Goal: Task Accomplishment & Management: Manage account settings

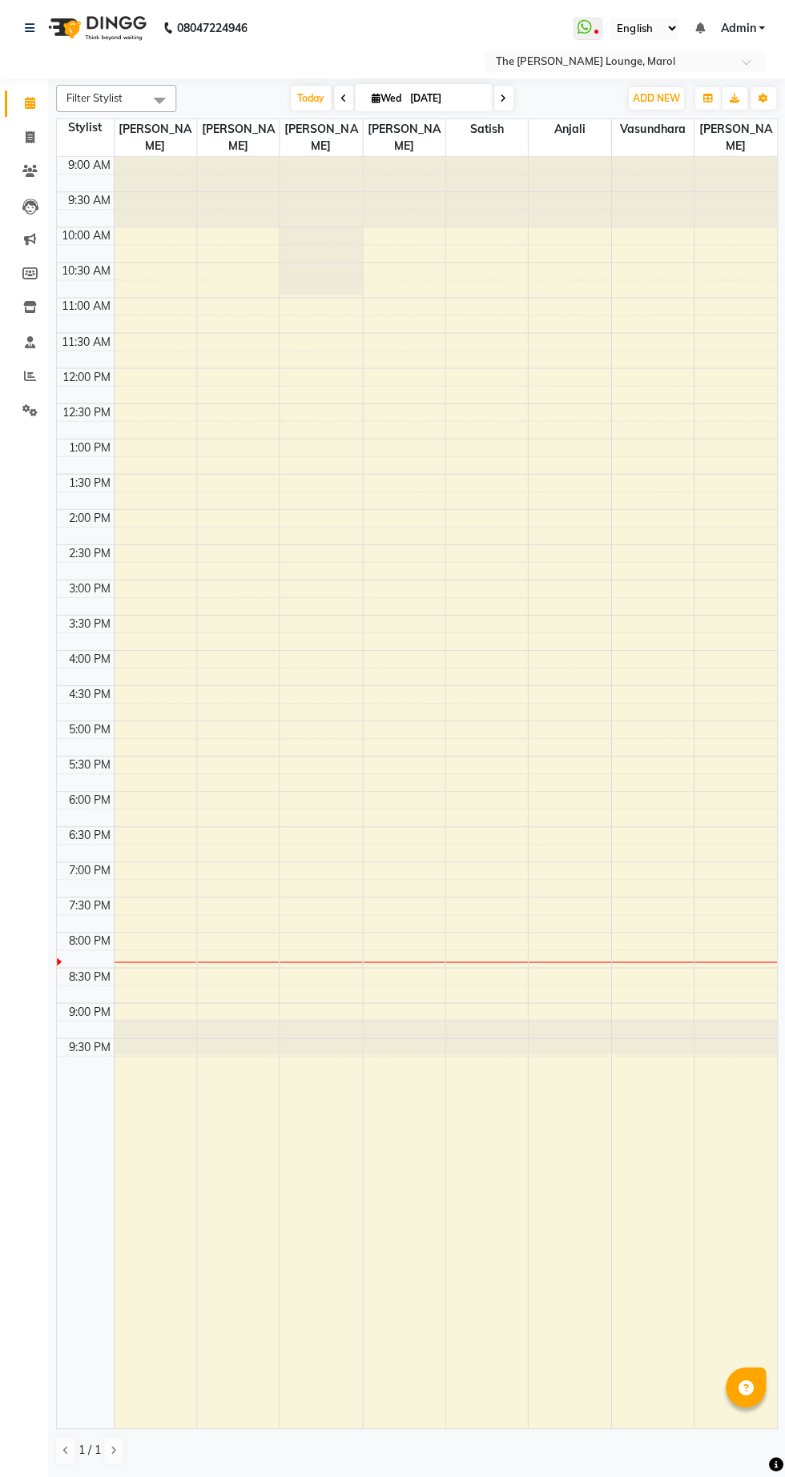
click at [543, 64] on input "text" at bounding box center [608, 63] width 232 height 16
click at [520, 55] on input "11" at bounding box center [608, 63] width 232 height 16
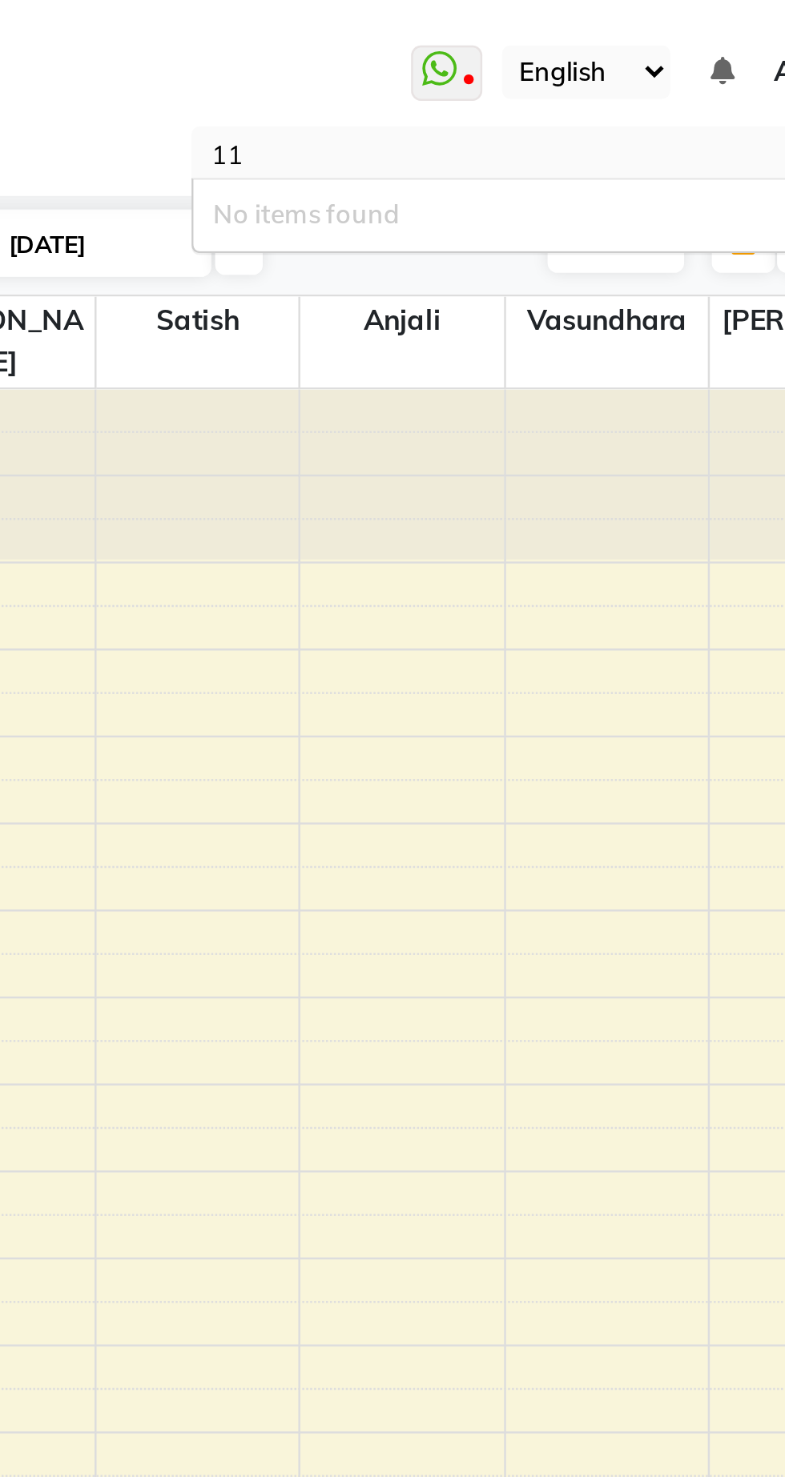
type input "1"
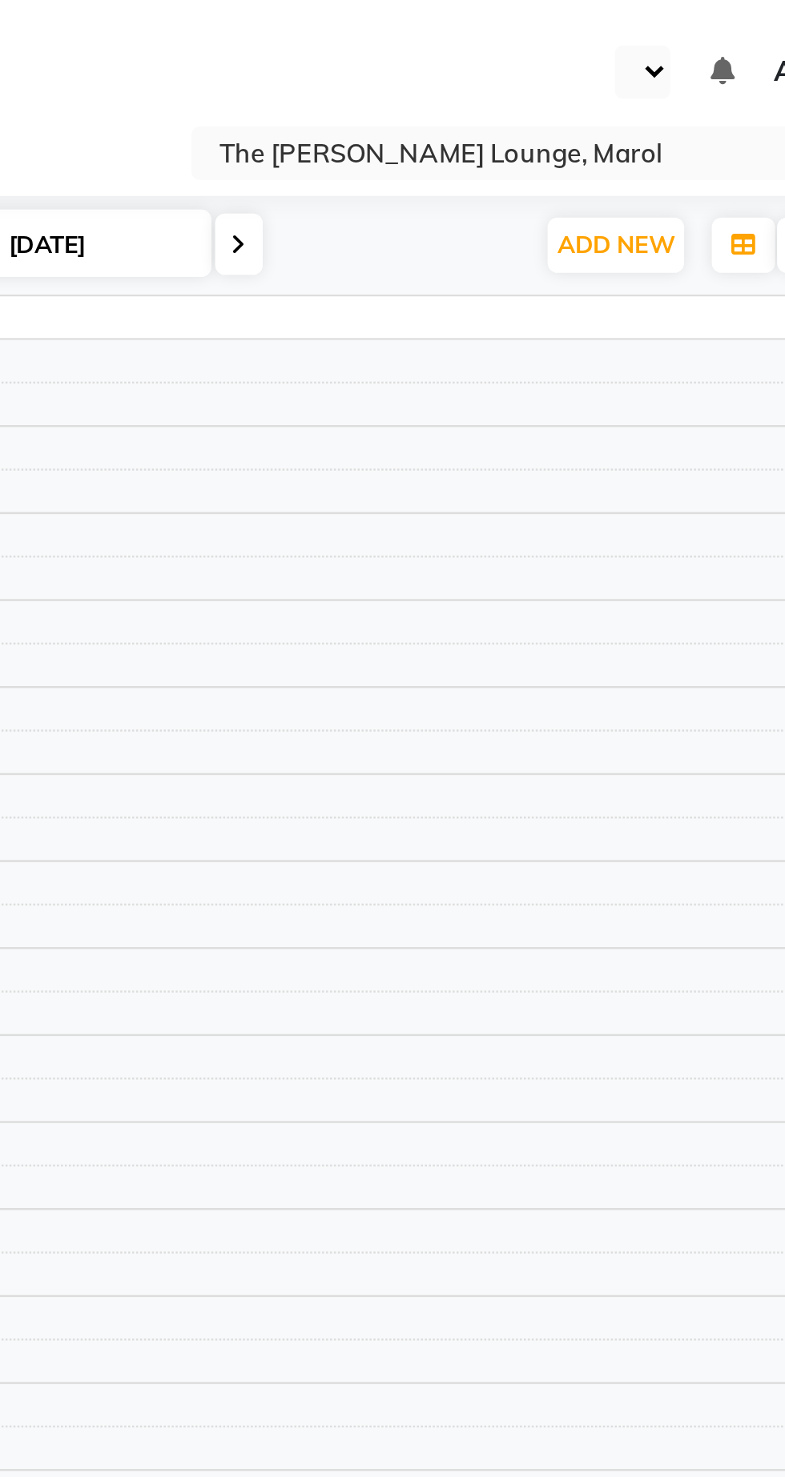
select select "en"
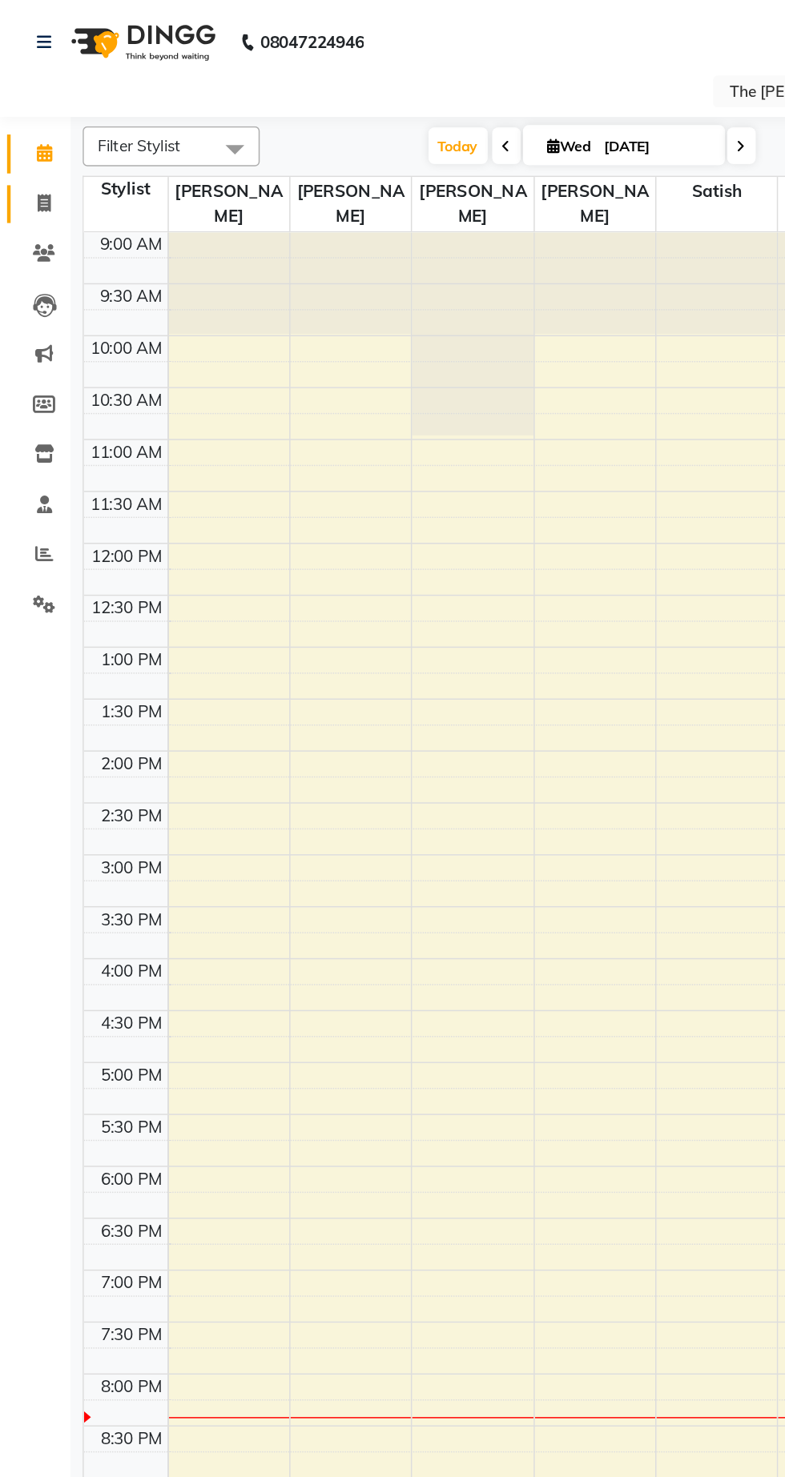
click at [37, 134] on span at bounding box center [30, 139] width 28 height 18
select select "service"
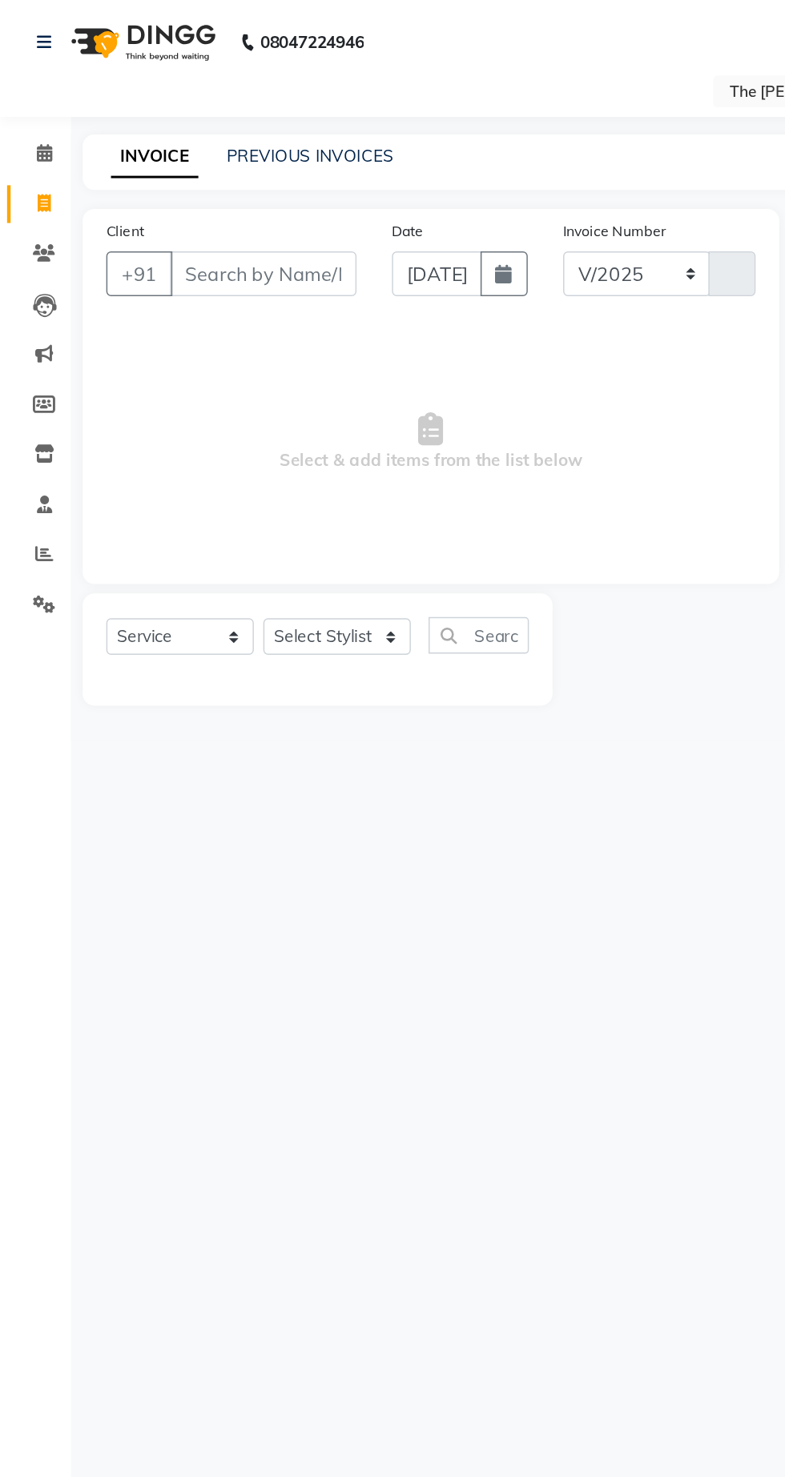
select select "7188"
type input "2428"
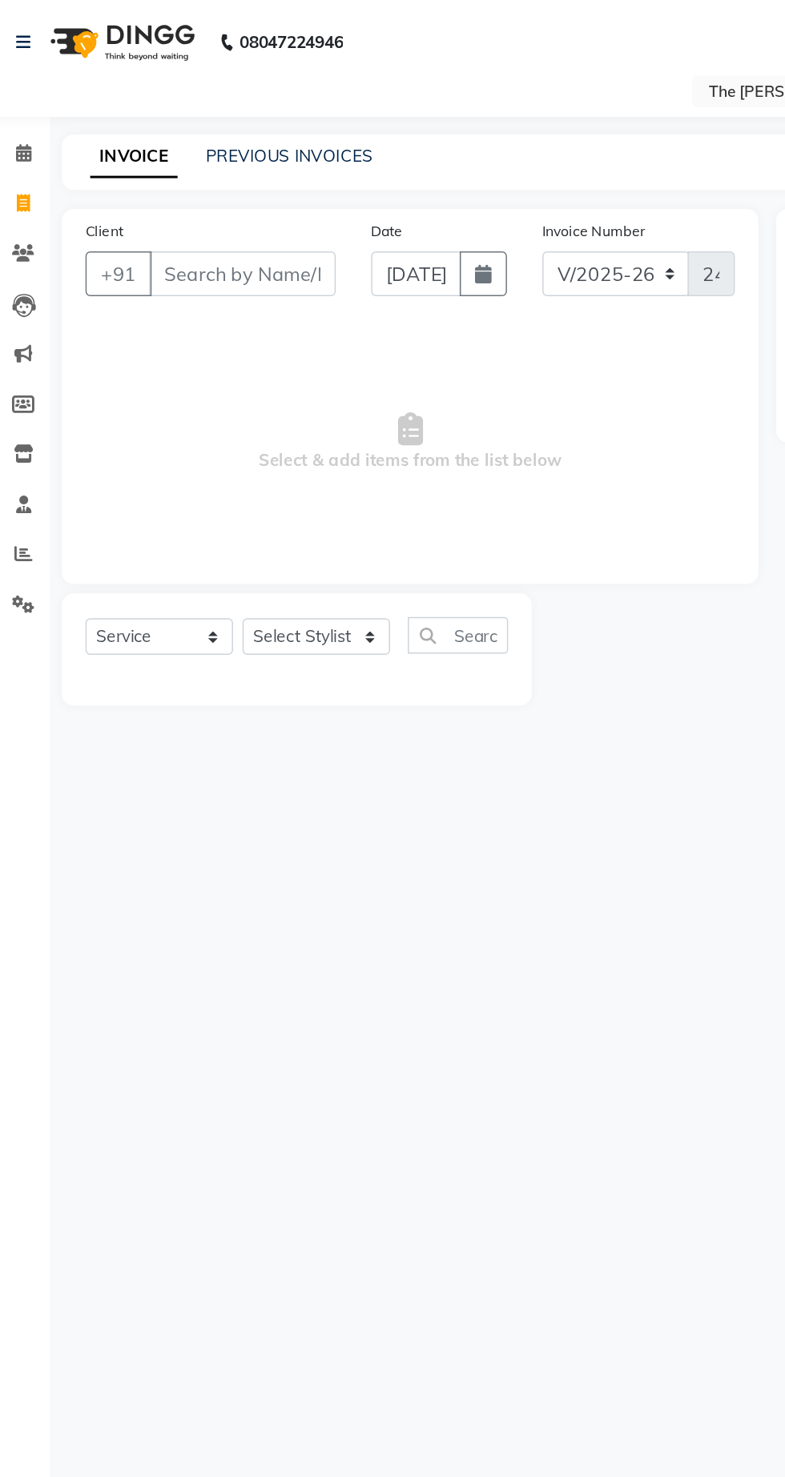
click at [187, 126] on div "INVOICE PREVIOUS INVOICES Create New Save" at bounding box center [416, 110] width 720 height 38
click at [200, 102] on link "PREVIOUS INVOICES" at bounding box center [210, 105] width 113 height 14
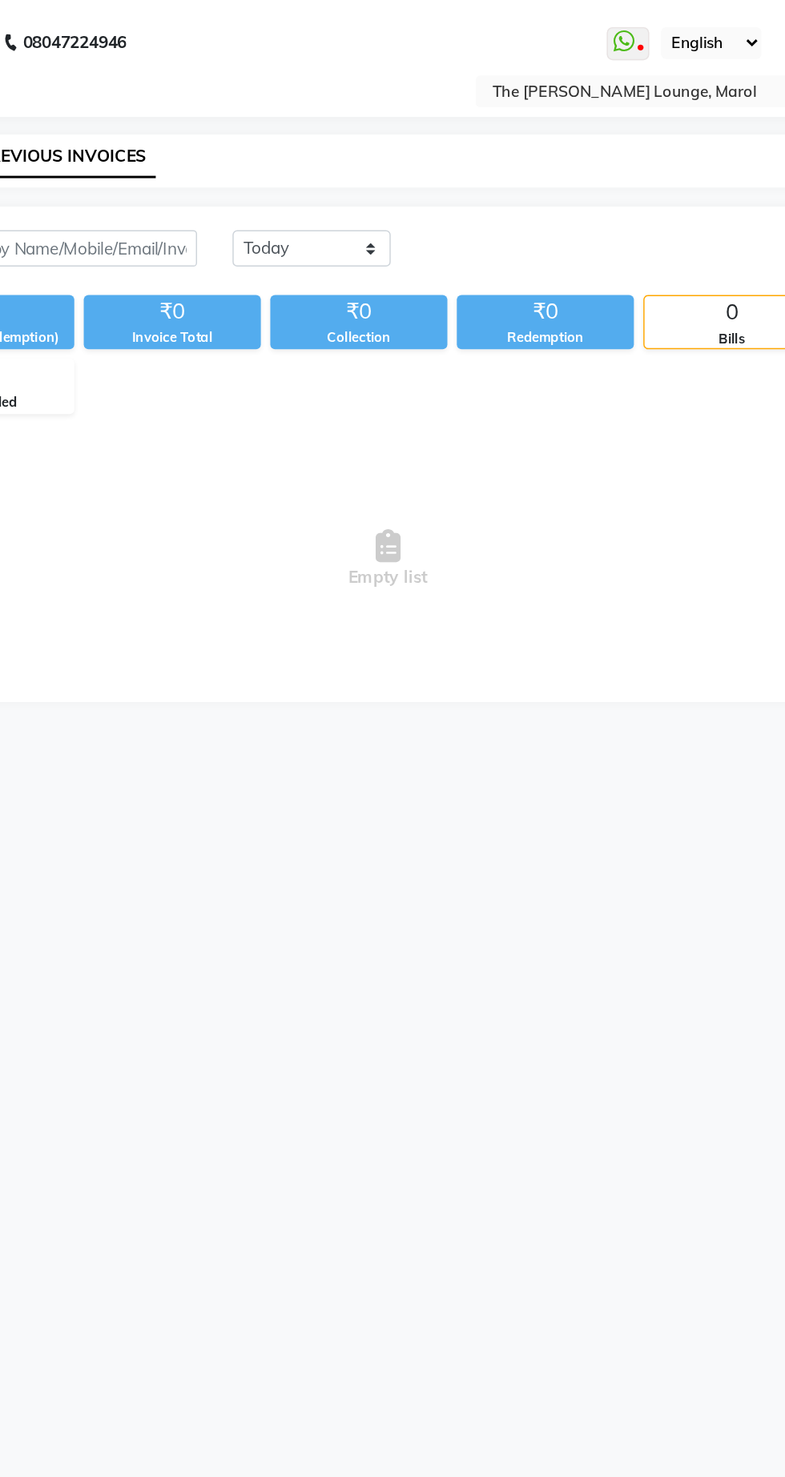
click at [166, 677] on div "08047224946 Select Location × The Barber’s Lounge, Marol WhatsApp Status ✕ Stat…" at bounding box center [392, 738] width 785 height 1477
click at [542, 63] on input "text" at bounding box center [608, 63] width 232 height 16
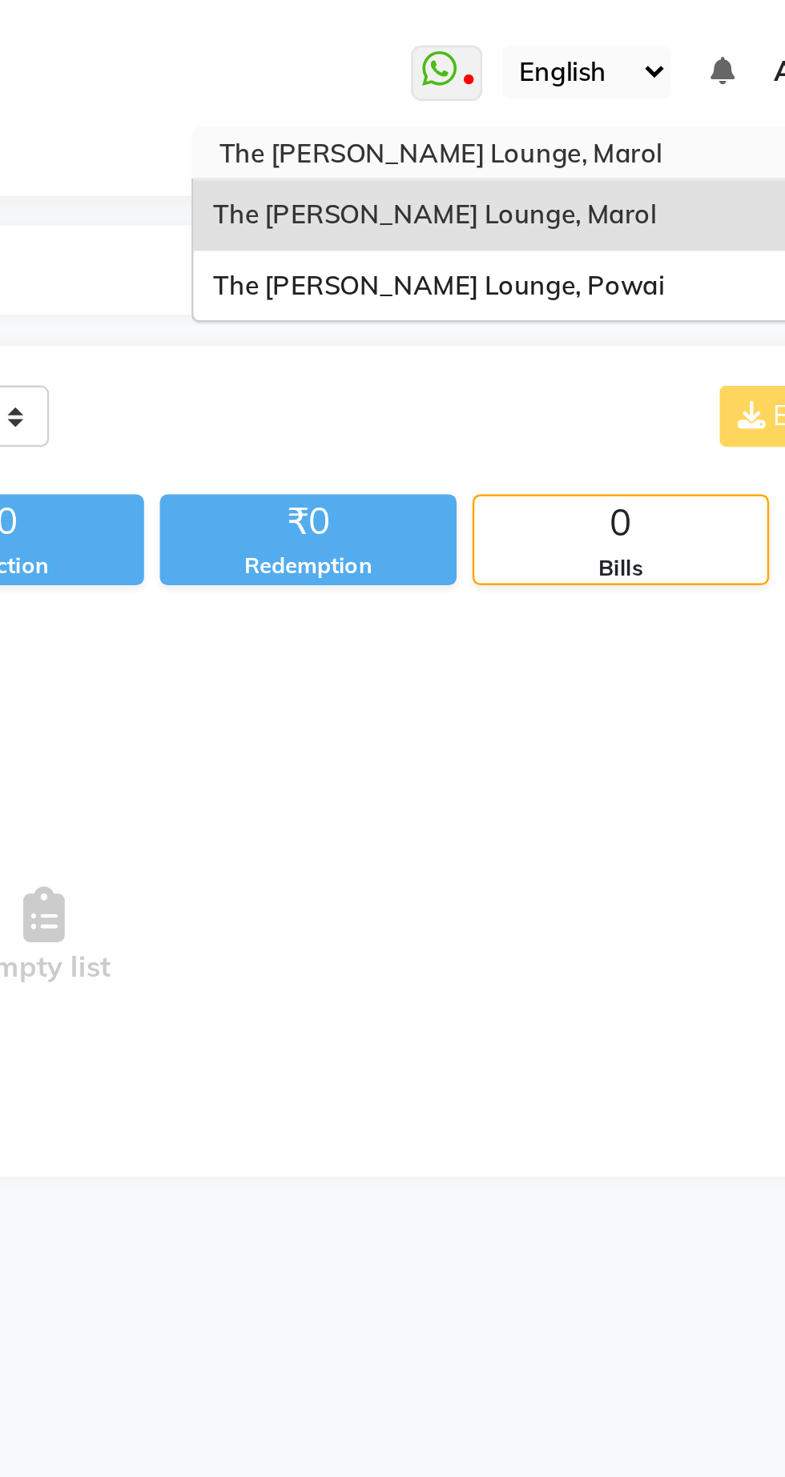
click at [576, 122] on div "The [PERSON_NAME] Lounge, Powai" at bounding box center [623, 116] width 279 height 29
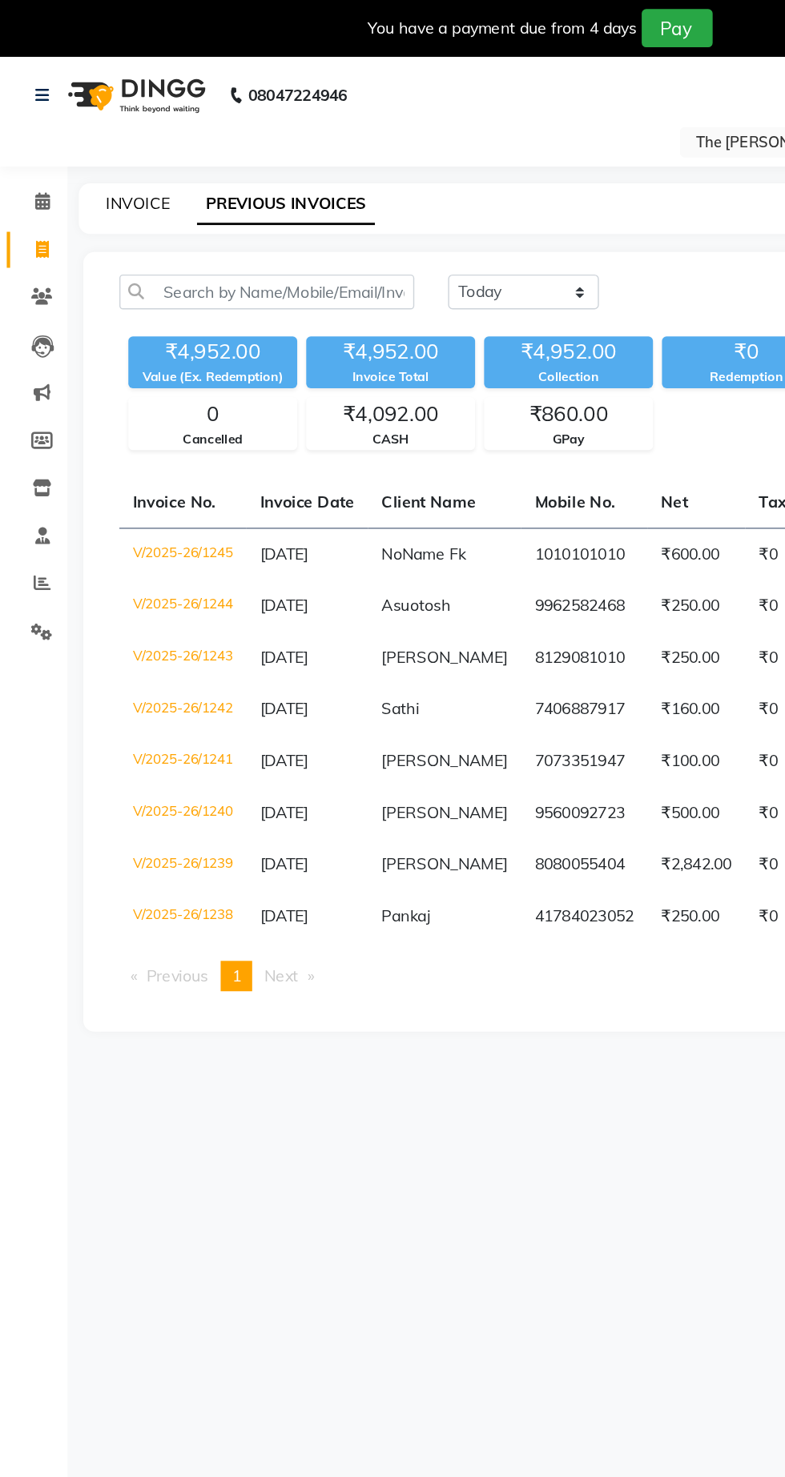
click at [85, 145] on link "INVOICE" at bounding box center [98, 145] width 46 height 14
select select "service"
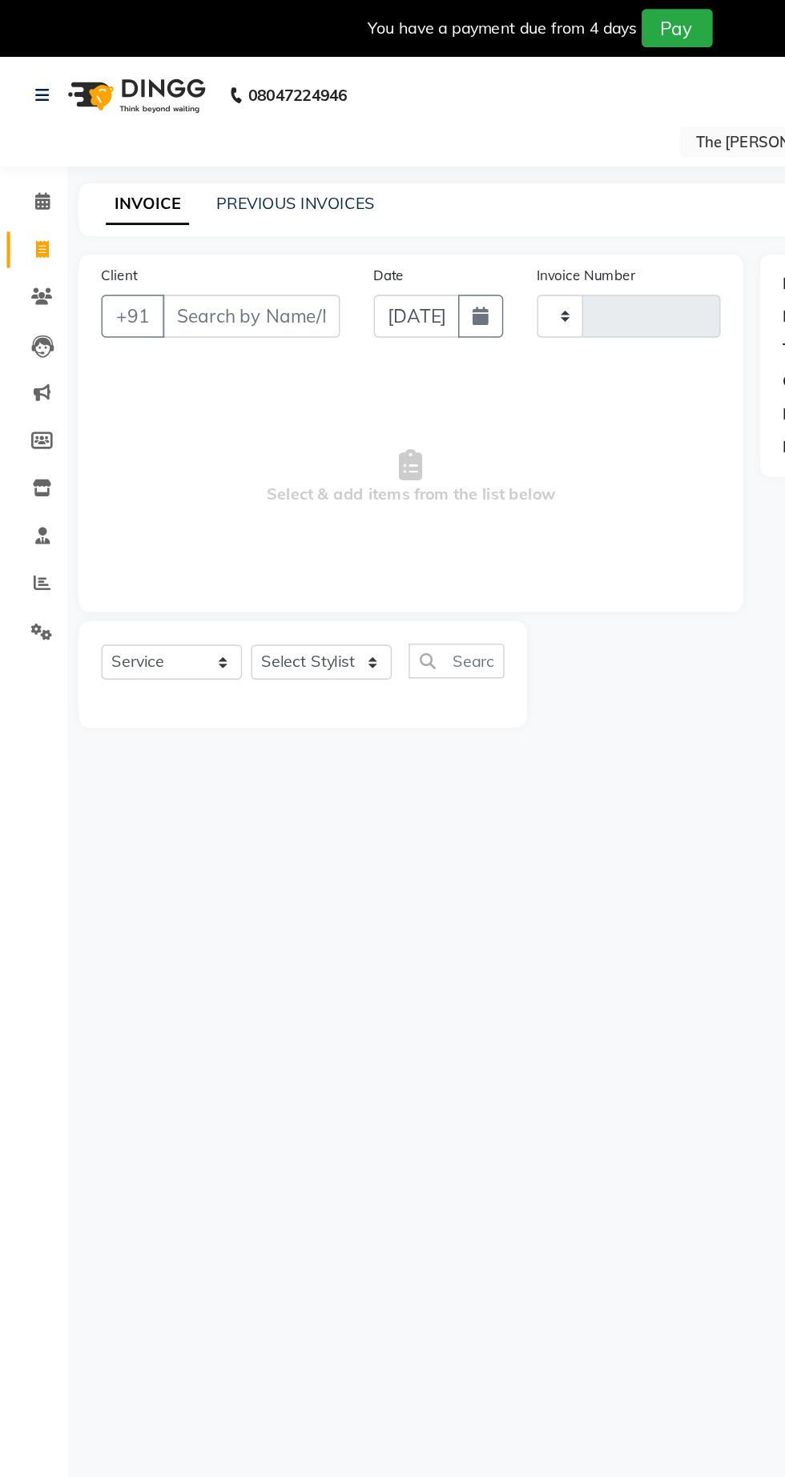
type input "1246"
select select "7307"
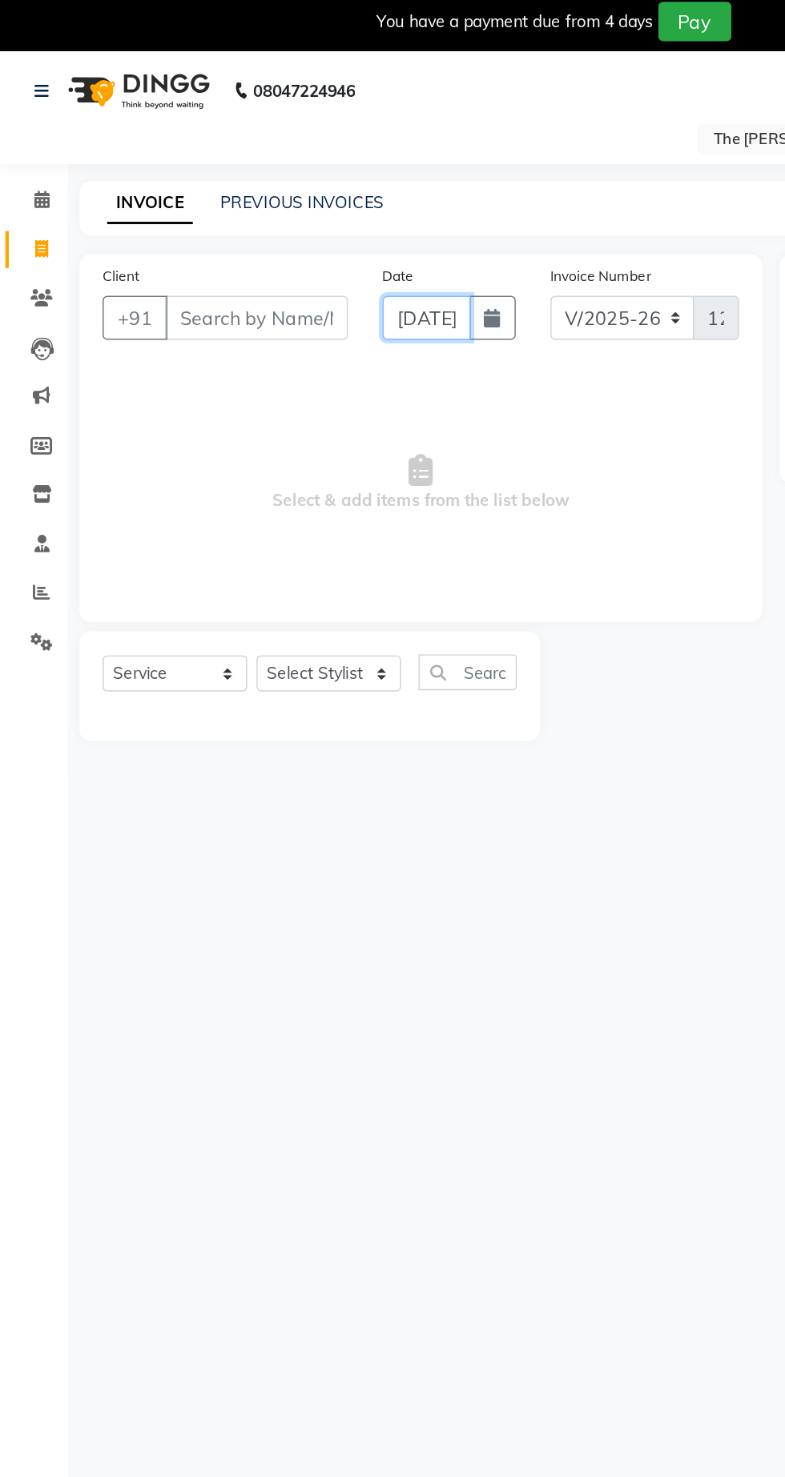
scroll to position [0, 30]
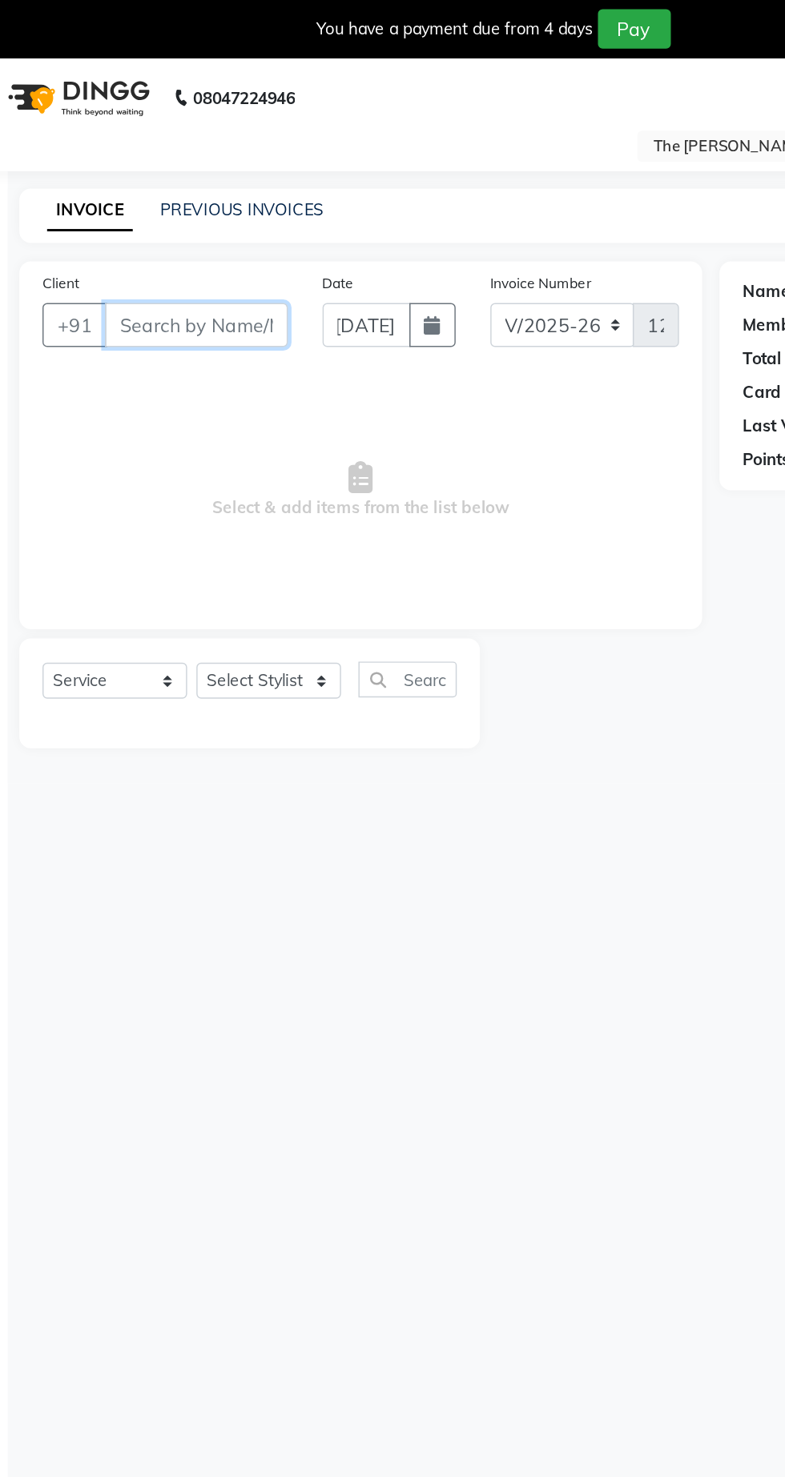
click at [178, 224] on input "Client" at bounding box center [178, 225] width 126 height 30
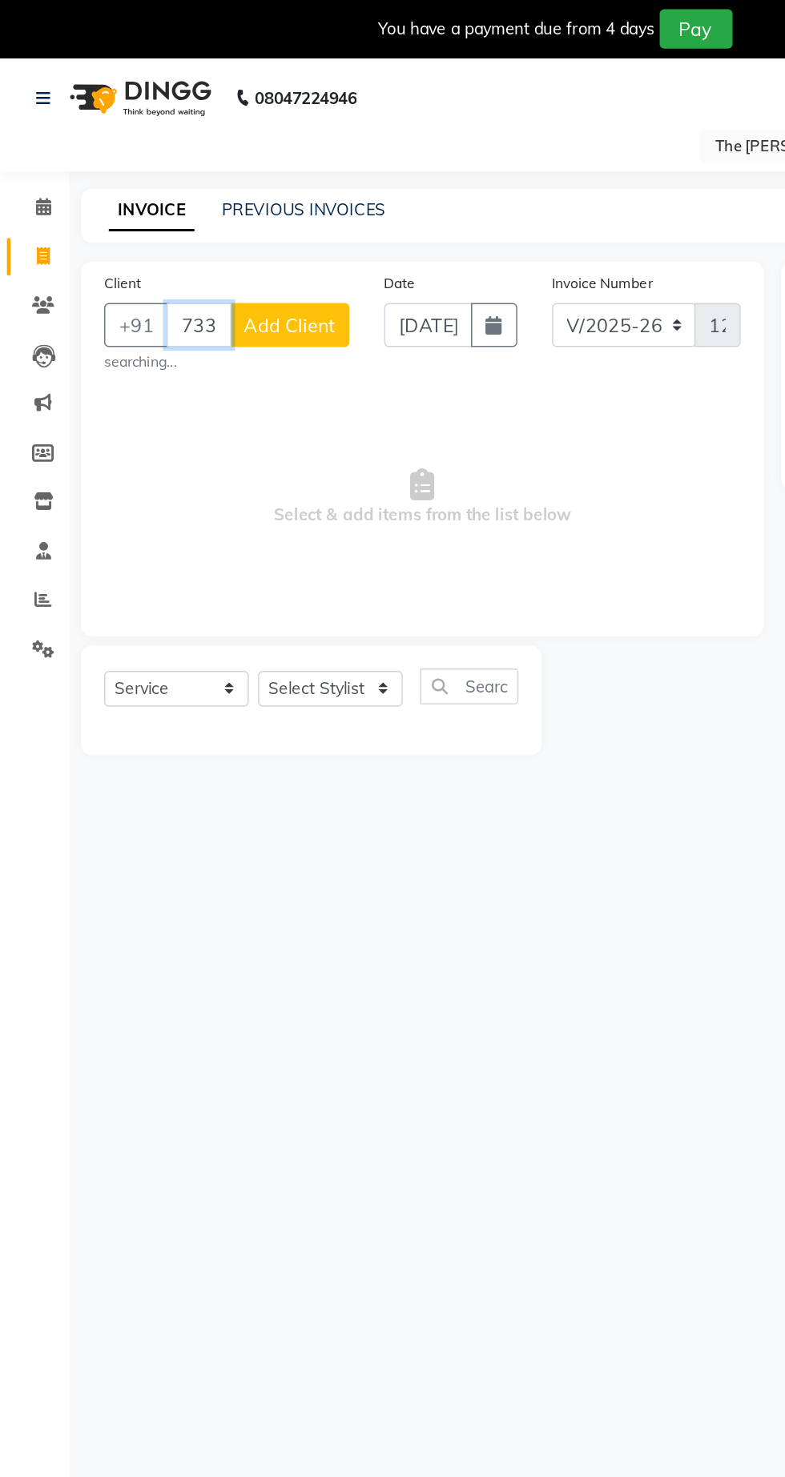
scroll to position [0, 0]
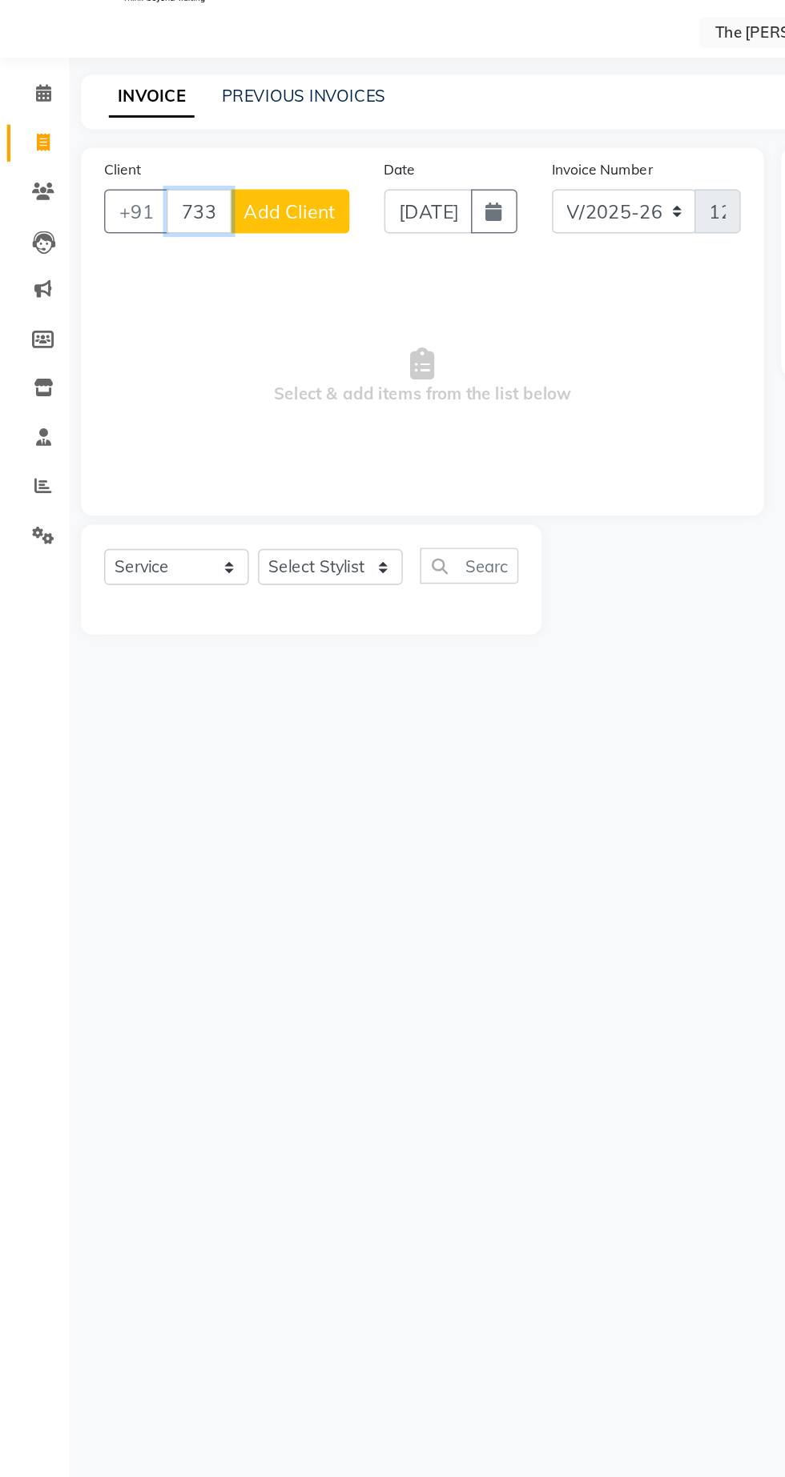
type input "7330676397"
click at [227, 481] on select "Select Stylist Abhishek Anjali Jaiswar Jafer Ahmed Ketan Shinde Sameer Shaikh T…" at bounding box center [229, 471] width 100 height 25
select select "62666"
click at [179, 459] on select "Select Stylist Abhishek Anjali Jaiswar Jafer Ahmed Ketan Shinde Sameer Shaikh T…" at bounding box center [229, 471] width 100 height 25
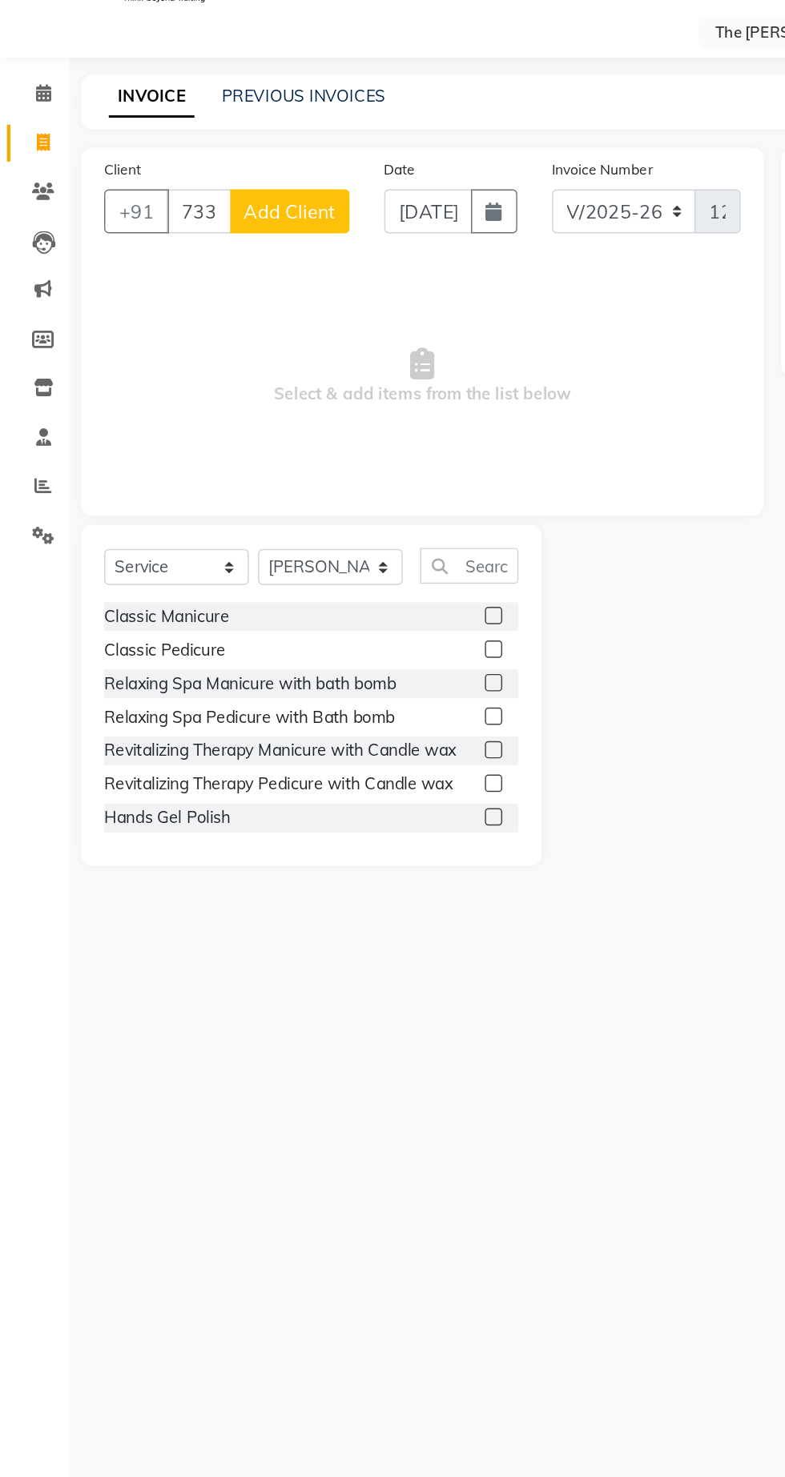
click at [339, 500] on label at bounding box center [341, 505] width 12 height 12
click at [339, 500] on input "checkbox" at bounding box center [340, 505] width 10 height 10
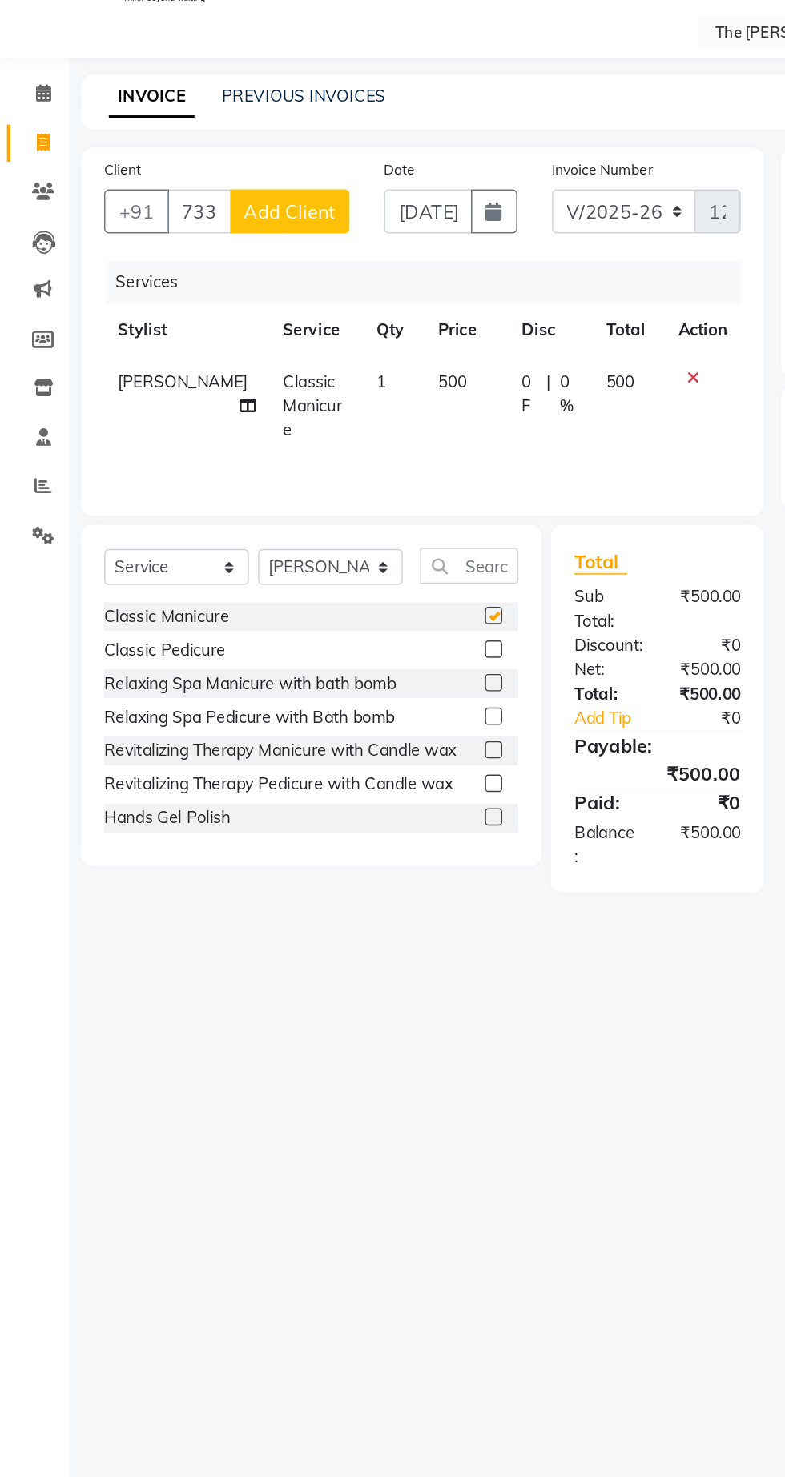
checkbox input "false"
click at [335, 476] on input "text" at bounding box center [325, 470] width 68 height 25
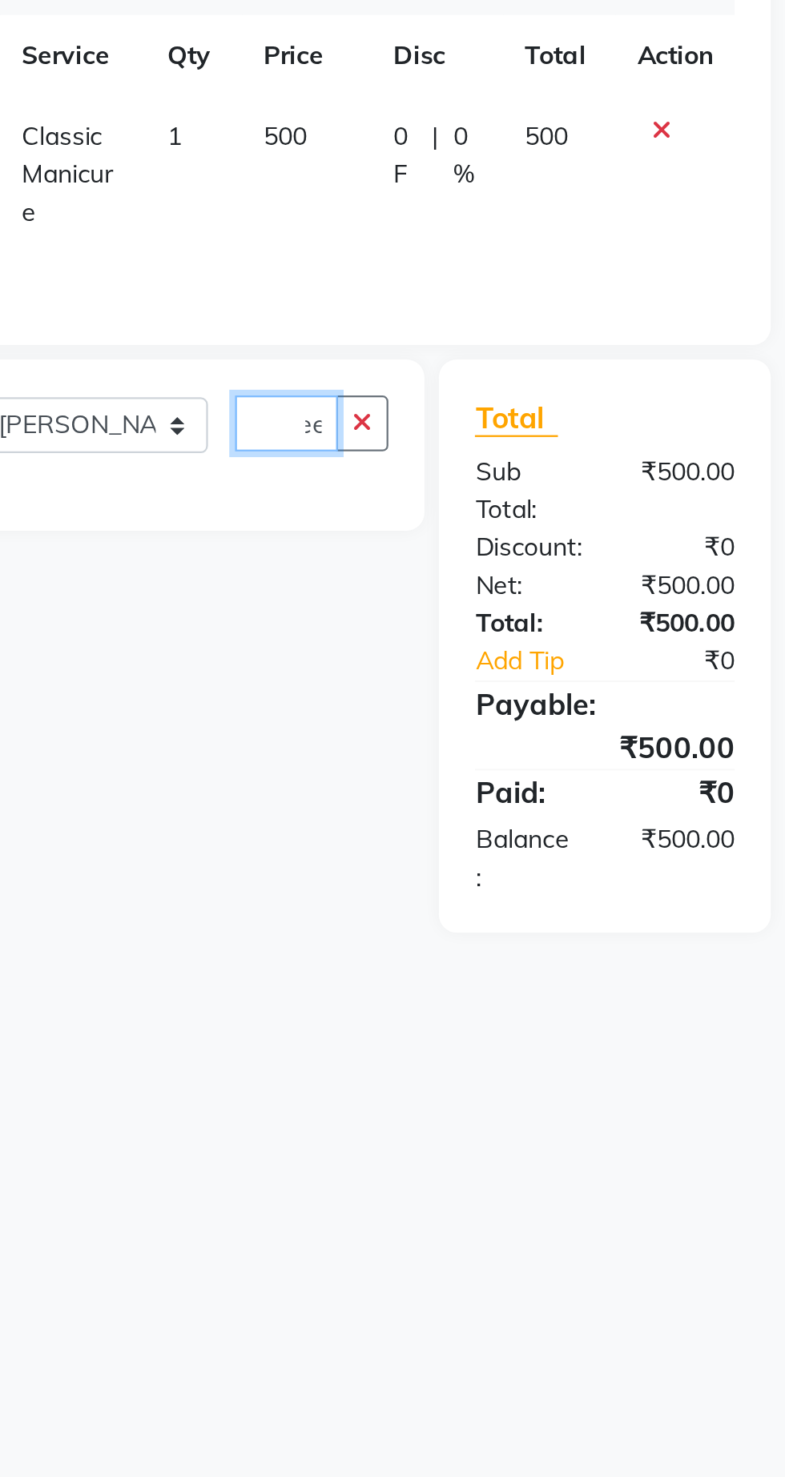
scroll to position [0, 30]
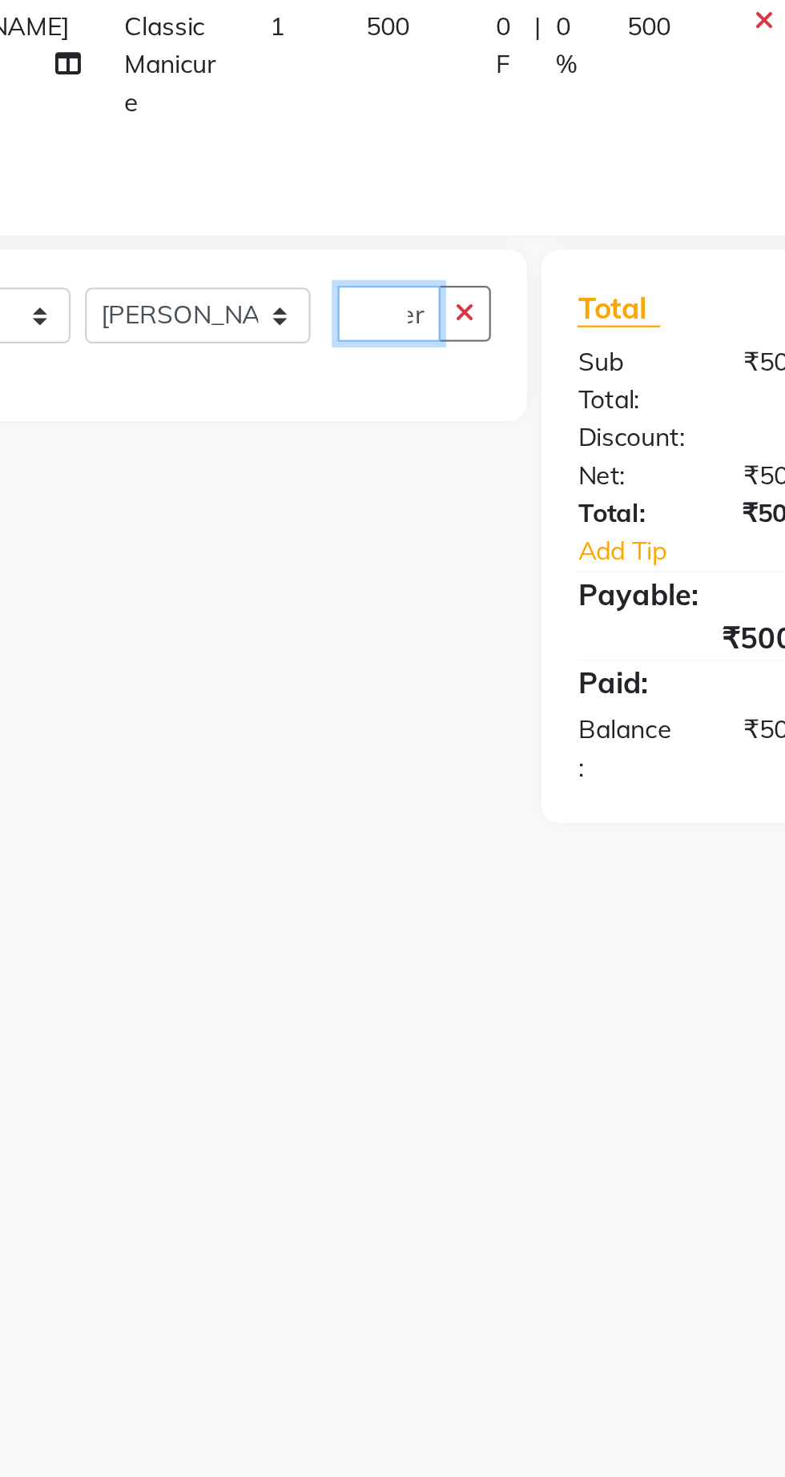
click at [310, 478] on input "Naveen" at bounding box center [314, 470] width 46 height 25
type input "Naveen"
click at [350, 474] on icon "button" at bounding box center [347, 469] width 9 height 11
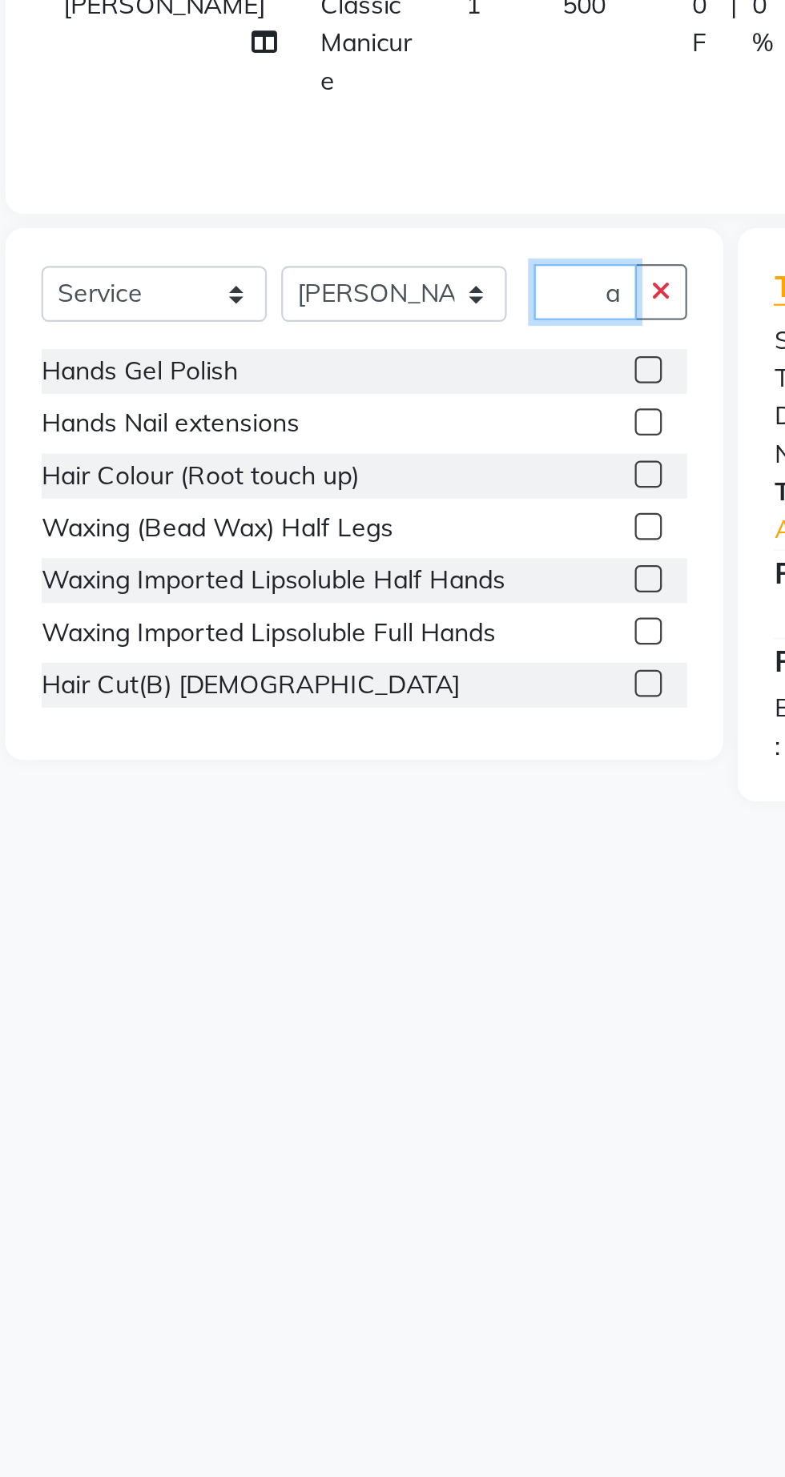
scroll to position [0, 6]
type input "H"
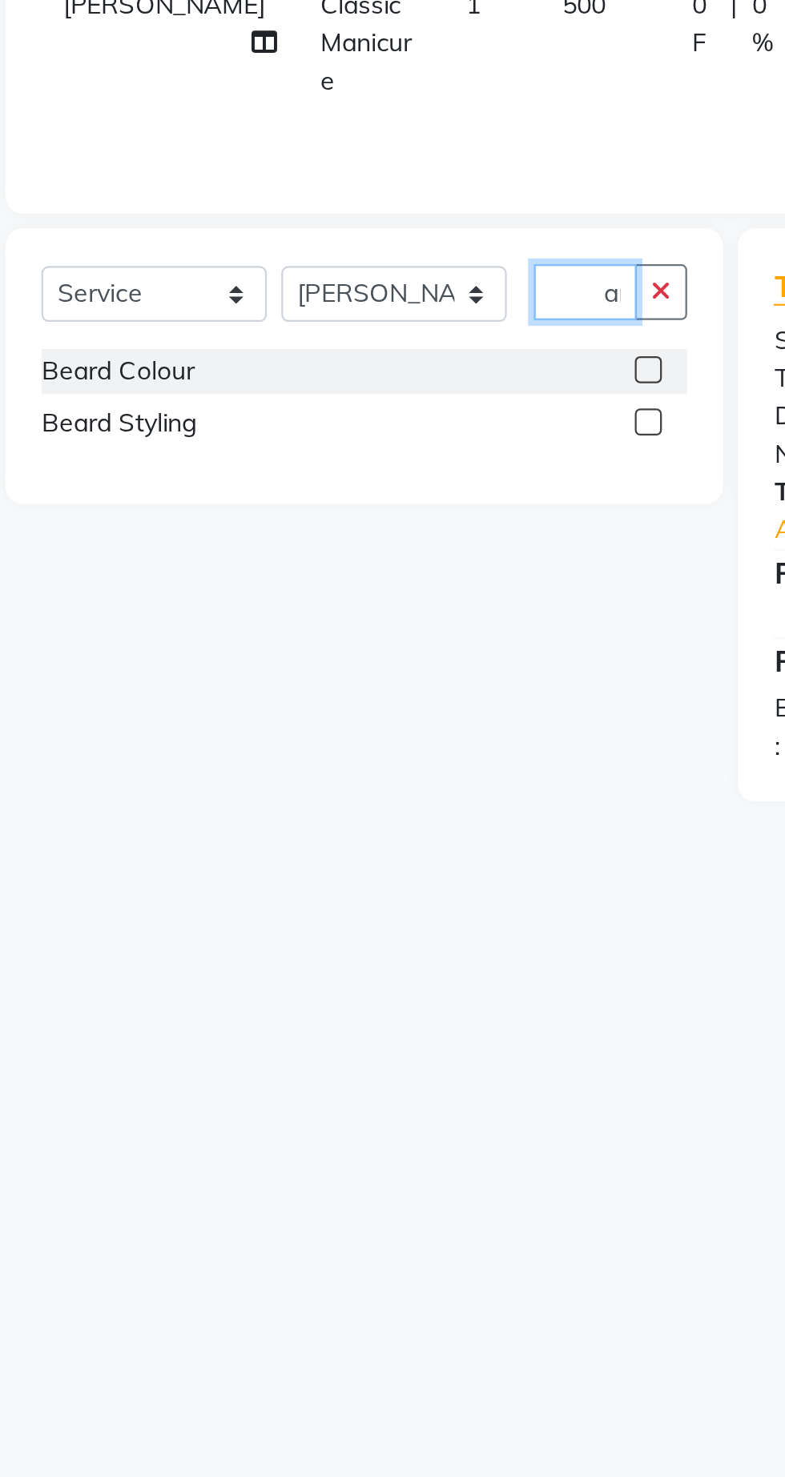
scroll to position [0, 22]
type input "Beard"
click at [334, 544] on div "Beard Colour Beard Styling" at bounding box center [215, 522] width 287 height 53
click at [54, 557] on div "Select Service Product Membership Package Voucher Prepaid Gift Card Select Styl…" at bounding box center [209, 569] width 331 height 255
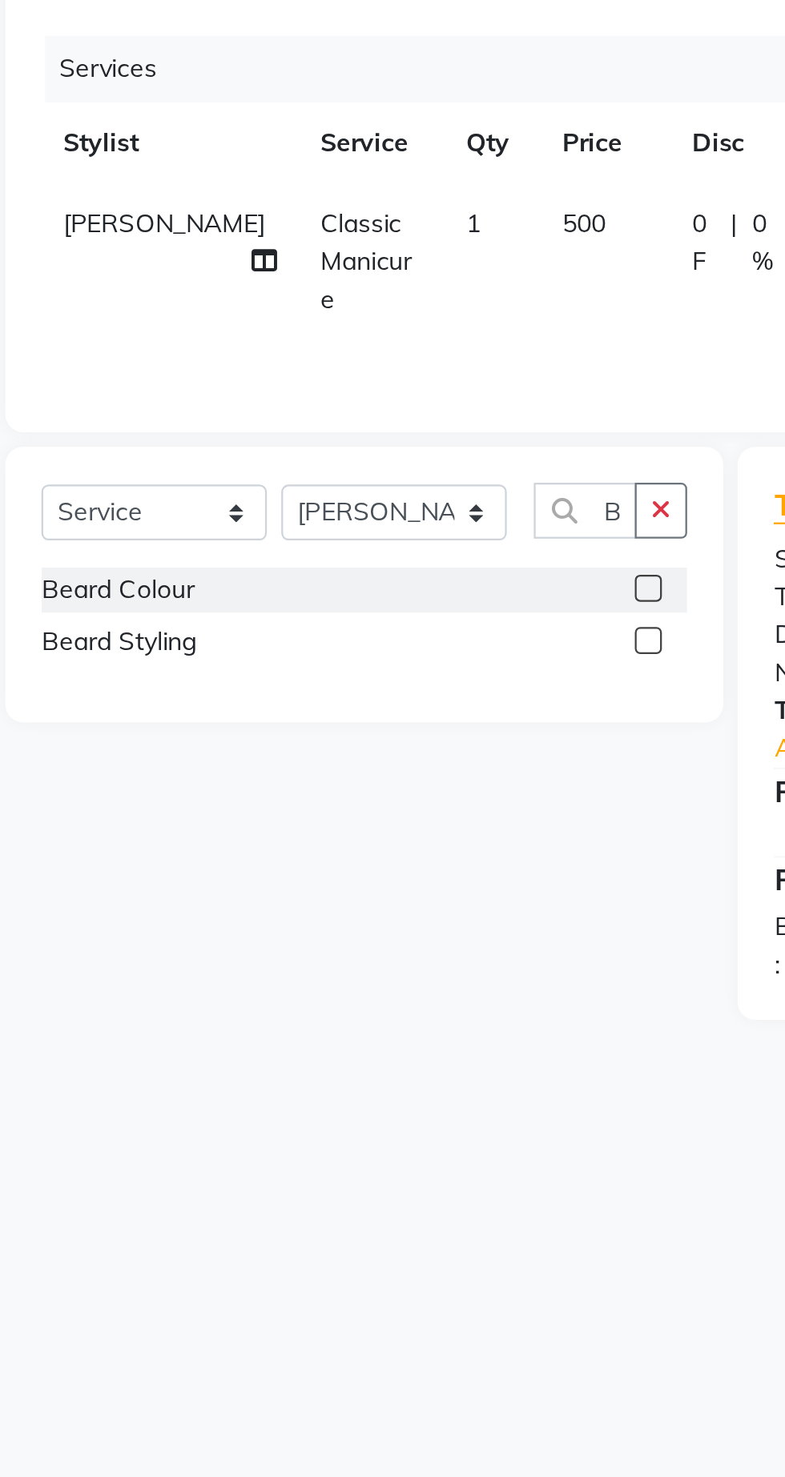
click at [339, 529] on label at bounding box center [341, 528] width 12 height 12
click at [339, 529] on input "checkbox" at bounding box center [340, 529] width 10 height 10
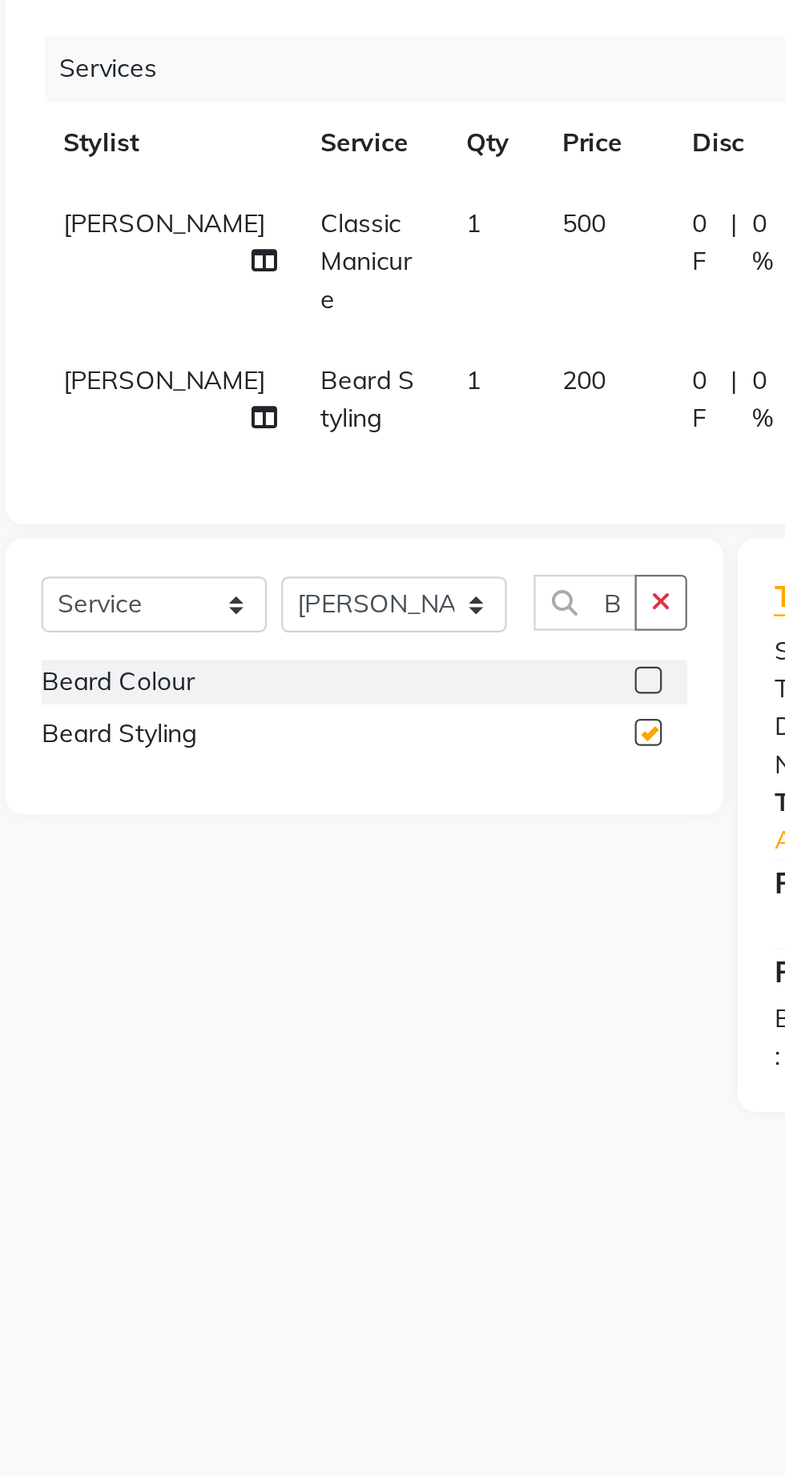
checkbox input "false"
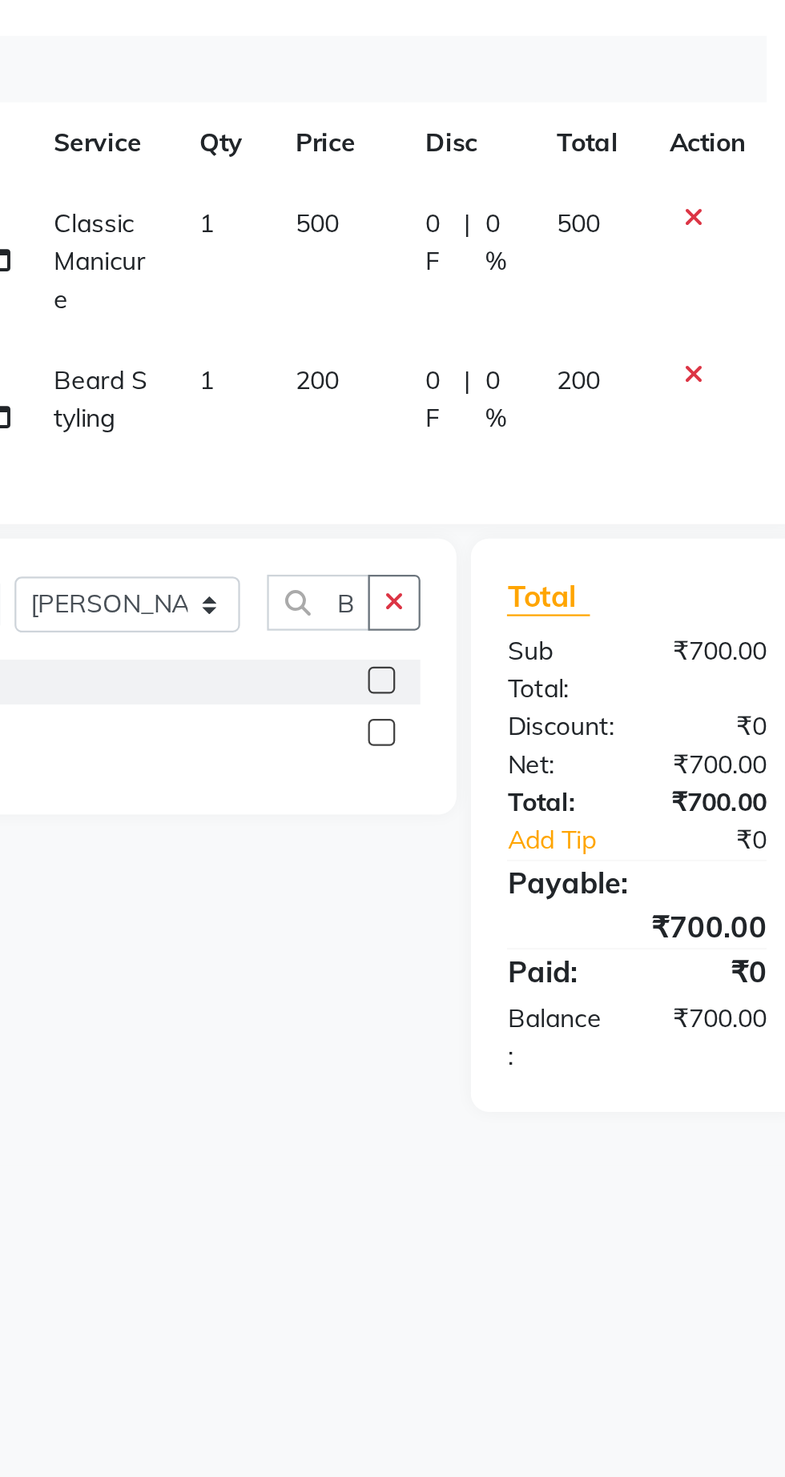
click at [479, 341] on icon at bounding box center [480, 340] width 9 height 11
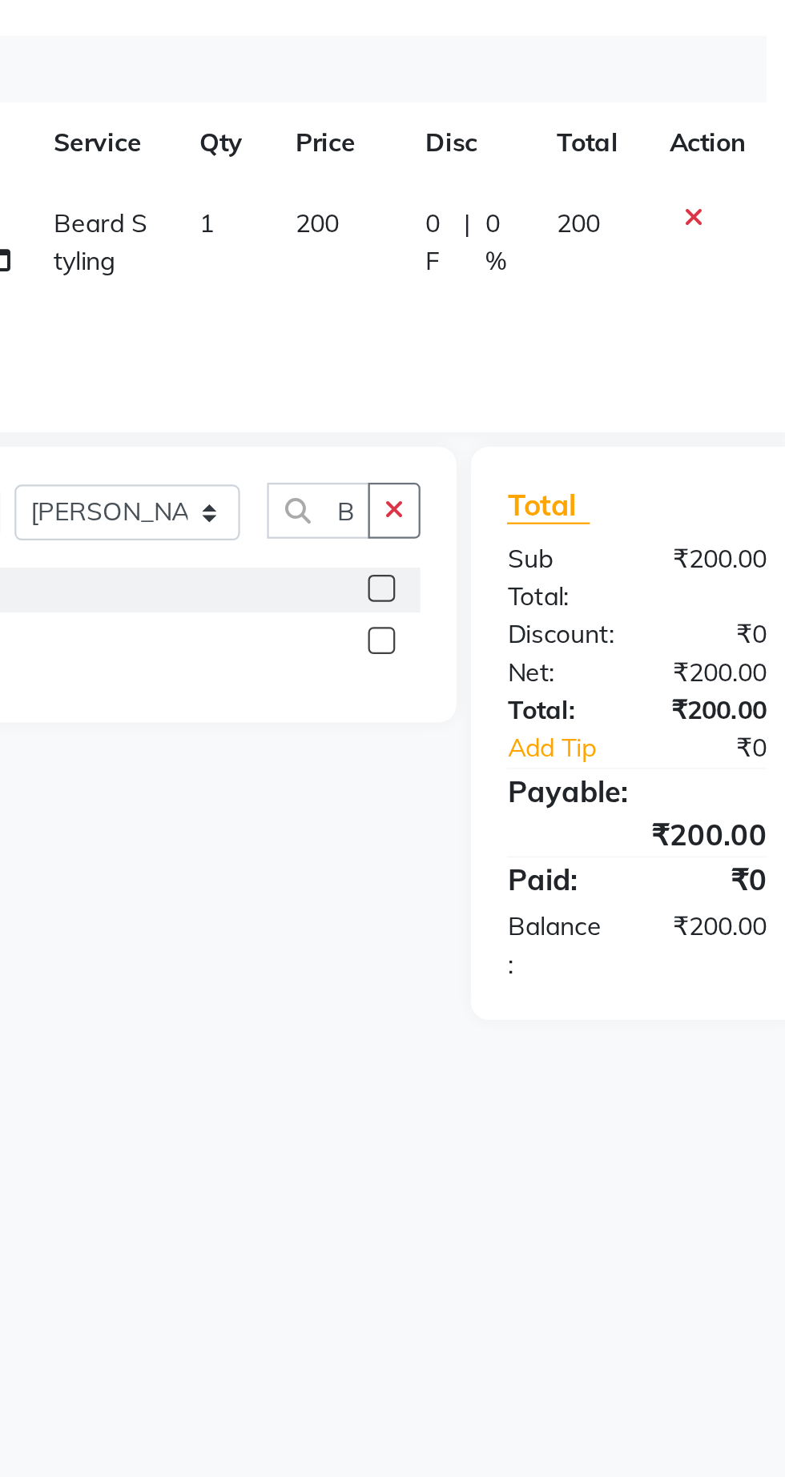
click at [301, 342] on td "200" at bounding box center [323, 351] width 58 height 53
select select "62666"
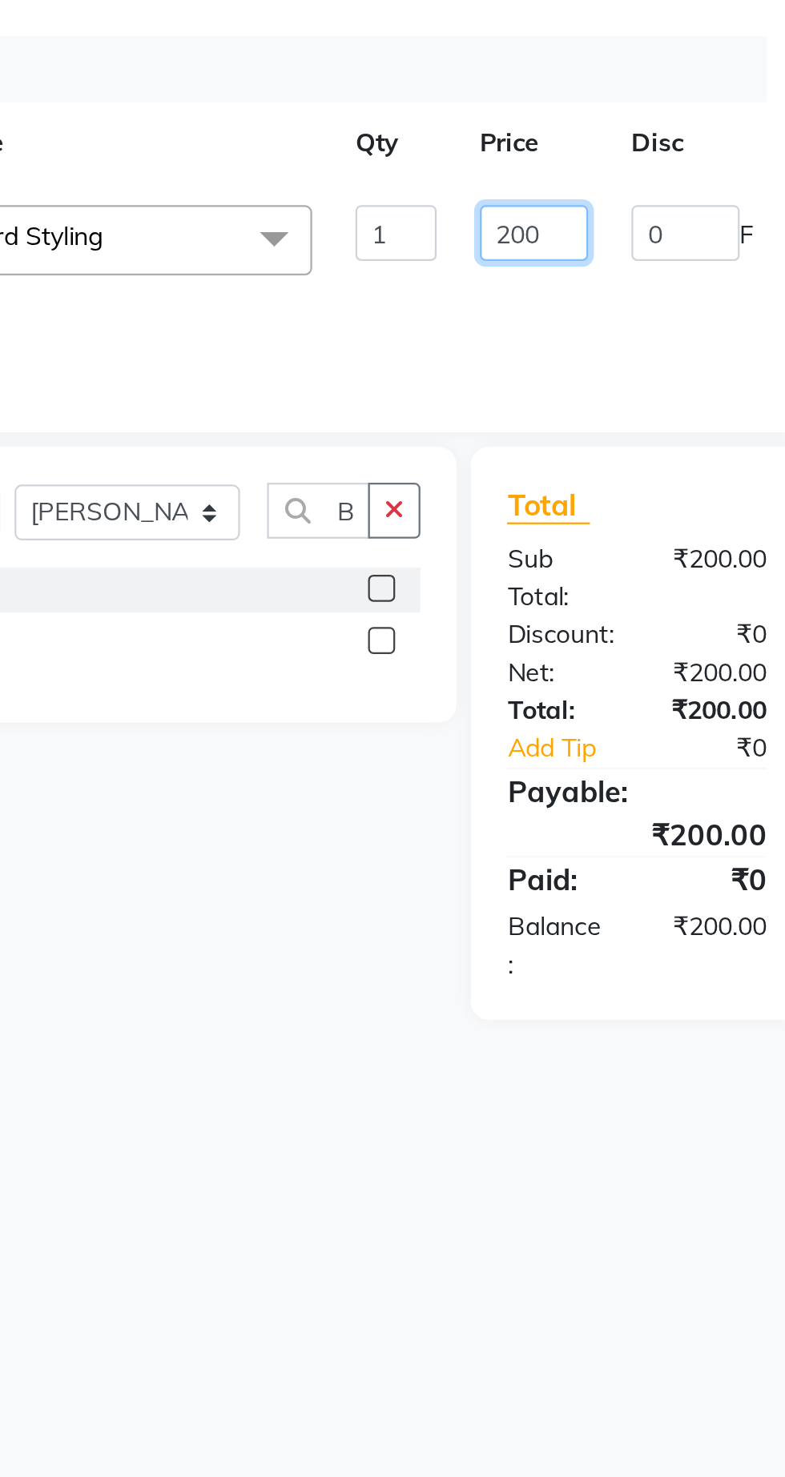
click at [394, 350] on input "200" at bounding box center [409, 347] width 48 height 25
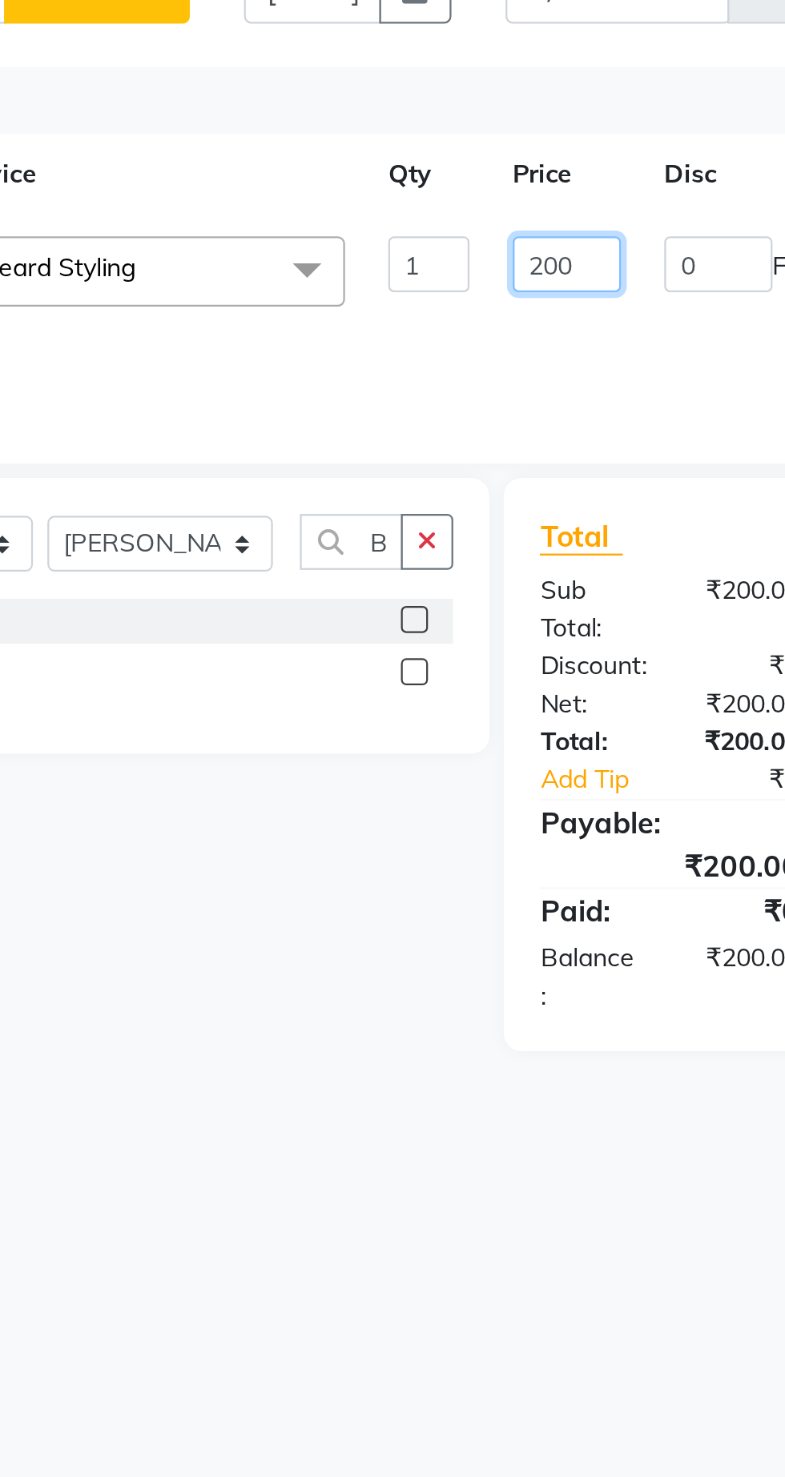
click at [407, 351] on input "200" at bounding box center [409, 347] width 48 height 25
type input "150"
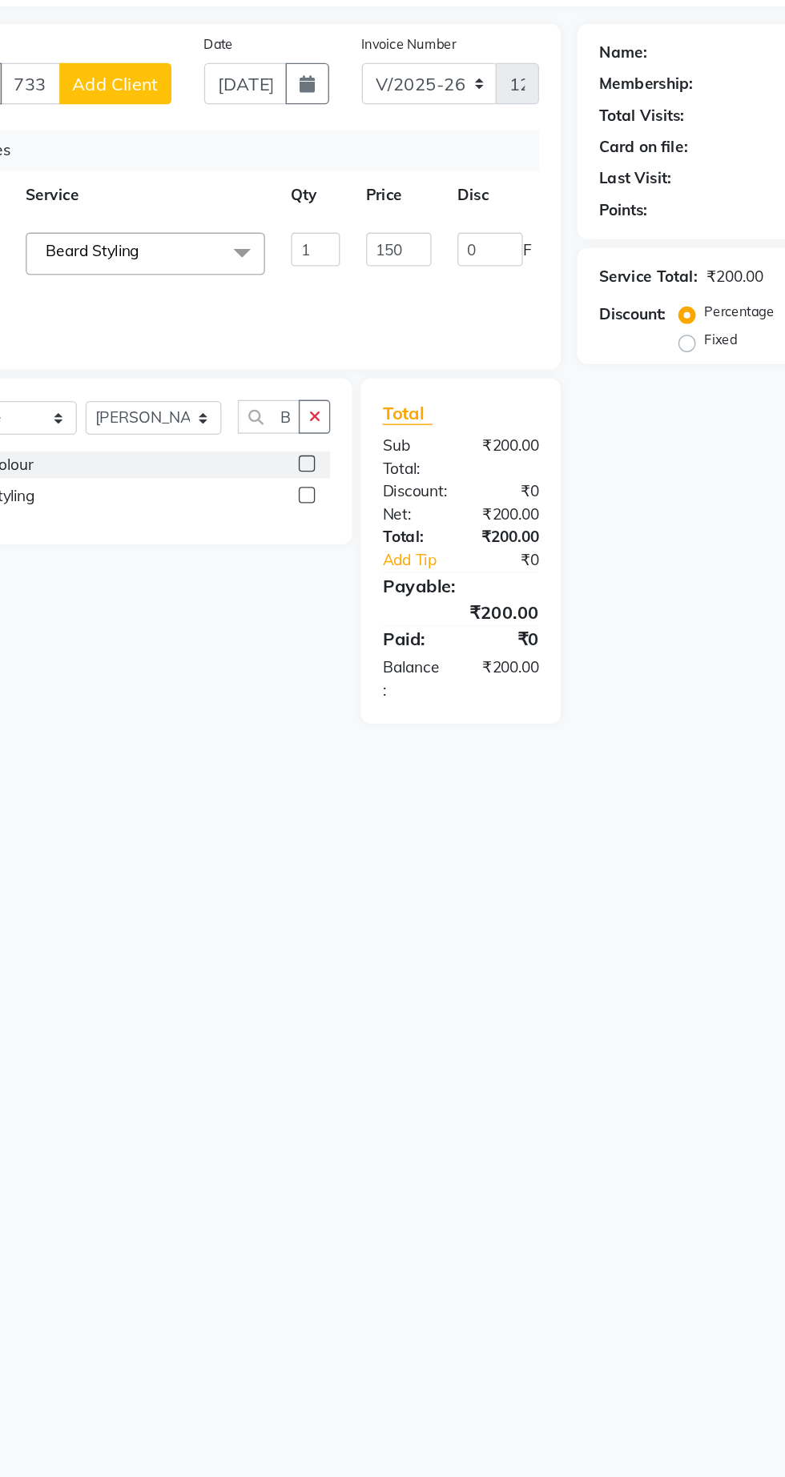
click at [448, 357] on tr "Abhishek Anjali Jaiswar Jafer Ahmed Ketan Shinde Sameer Shaikh Tejasvi vasundha…" at bounding box center [380, 355] width 617 height 61
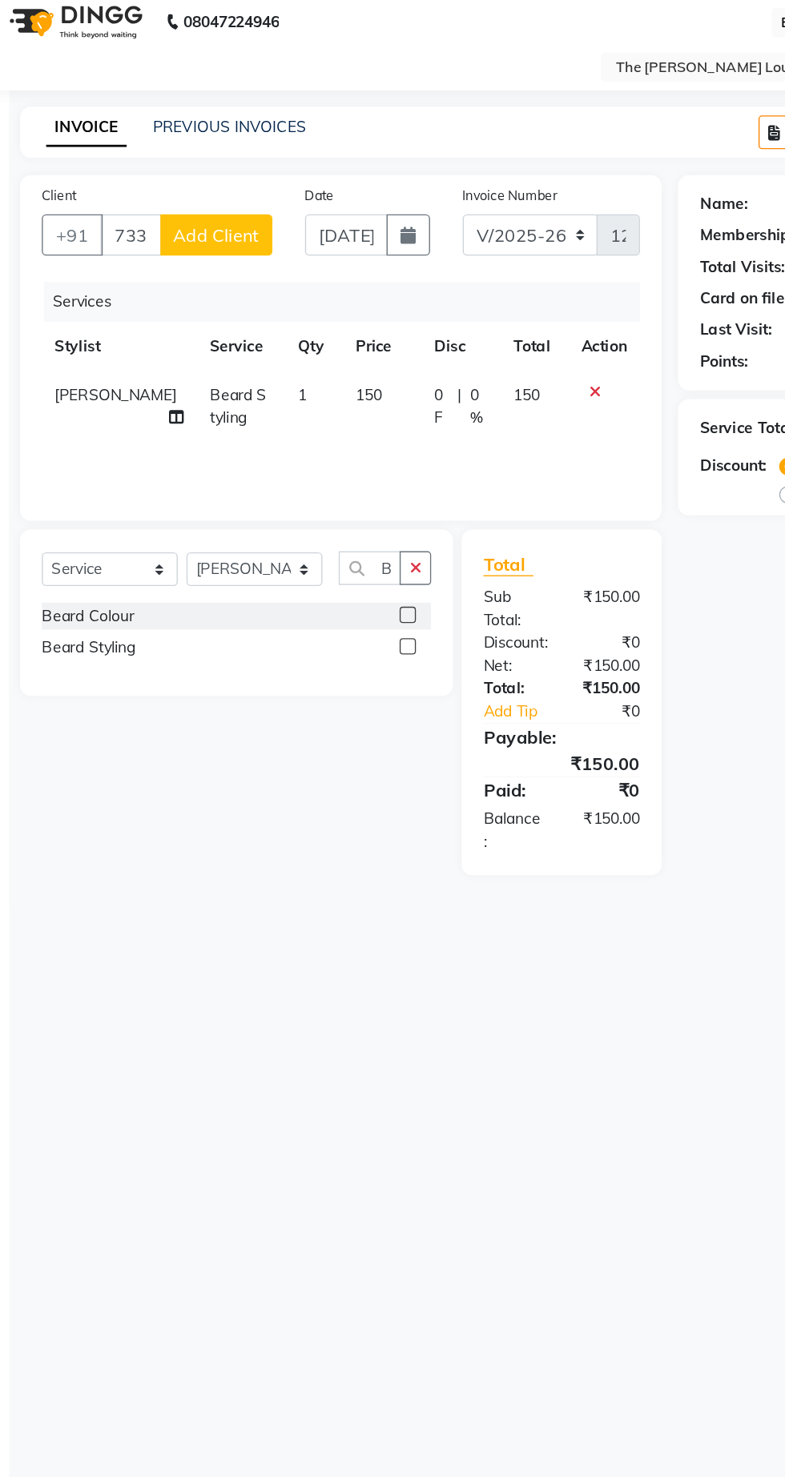
click at [200, 221] on span "Add Client" at bounding box center [200, 225] width 63 height 16
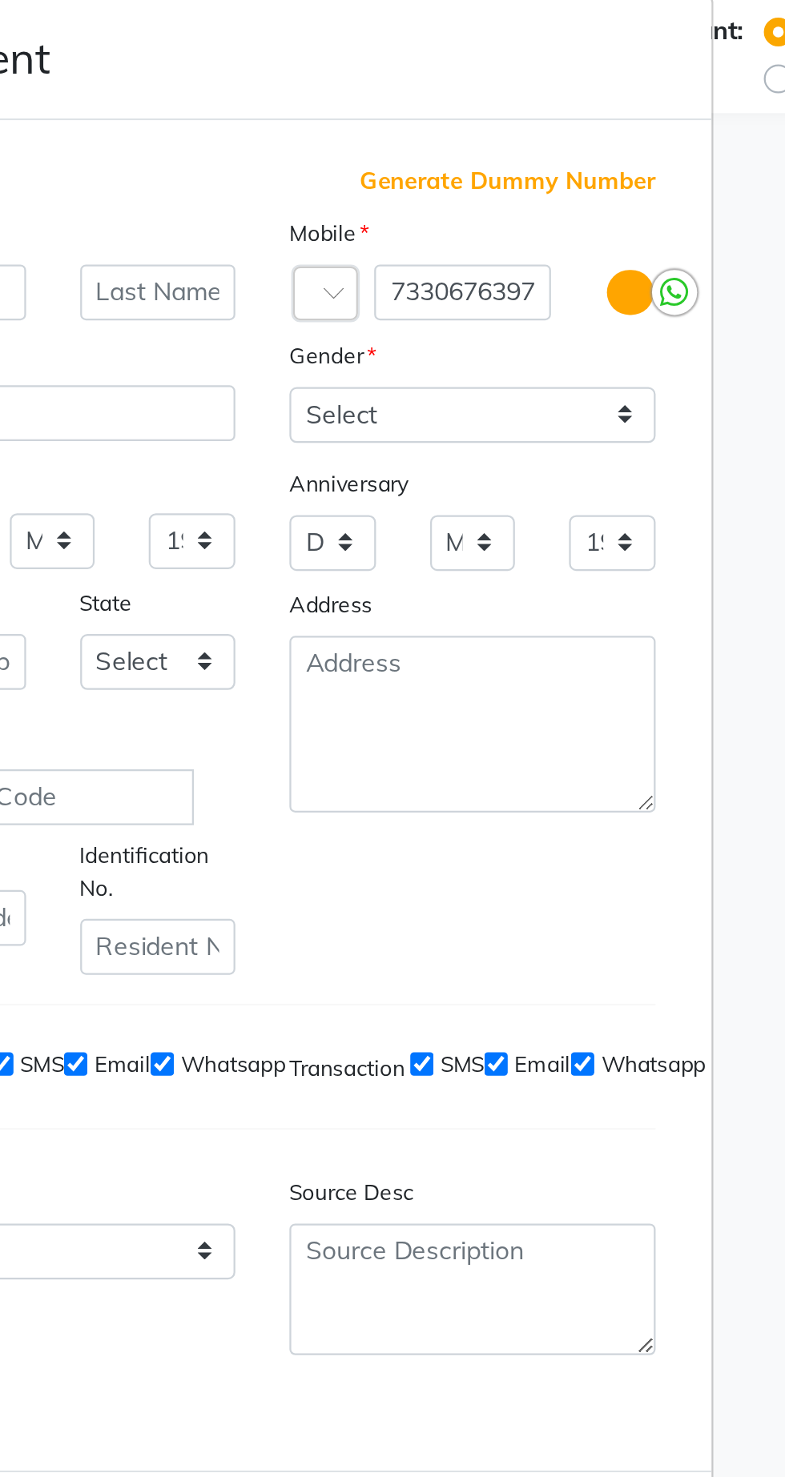
type input "Naveen"
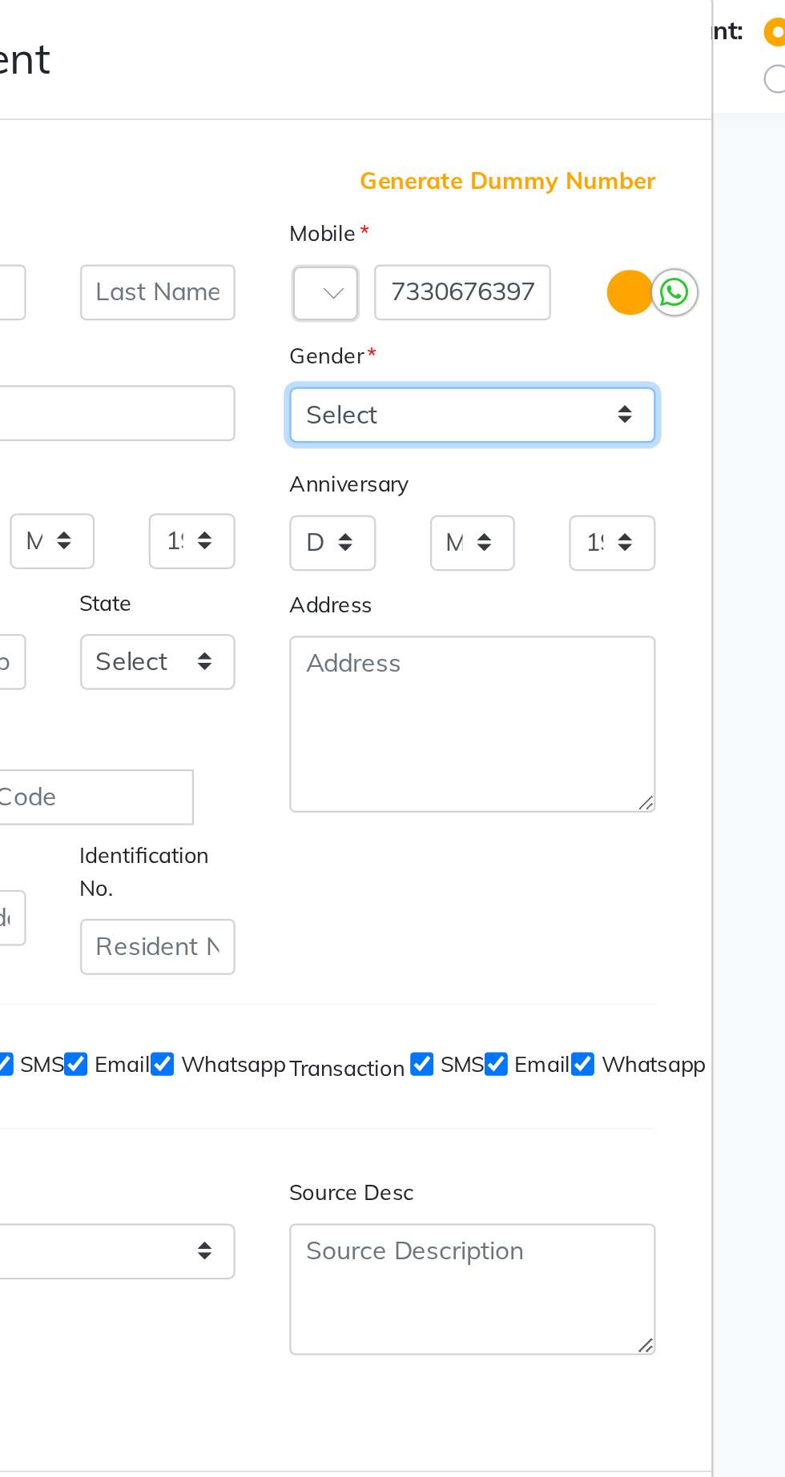
click at [426, 578] on select "Select Male Female Other Prefer Not To Say" at bounding box center [485, 565] width 163 height 25
select select "male"
click at [404, 578] on select "Select Male Female Other Prefer Not To Say" at bounding box center [485, 565] width 163 height 25
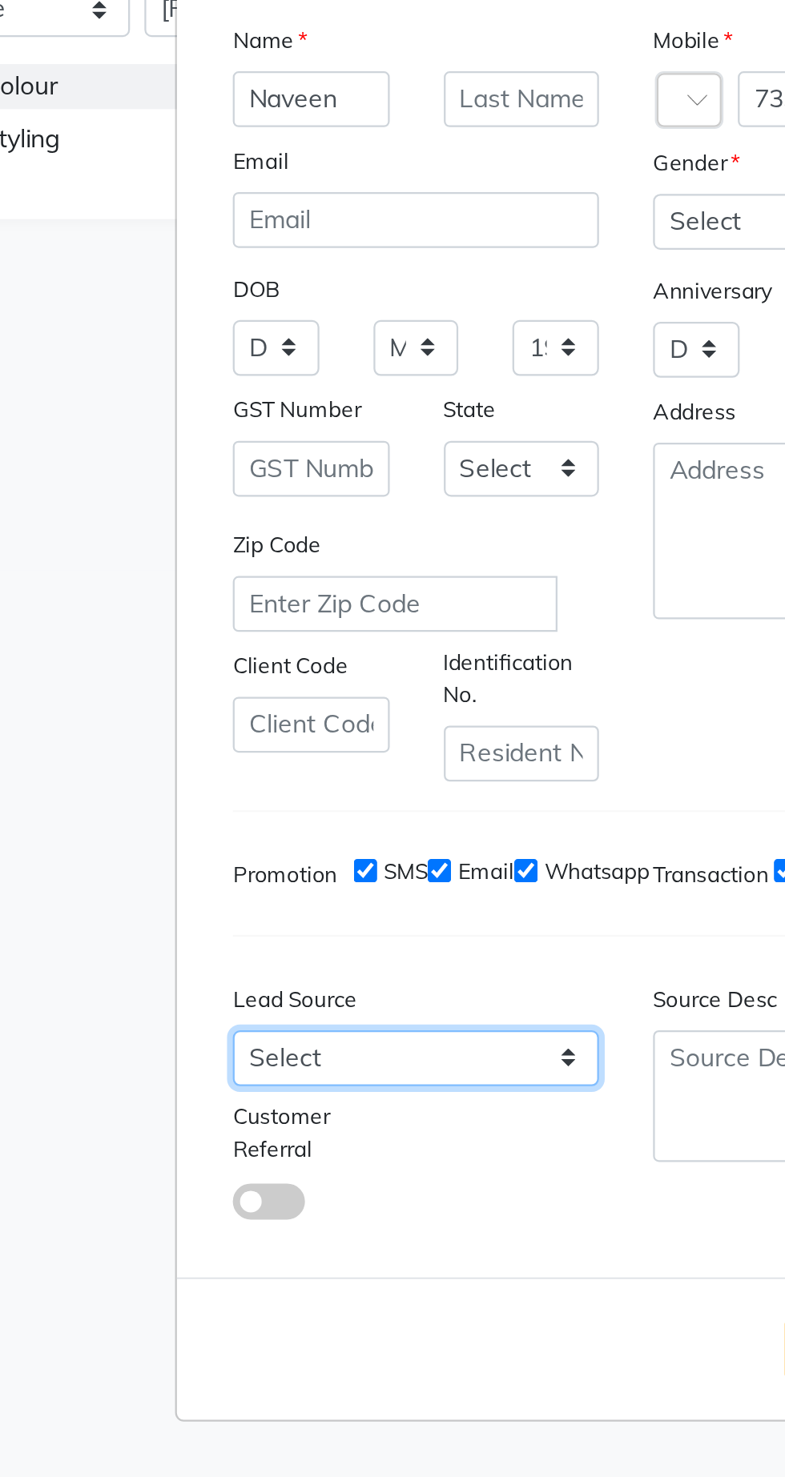
click at [348, 949] on select "Select Walk-in Referral Internet Friend Word of Mouth Advertisement Facebook Ju…" at bounding box center [299, 937] width 163 height 25
select select "50065"
click at [218, 949] on select "Select Walk-in Referral Internet Friend Word of Mouth Advertisement Facebook Ju…" at bounding box center [299, 937] width 163 height 25
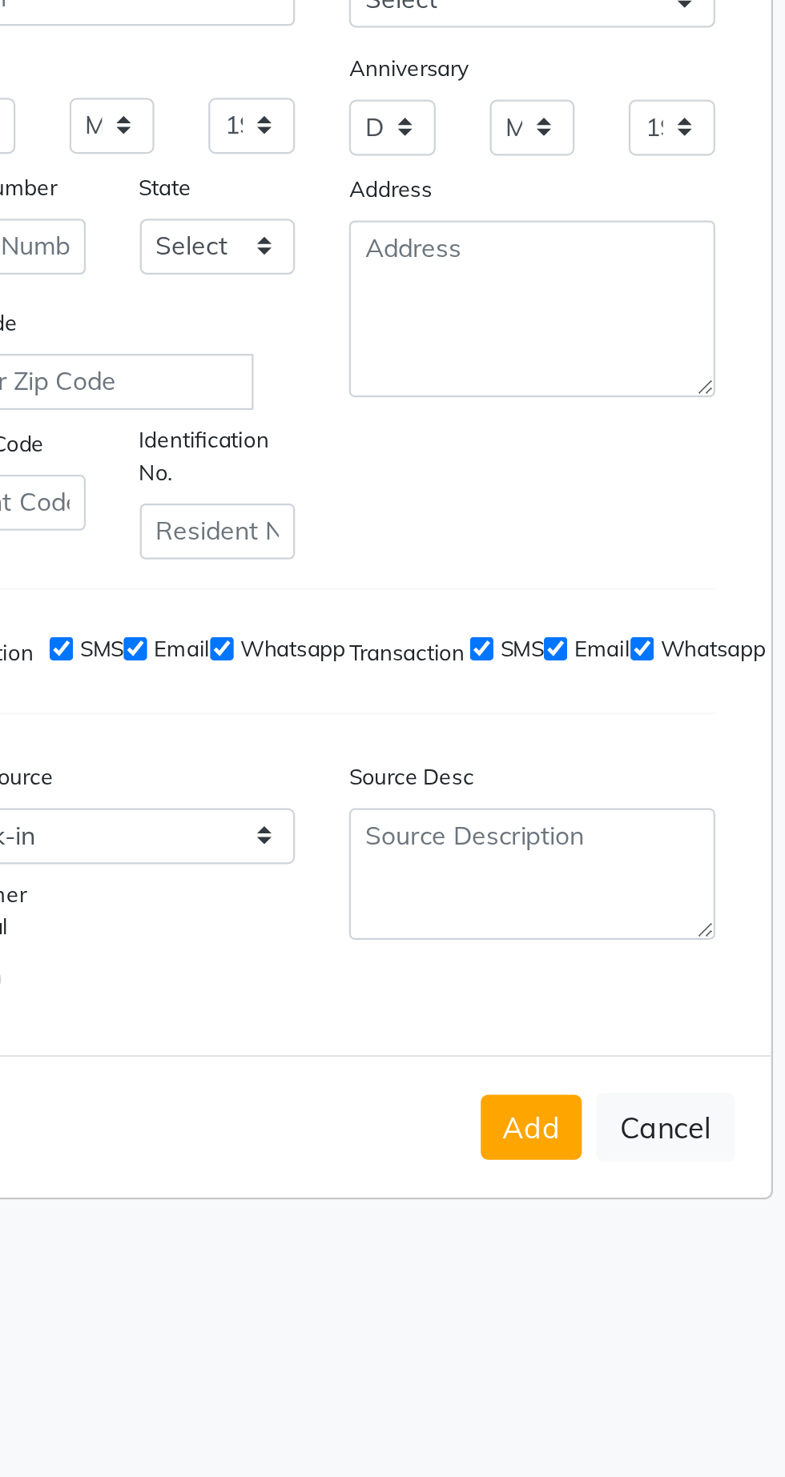
click at [491, 1081] on button "Add" at bounding box center [485, 1066] width 45 height 29
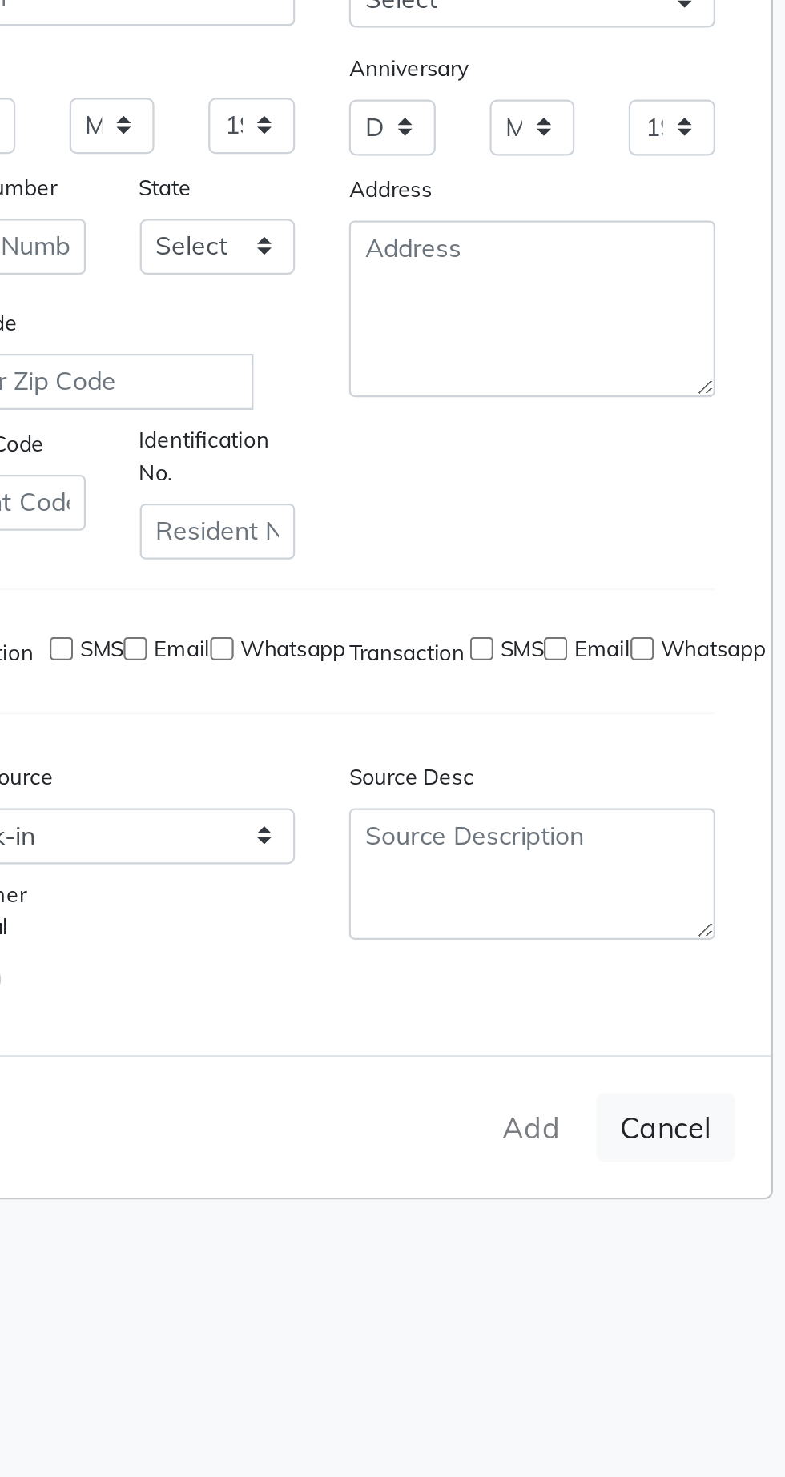
select select
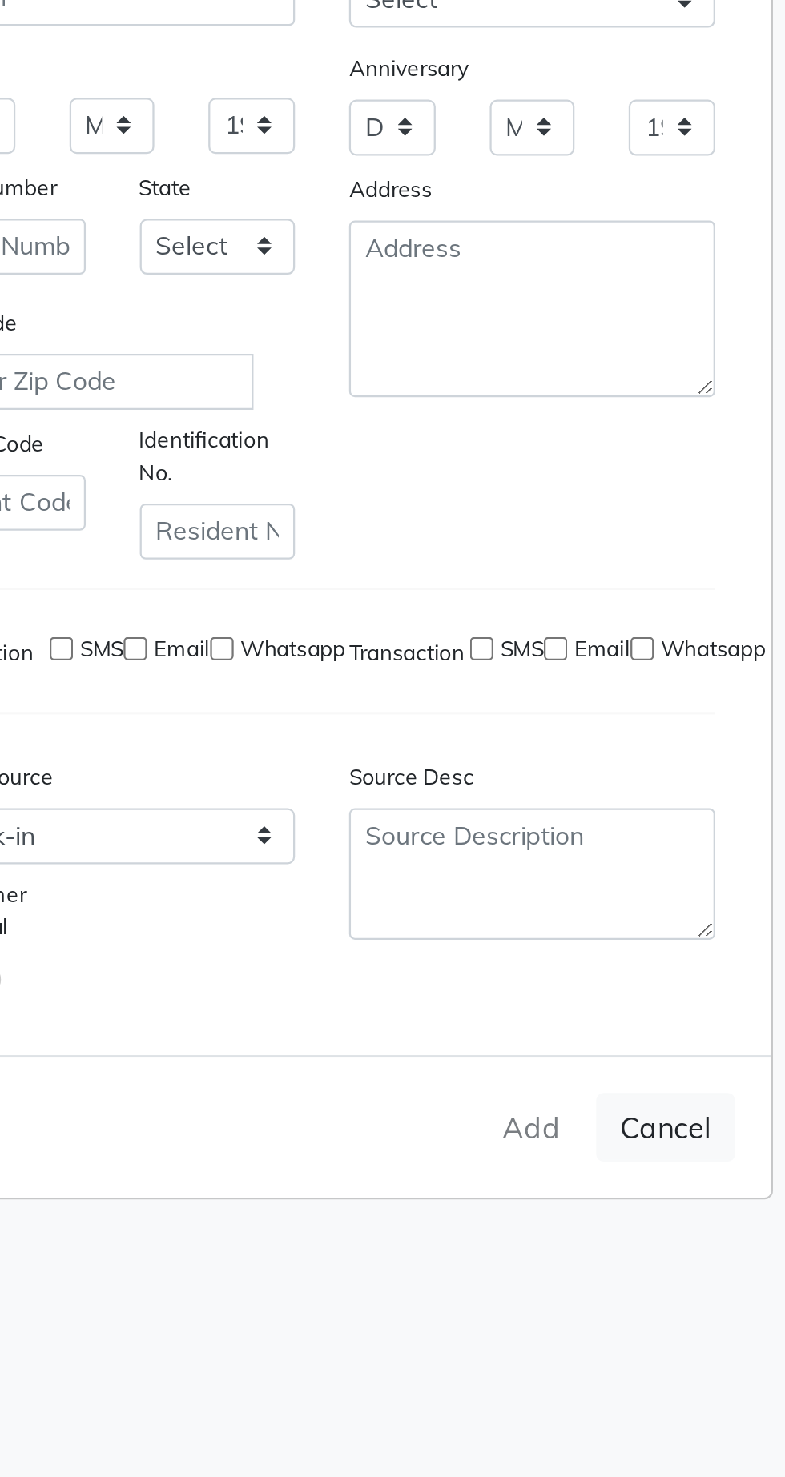
select select
checkbox input "false"
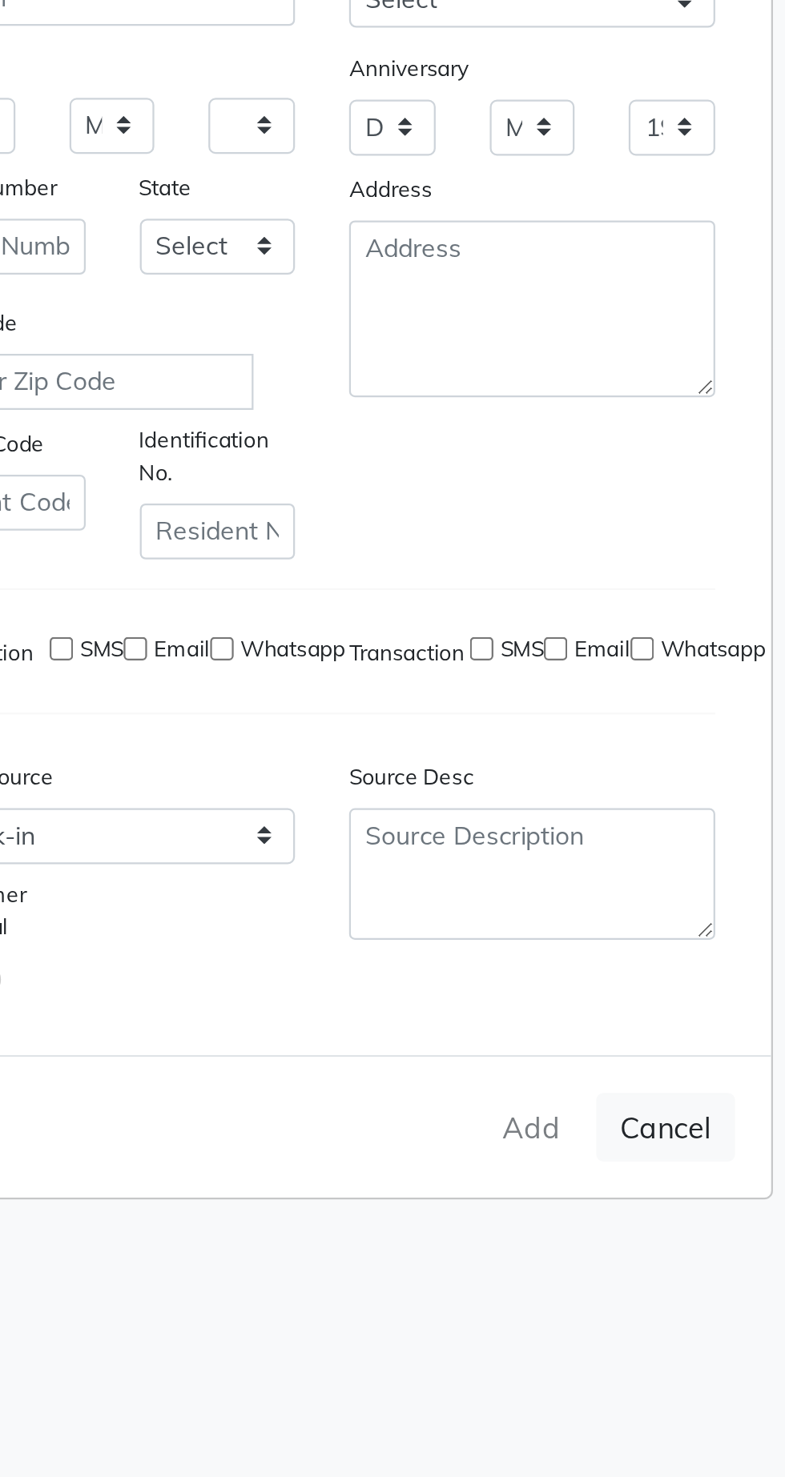
checkbox input "false"
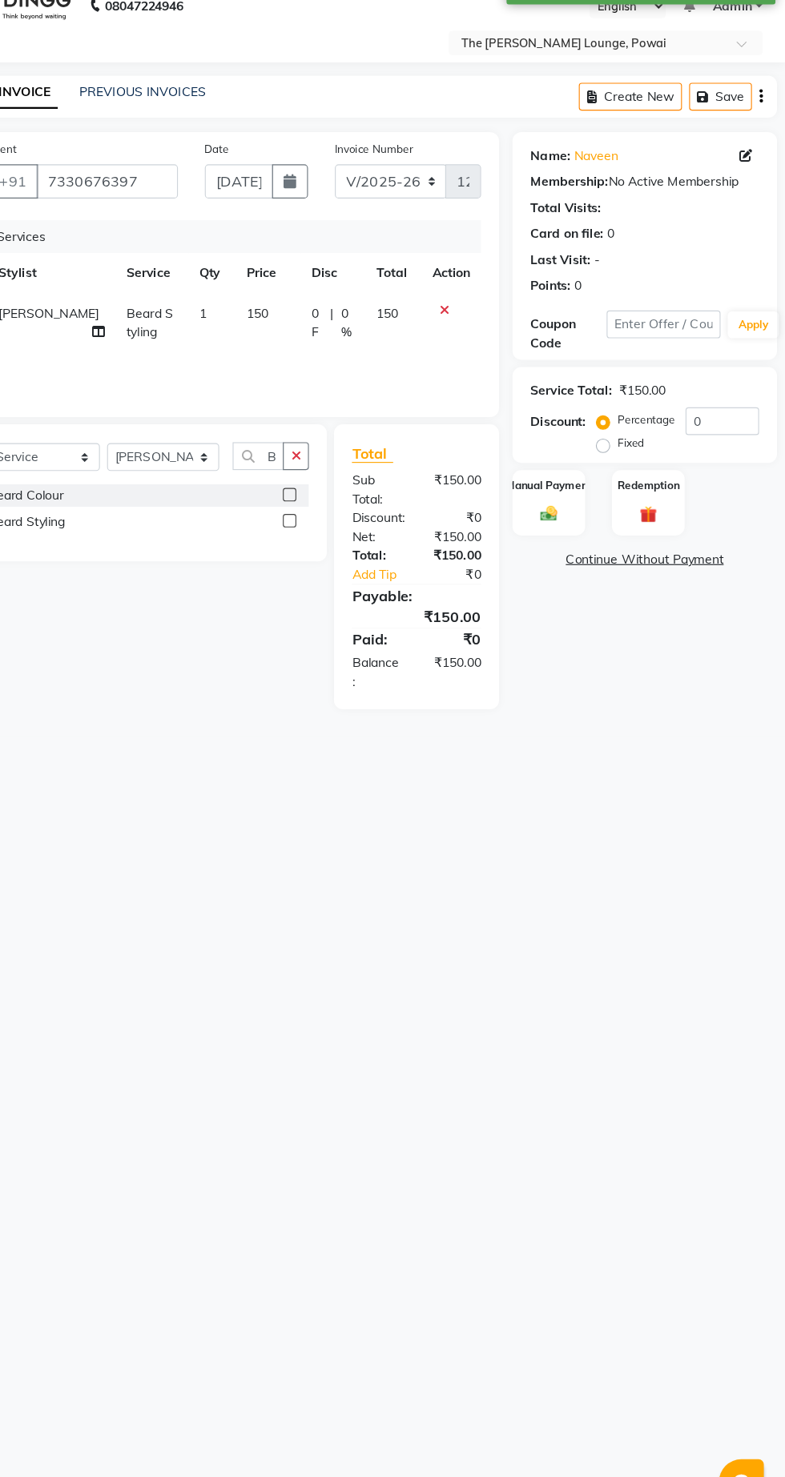
click at [580, 526] on img at bounding box center [572, 522] width 25 height 18
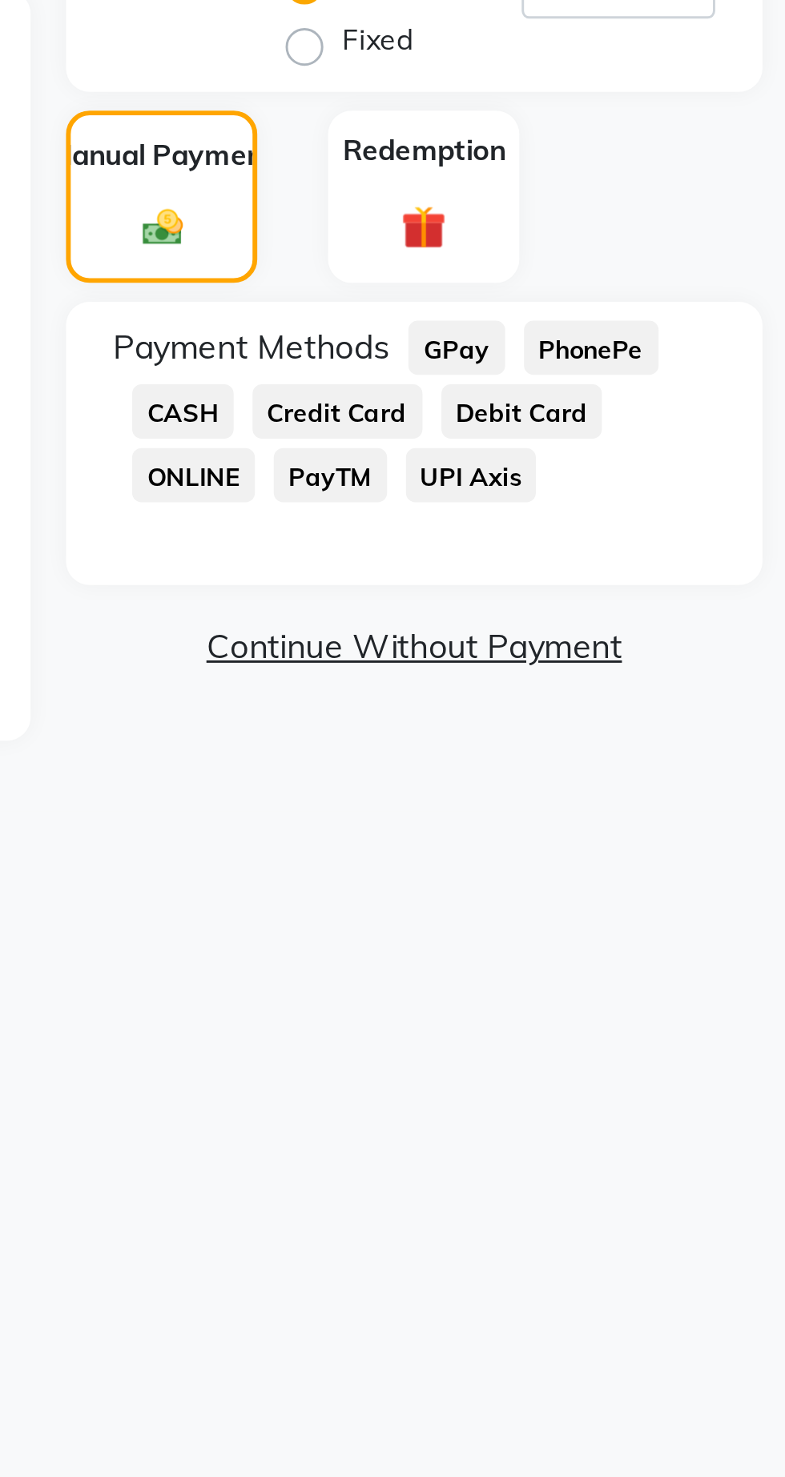
click at [667, 564] on span "GPay" at bounding box center [672, 563] width 33 height 18
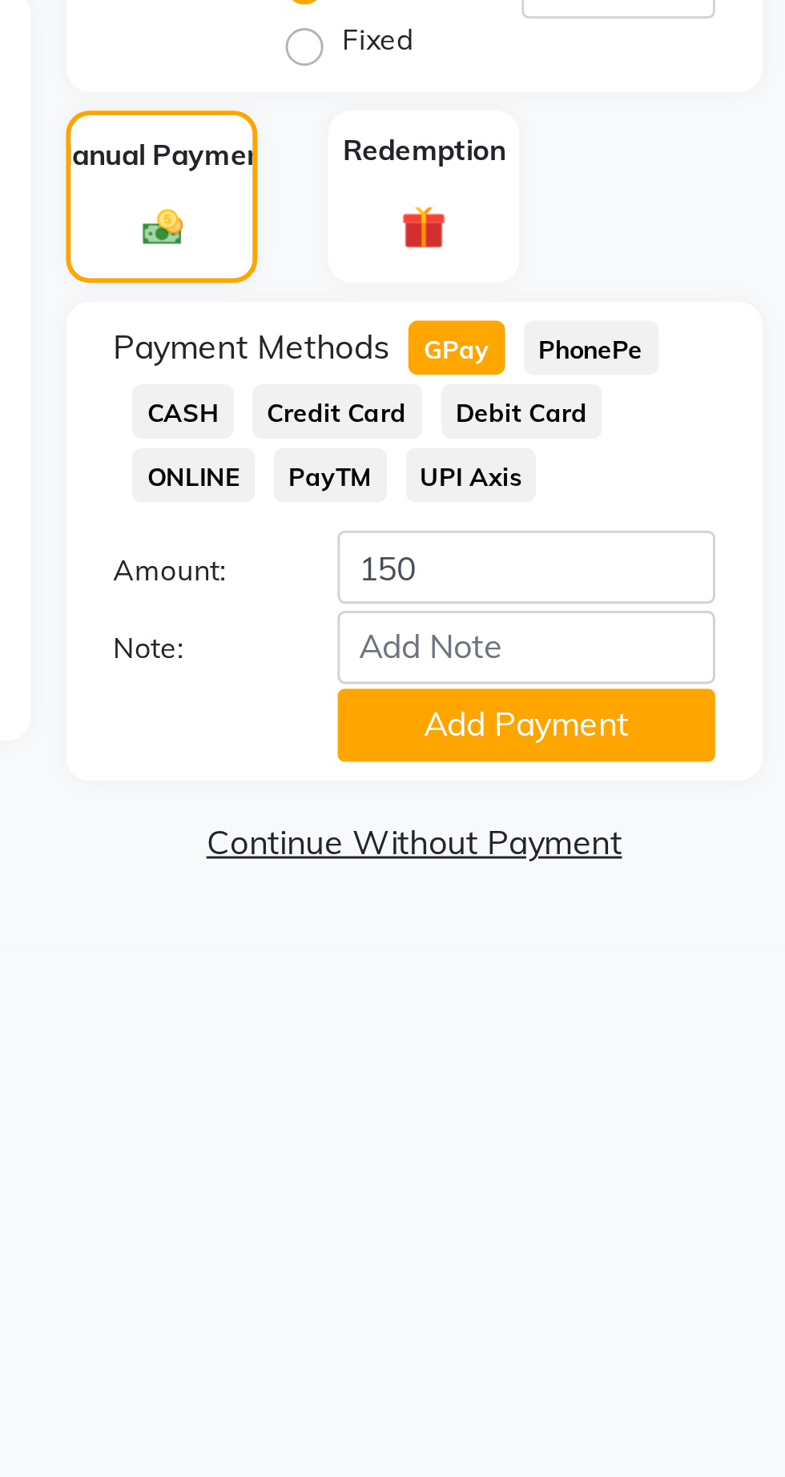
click at [658, 698] on button "Add Payment" at bounding box center [696, 691] width 128 height 25
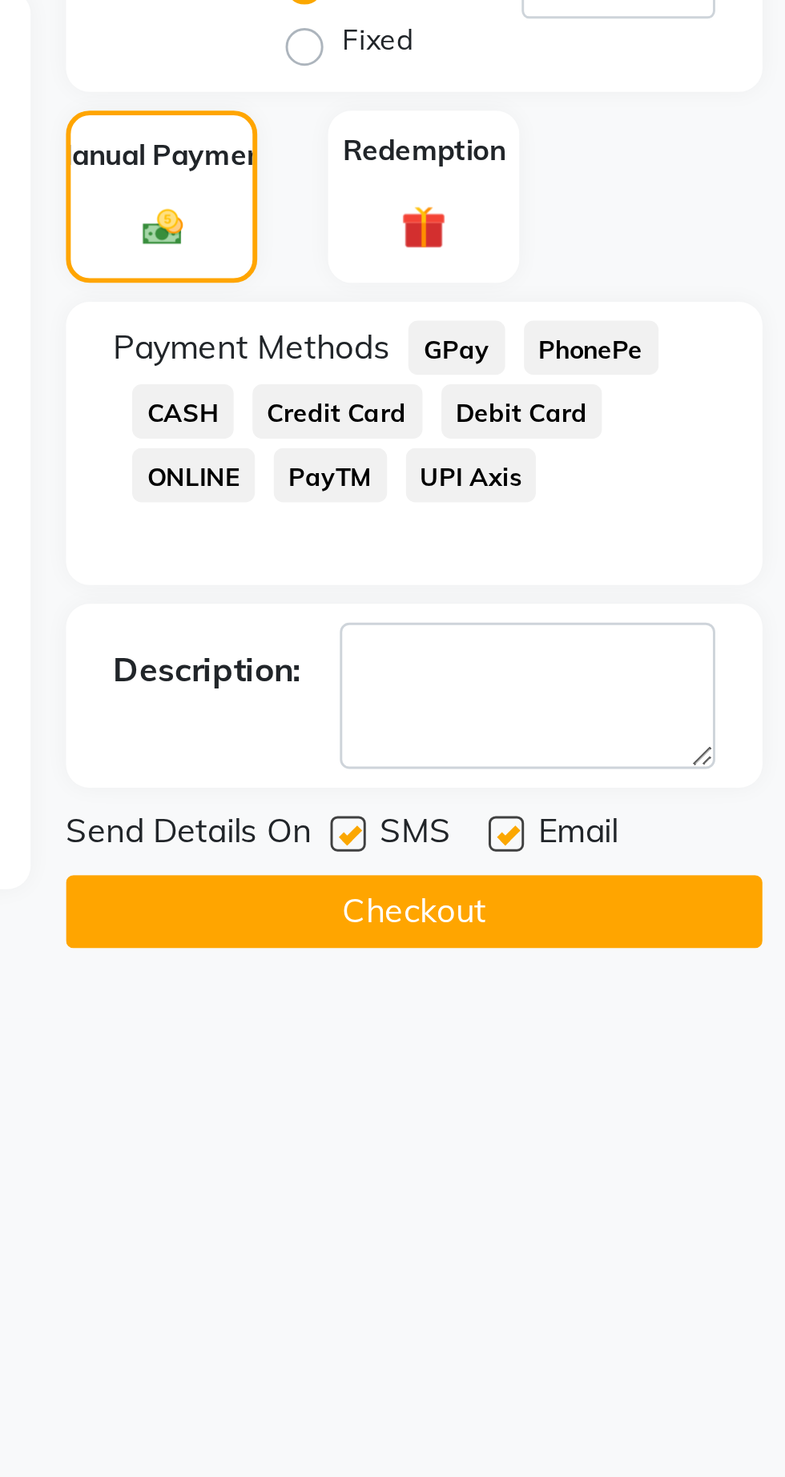
click at [695, 759] on button "Checkout" at bounding box center [658, 754] width 236 height 25
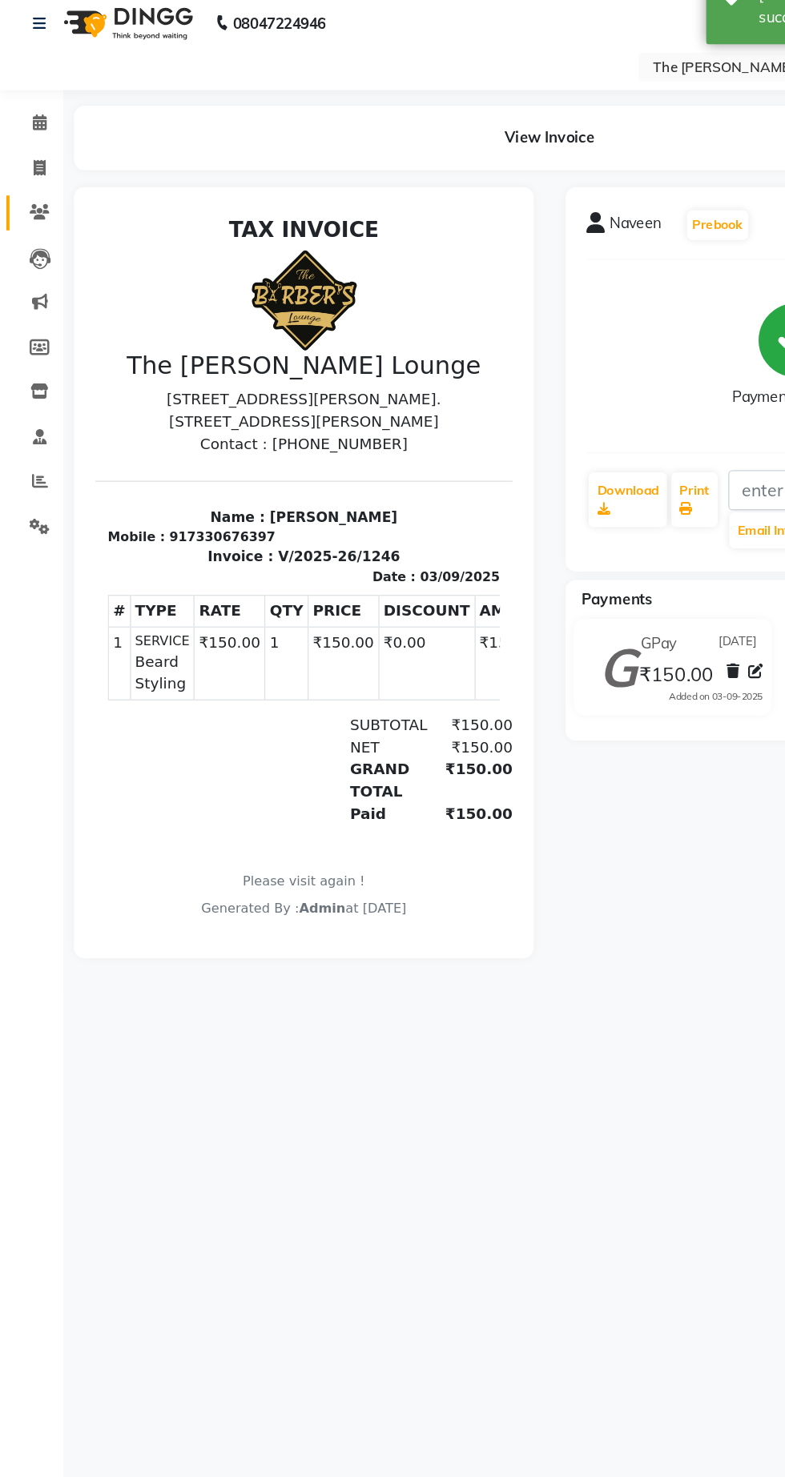
click at [34, 208] on icon at bounding box center [29, 211] width 15 height 12
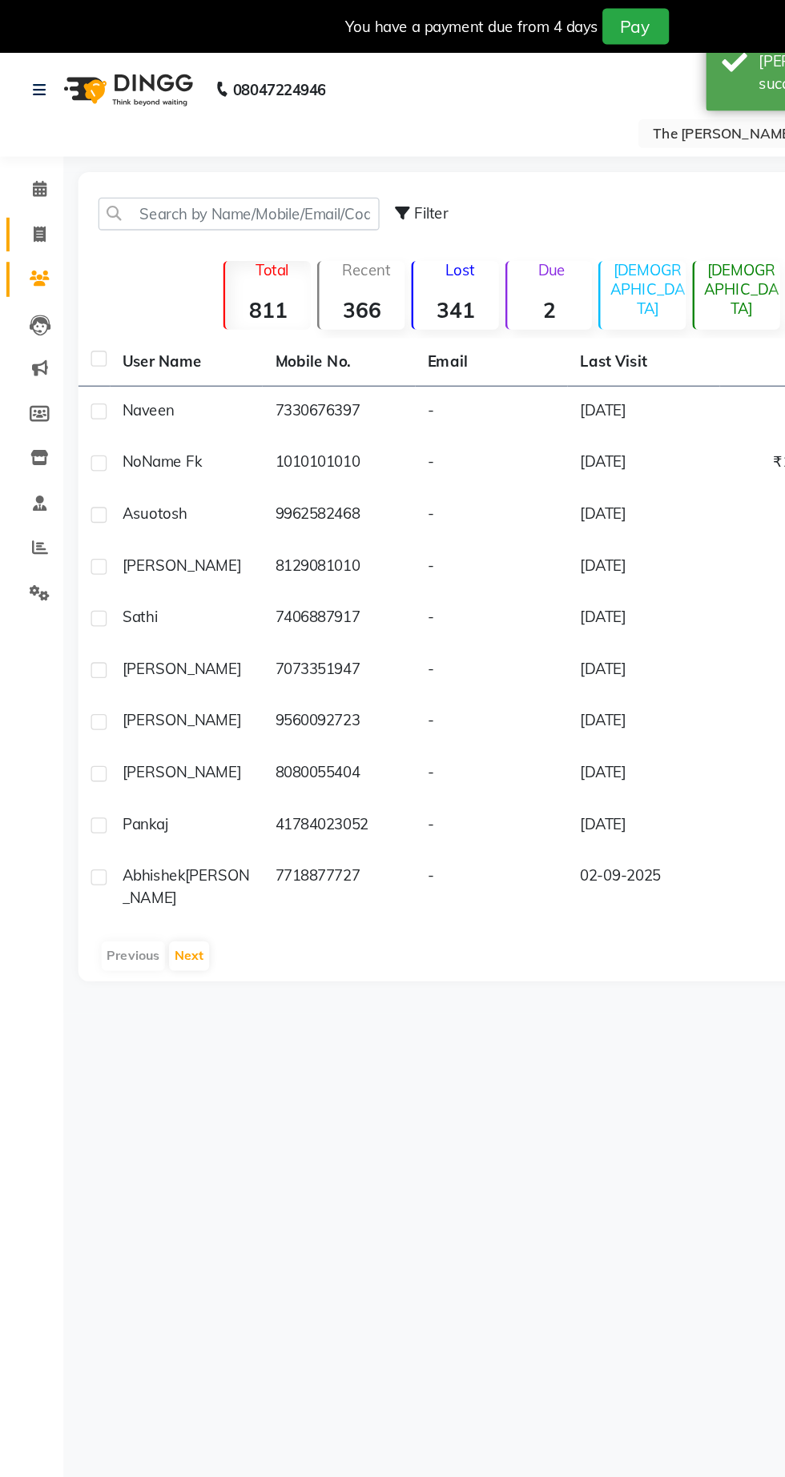
click at [30, 177] on icon at bounding box center [30, 177] width 9 height 12
select select "7307"
select select "service"
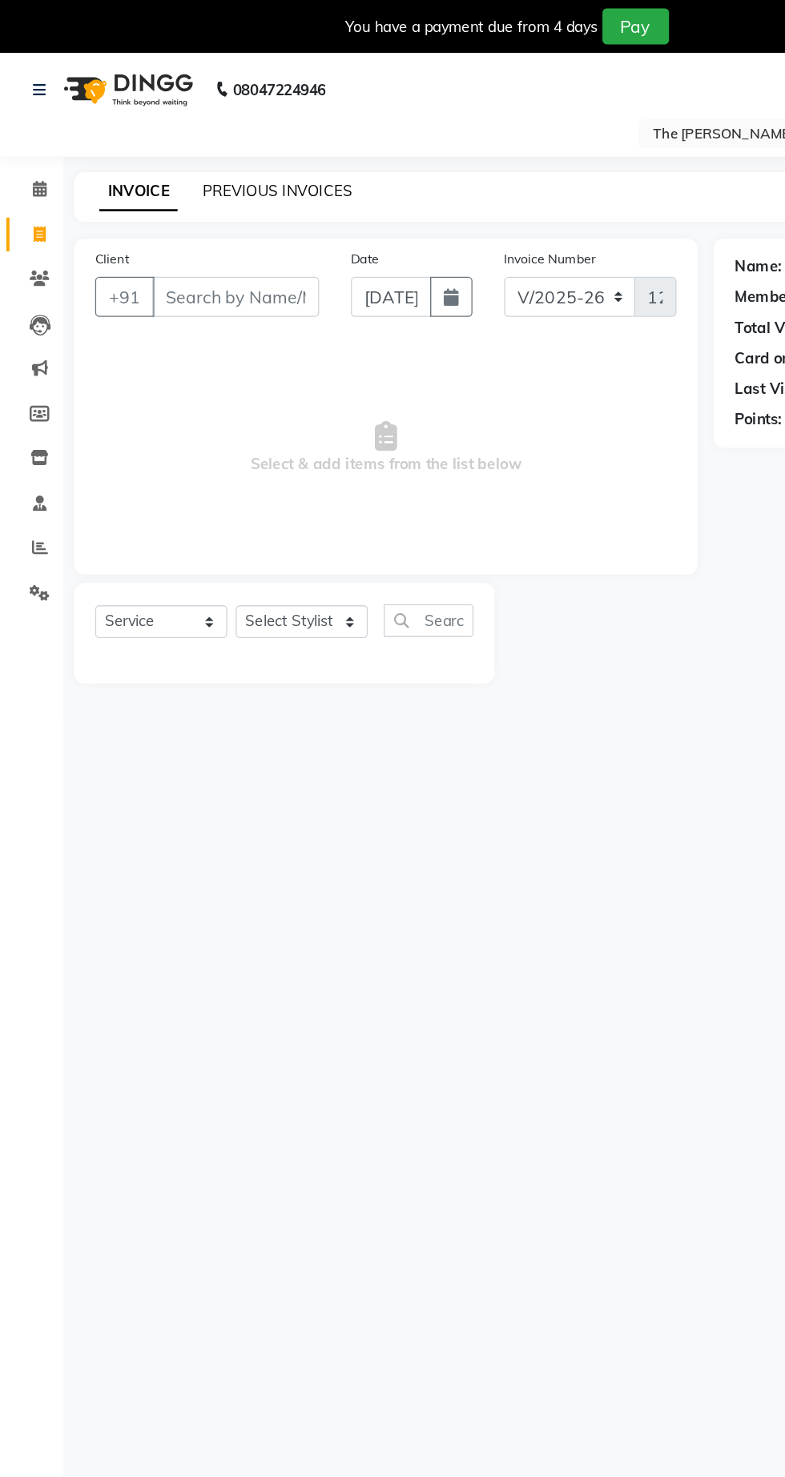
click at [186, 147] on link "PREVIOUS INVOICES" at bounding box center [210, 145] width 113 height 14
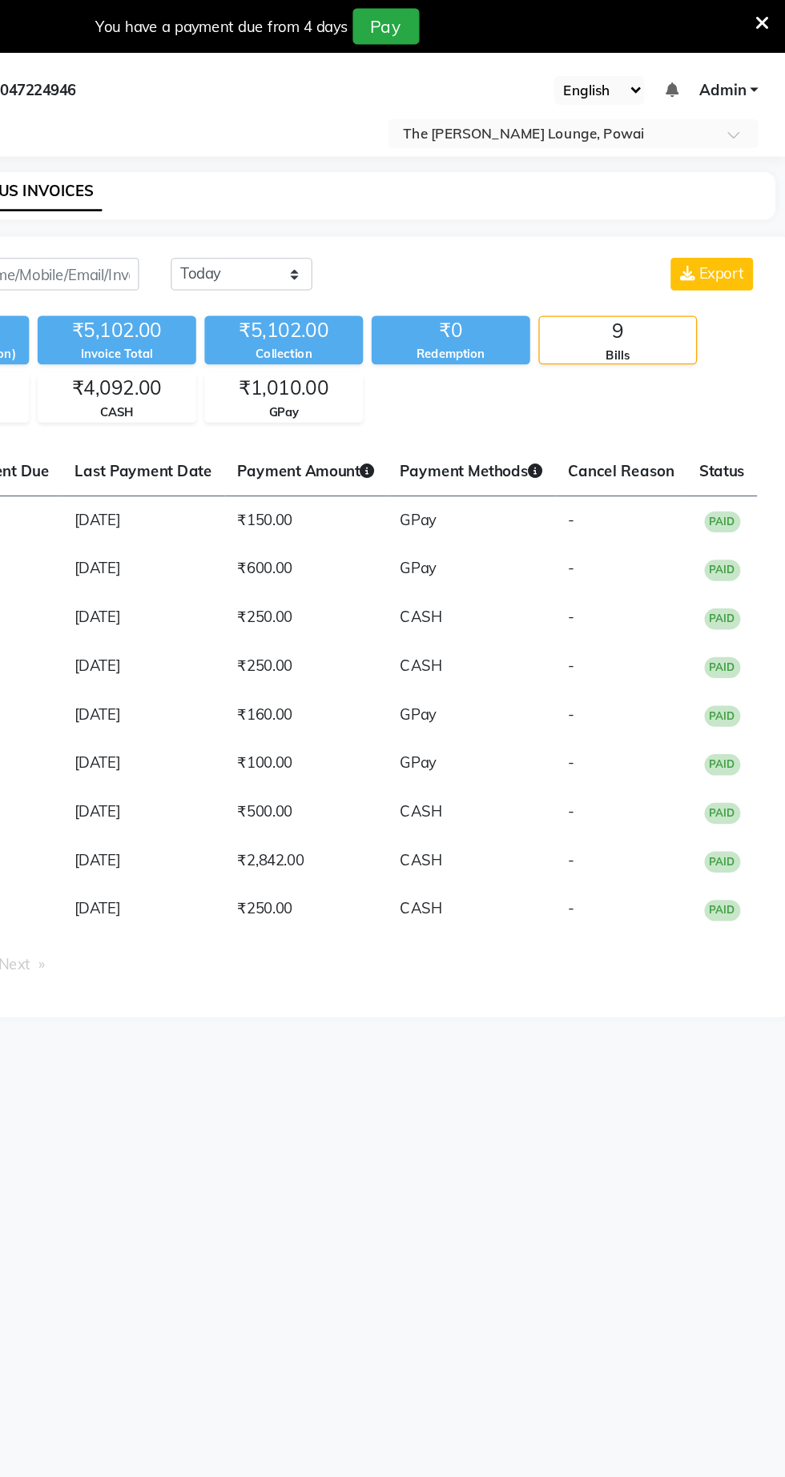
click at [552, 107] on input "text" at bounding box center [608, 102] width 232 height 16
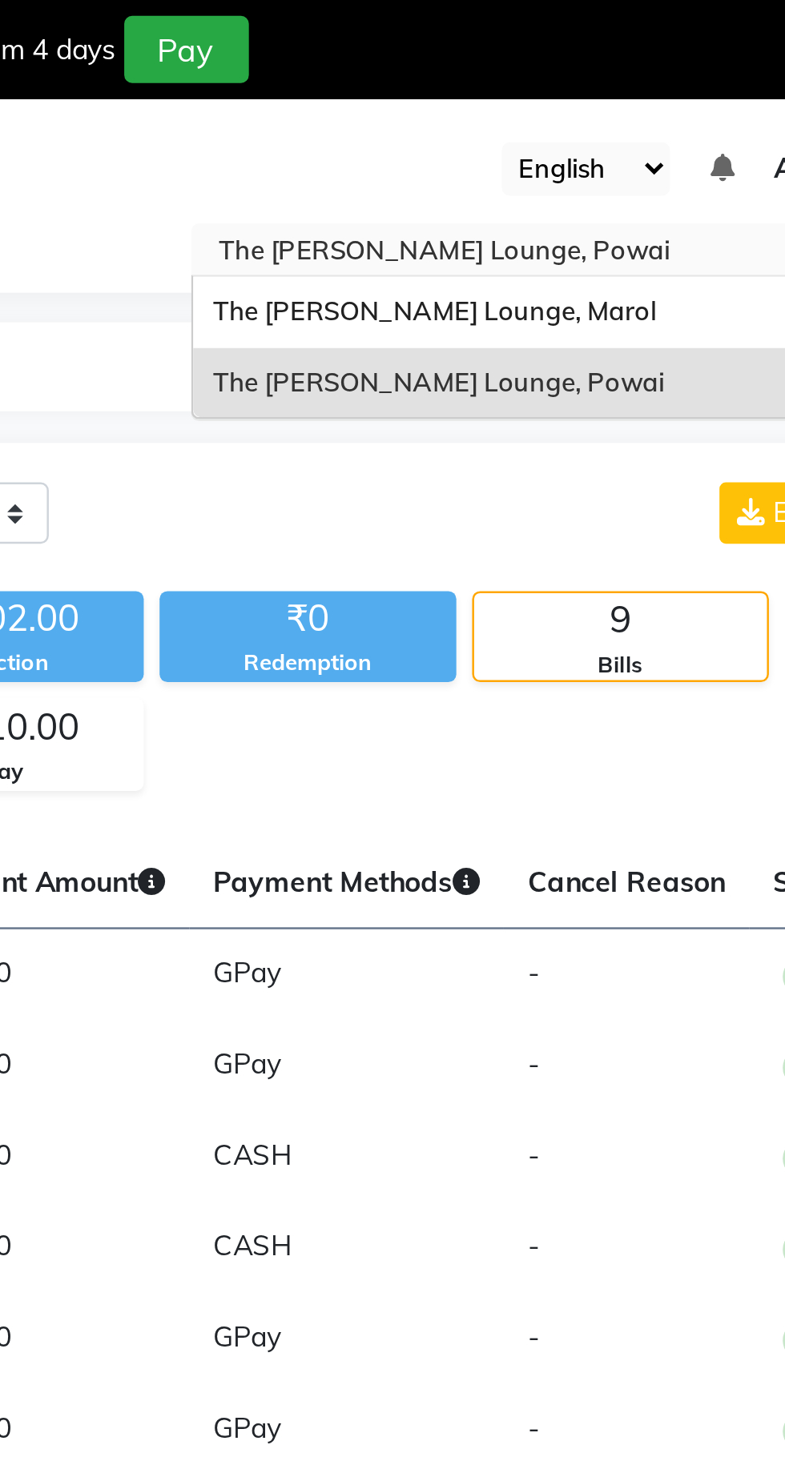
click at [591, 141] on div "The [PERSON_NAME] Lounge, Powai" at bounding box center [623, 155] width 279 height 29
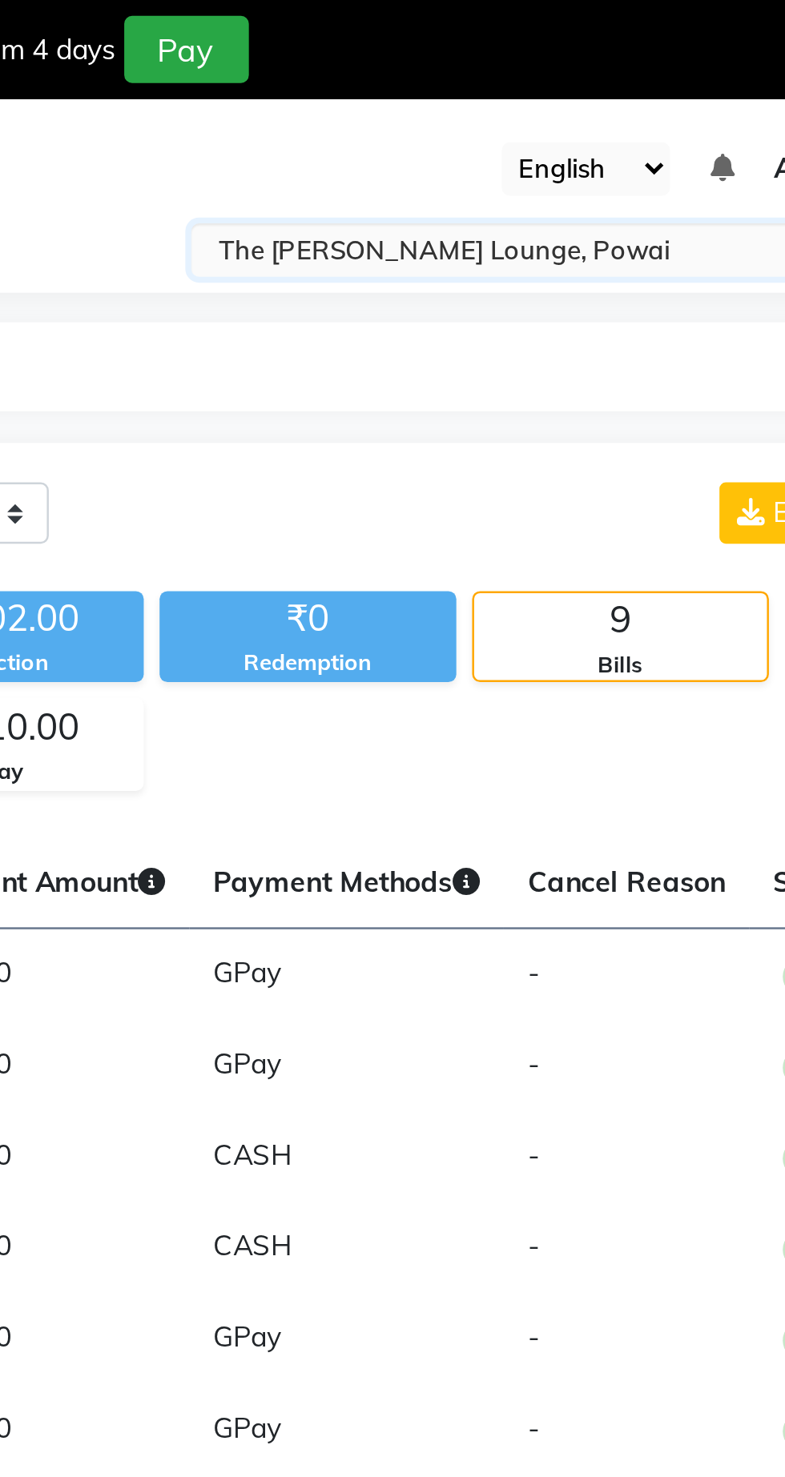
click at [408, 141] on div "INVOICE PREVIOUS INVOICES" at bounding box center [406, 145] width 701 height 17
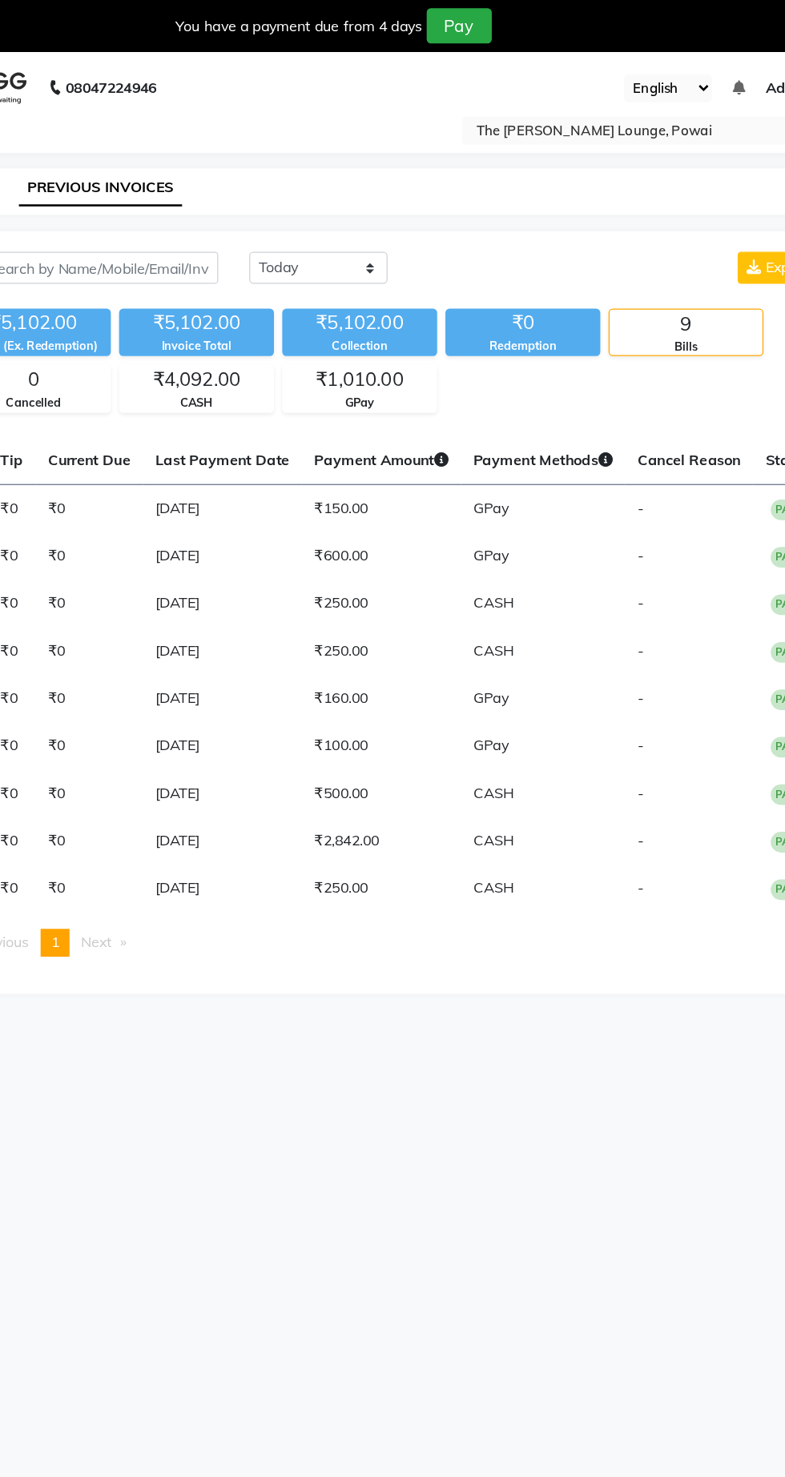
click at [520, 107] on input "text" at bounding box center [608, 102] width 232 height 16
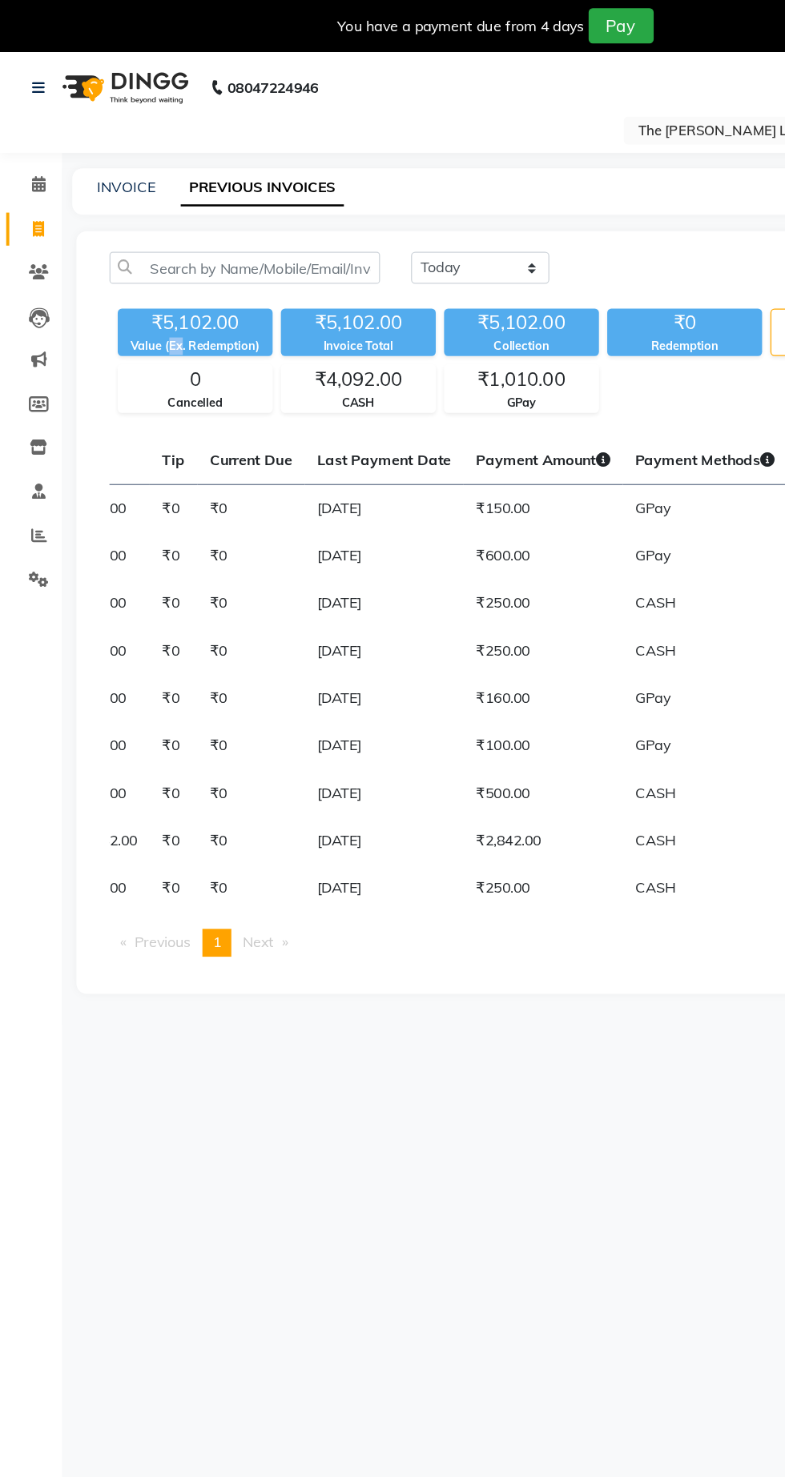
click at [474, 909] on div "08047224946 Select Location × The Barber Lounge, Powai English ENGLISH Español …" at bounding box center [392, 777] width 785 height 1477
click at [450, 891] on div "08047224946 Select Location × The Barber Lounge, Powai English ENGLISH Español …" at bounding box center [392, 777] width 785 height 1477
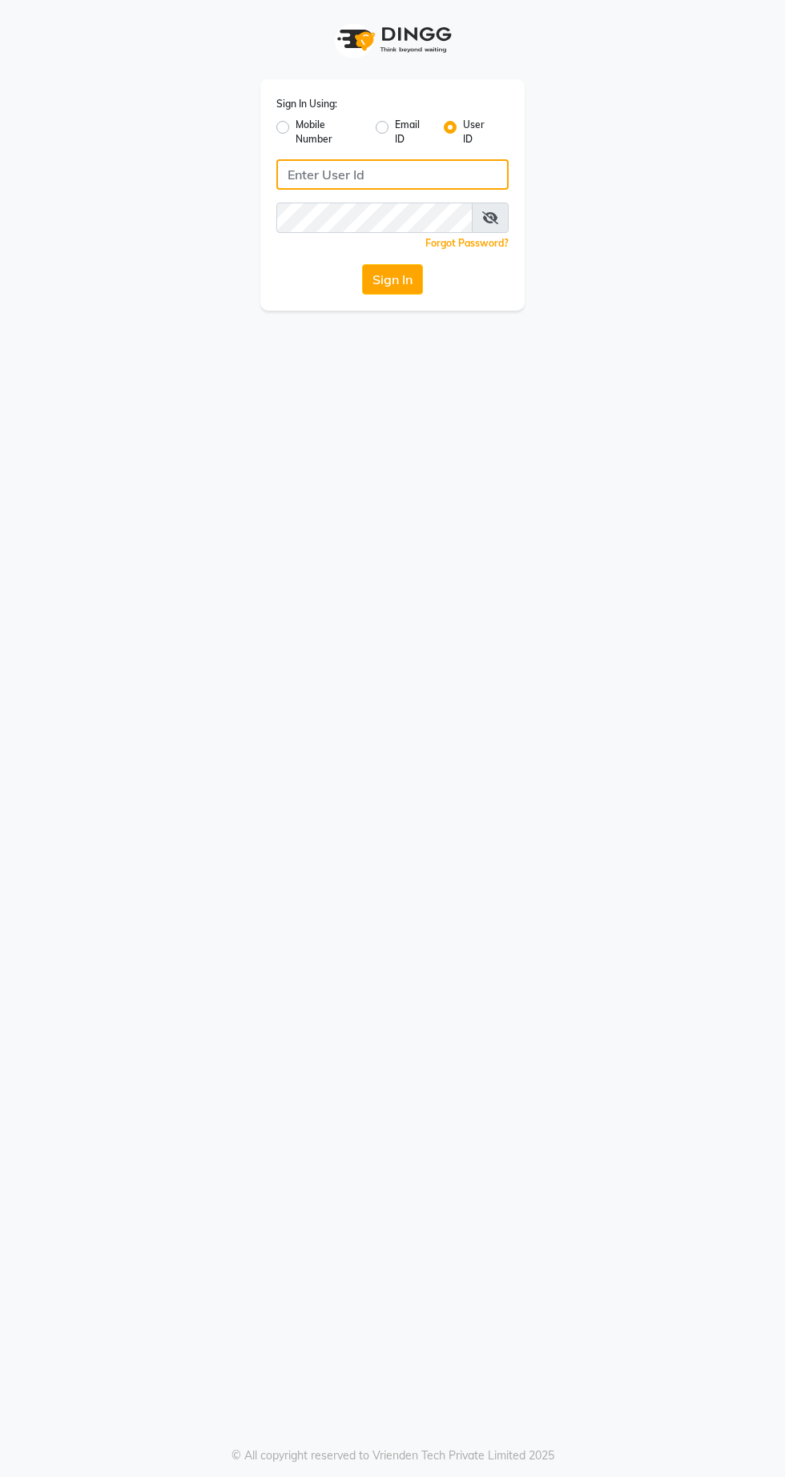
click at [411, 176] on input "Username" at bounding box center [392, 174] width 232 height 30
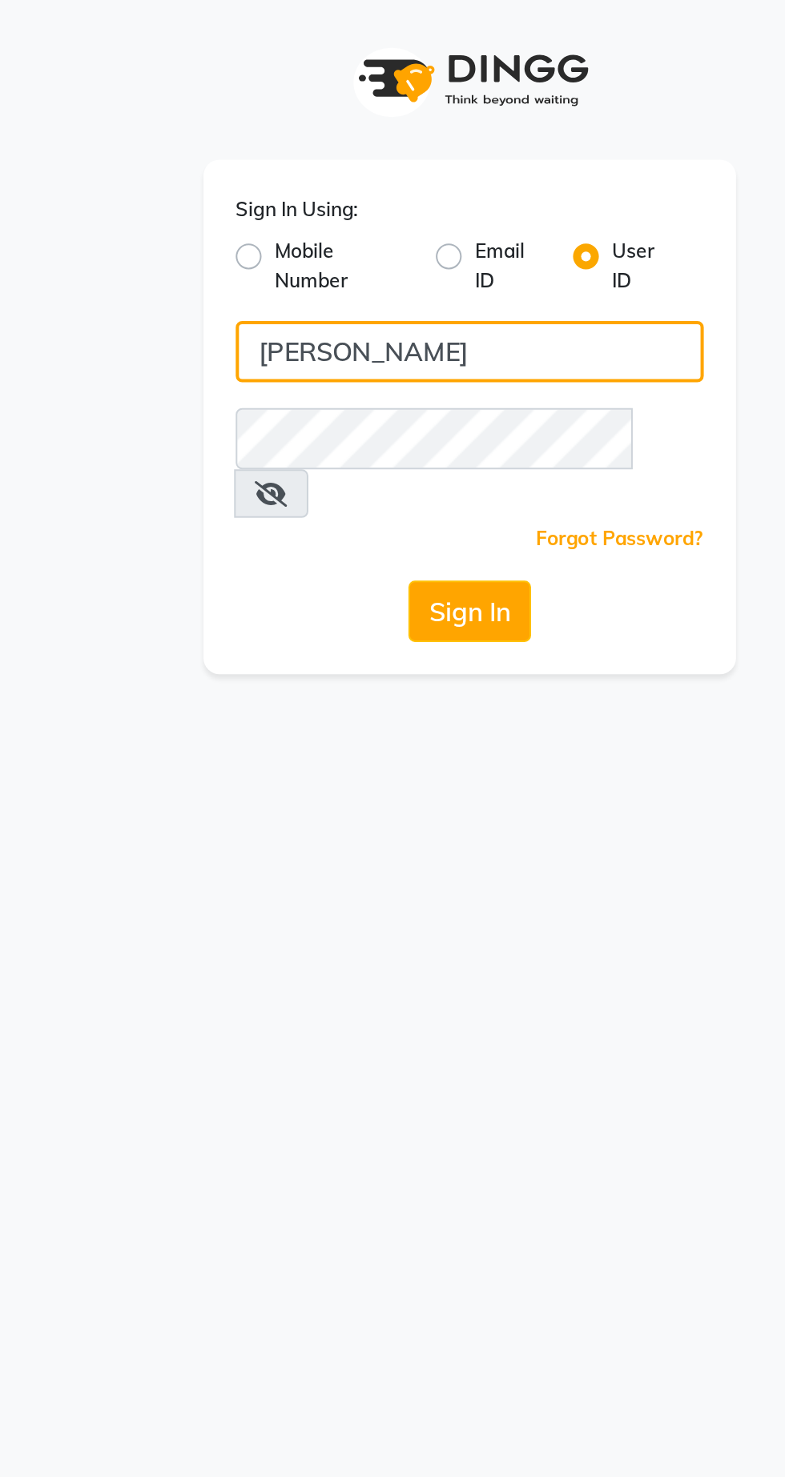
type input "Ashhok"
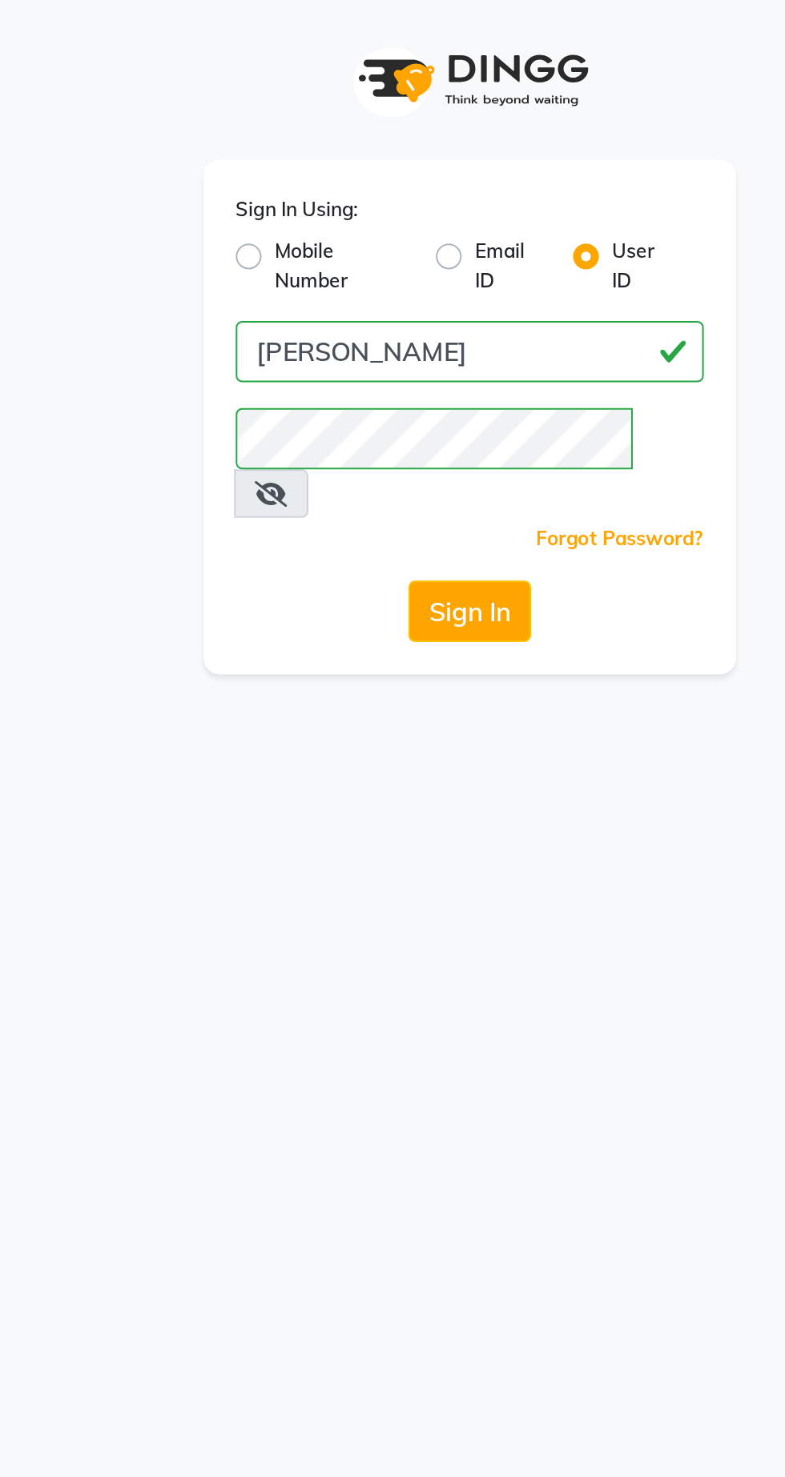
click at [383, 291] on button "Sign In" at bounding box center [392, 303] width 61 height 30
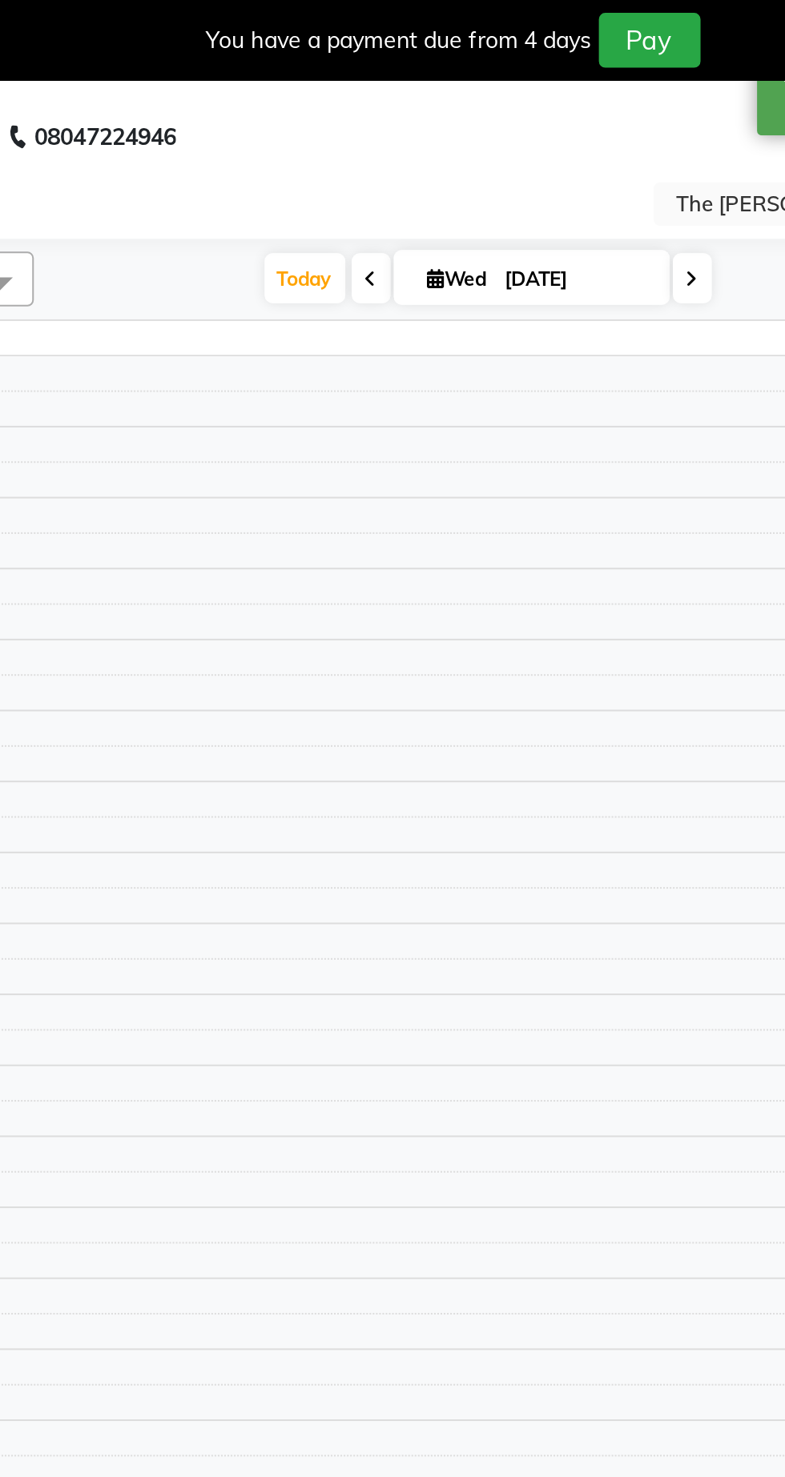
select select "en"
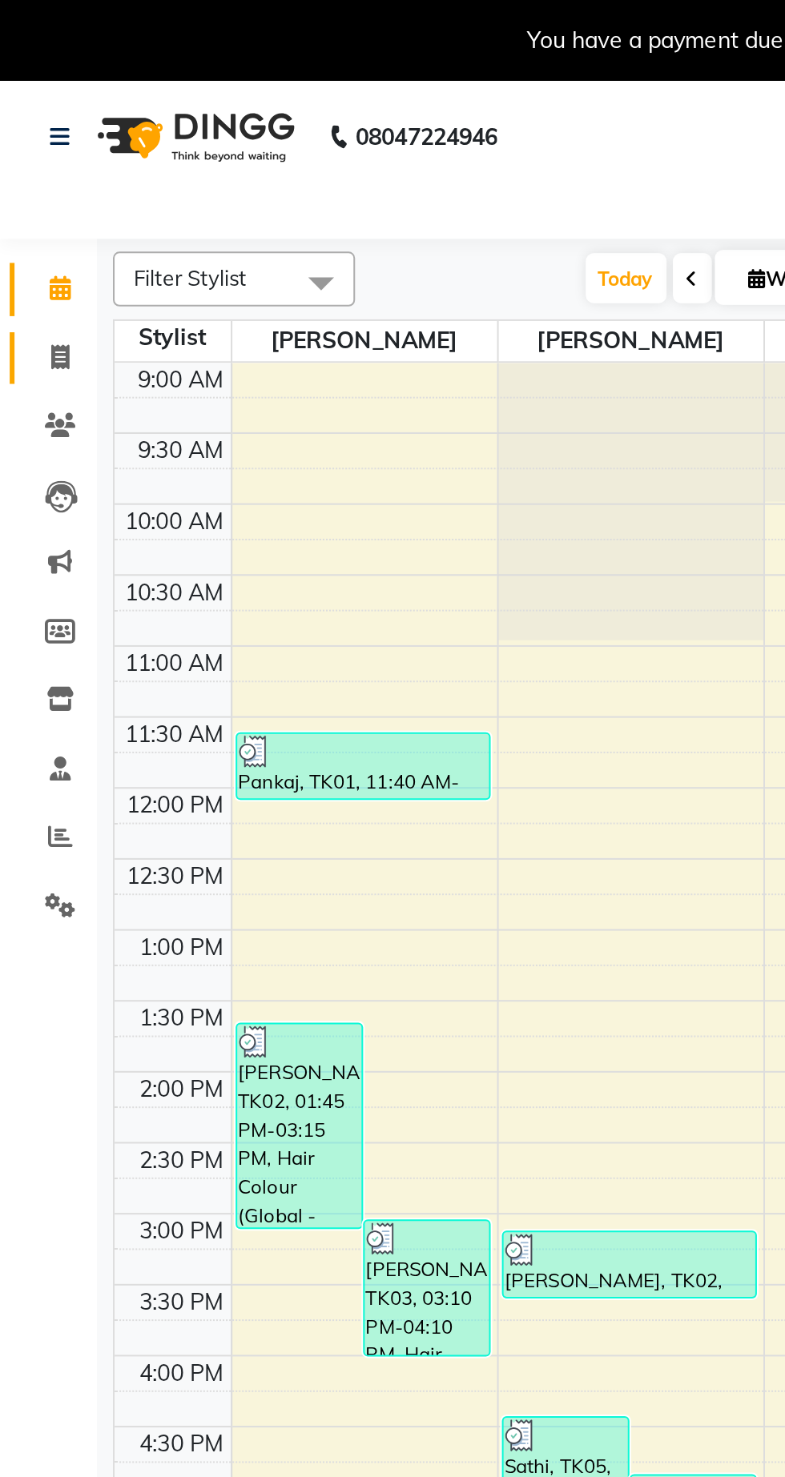
click at [34, 189] on link "Invoice" at bounding box center [24, 178] width 38 height 26
select select "service"
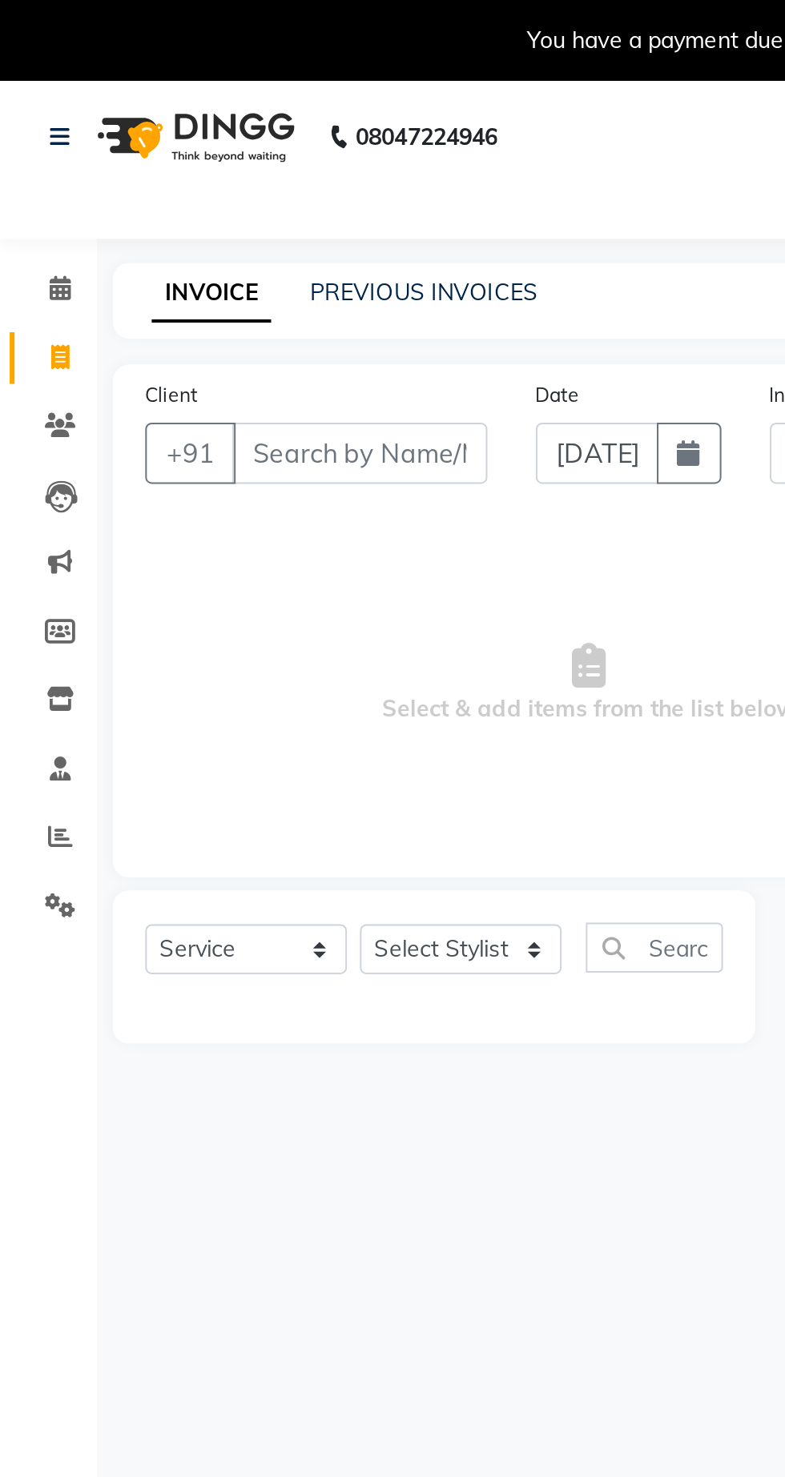
scroll to position [39, 0]
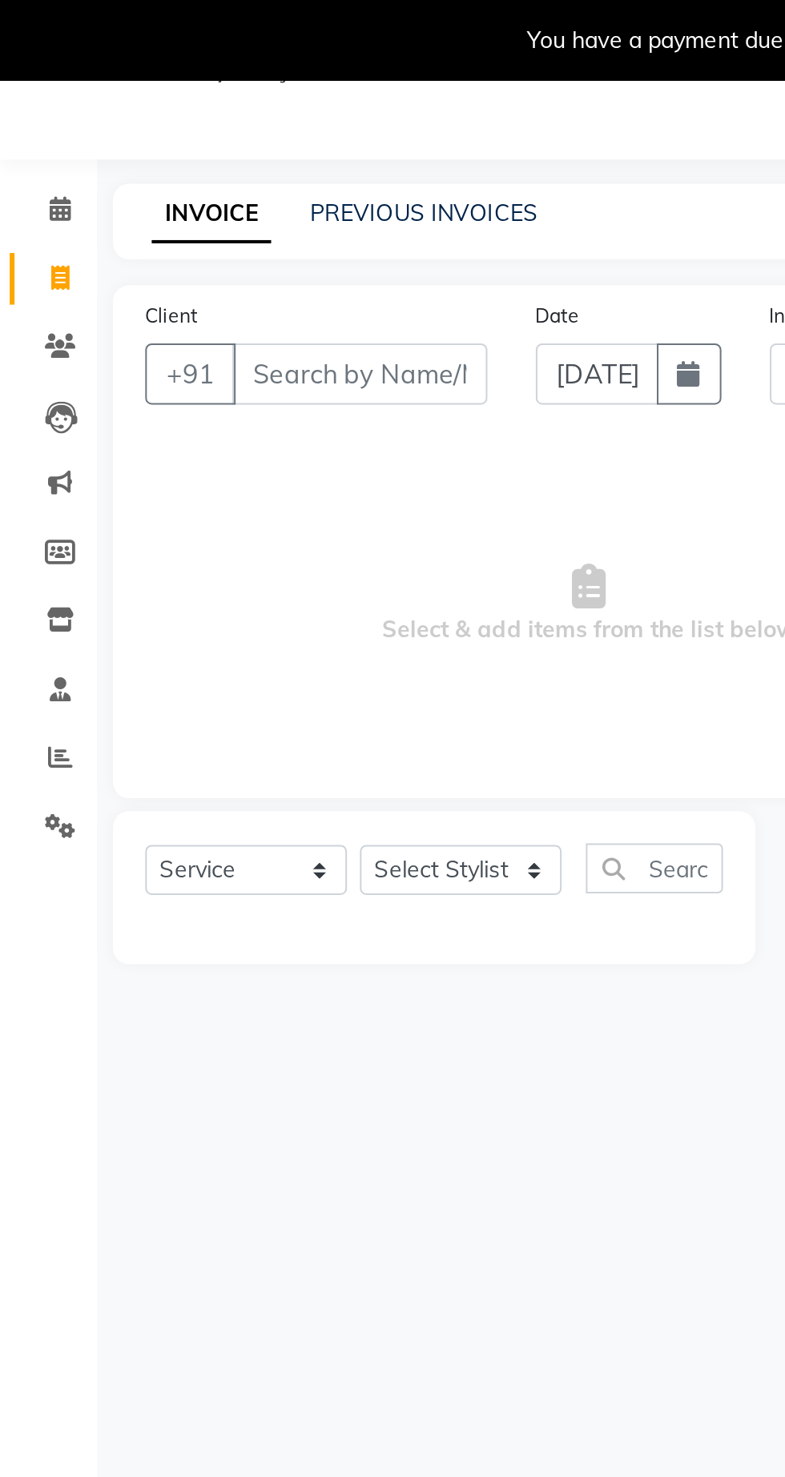
click at [211, 73] on div "Select Location × The Barber Lounge, Powai" at bounding box center [392, 62] width 759 height 22
type input "1247"
select select "7307"
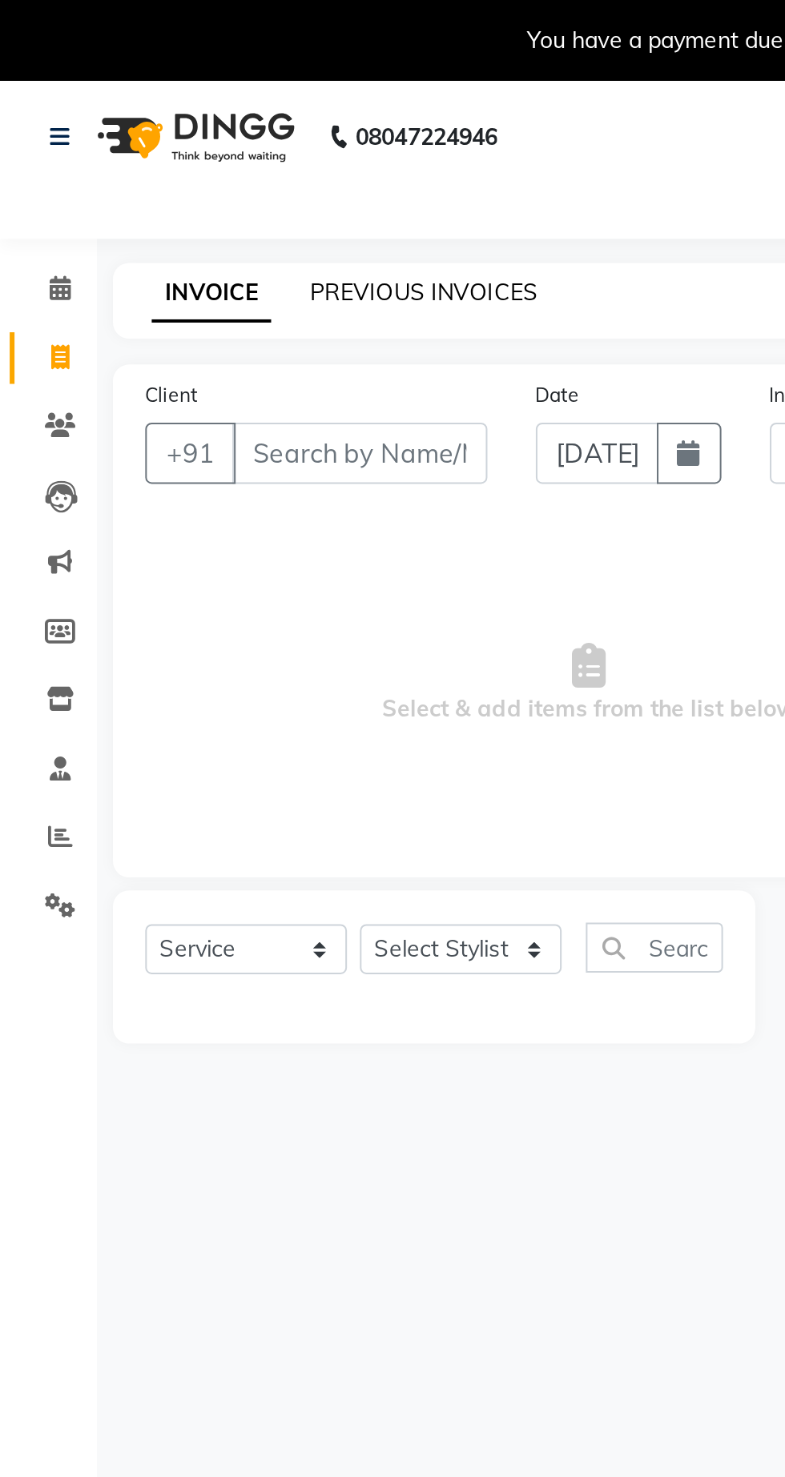
click at [192, 150] on link "PREVIOUS INVOICES" at bounding box center [210, 145] width 113 height 14
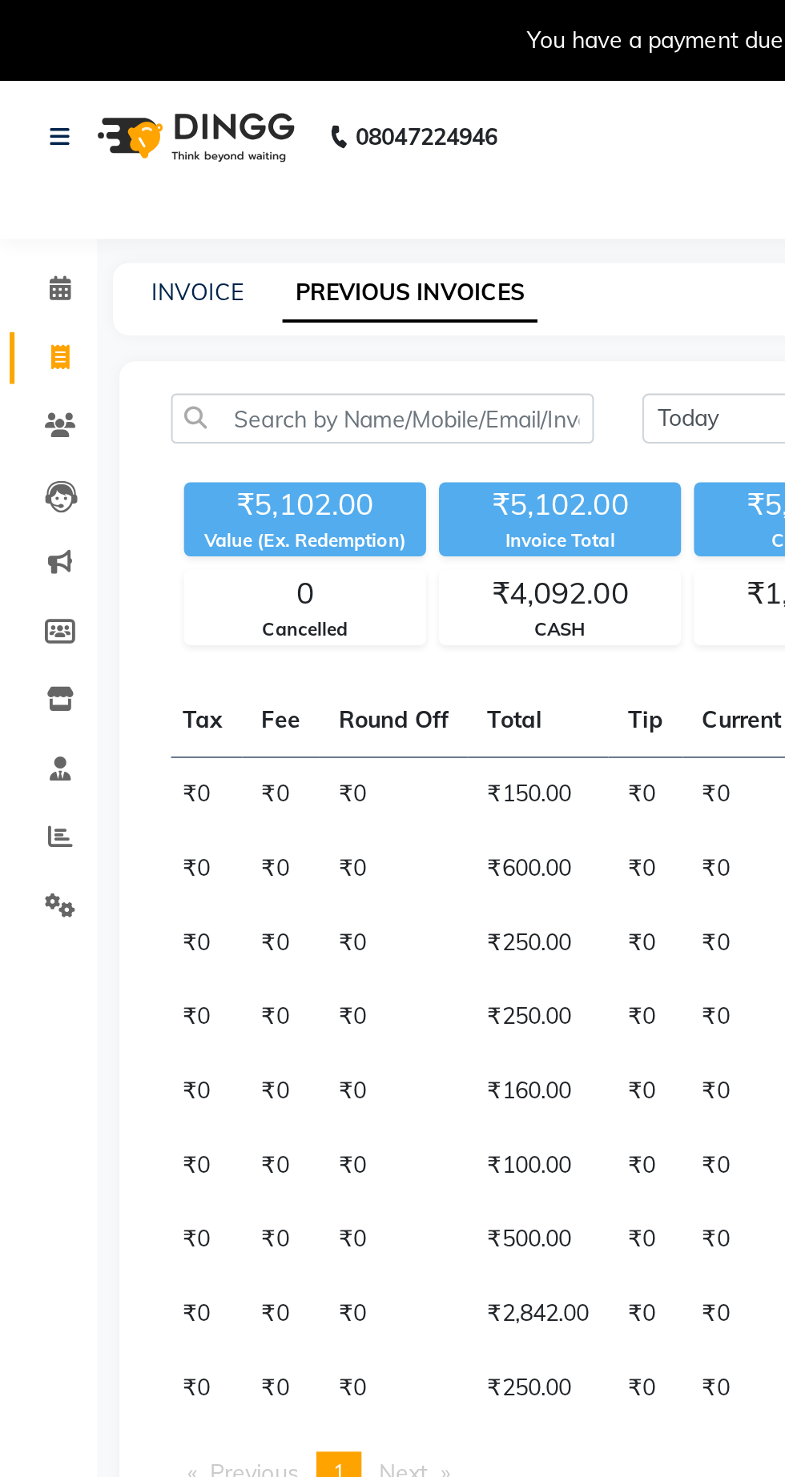
scroll to position [0, 451]
click at [281, 398] on td "₹150.00" at bounding box center [266, 394] width 70 height 38
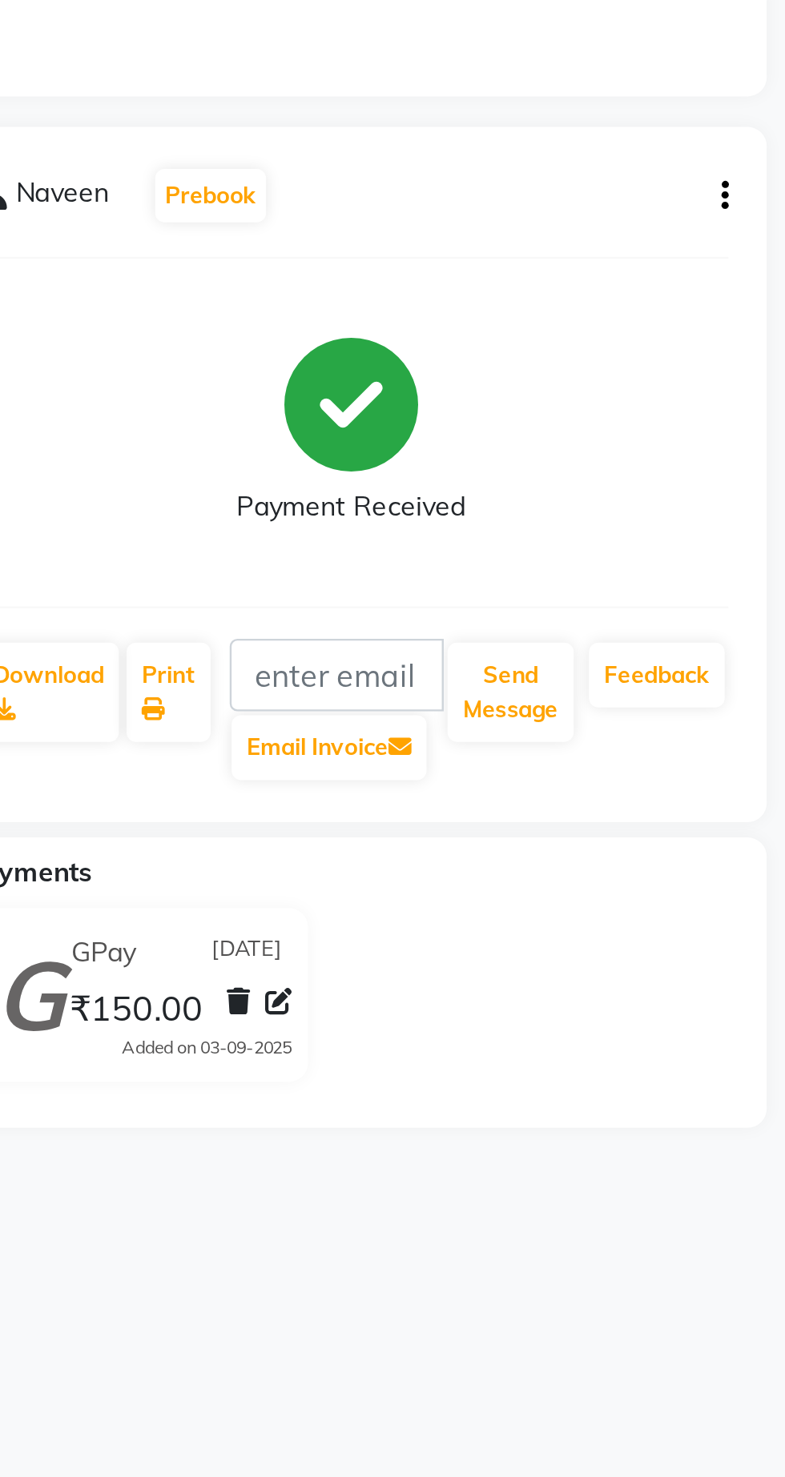
click at [758, 221] on icon "button" at bounding box center [758, 221] width 3 height 1
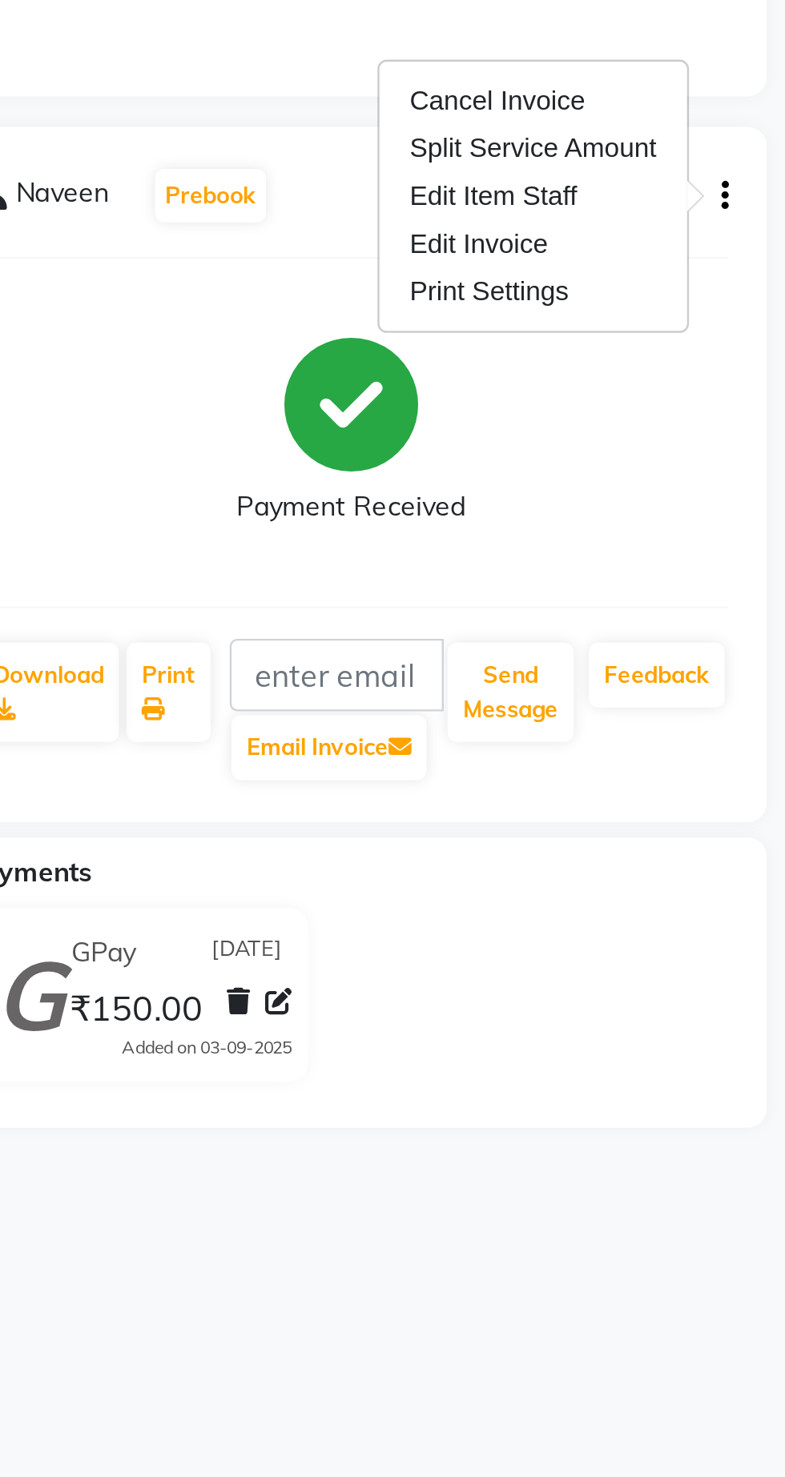
click at [647, 239] on div "Edit Invoice" at bounding box center [679, 241] width 110 height 20
select select "service"
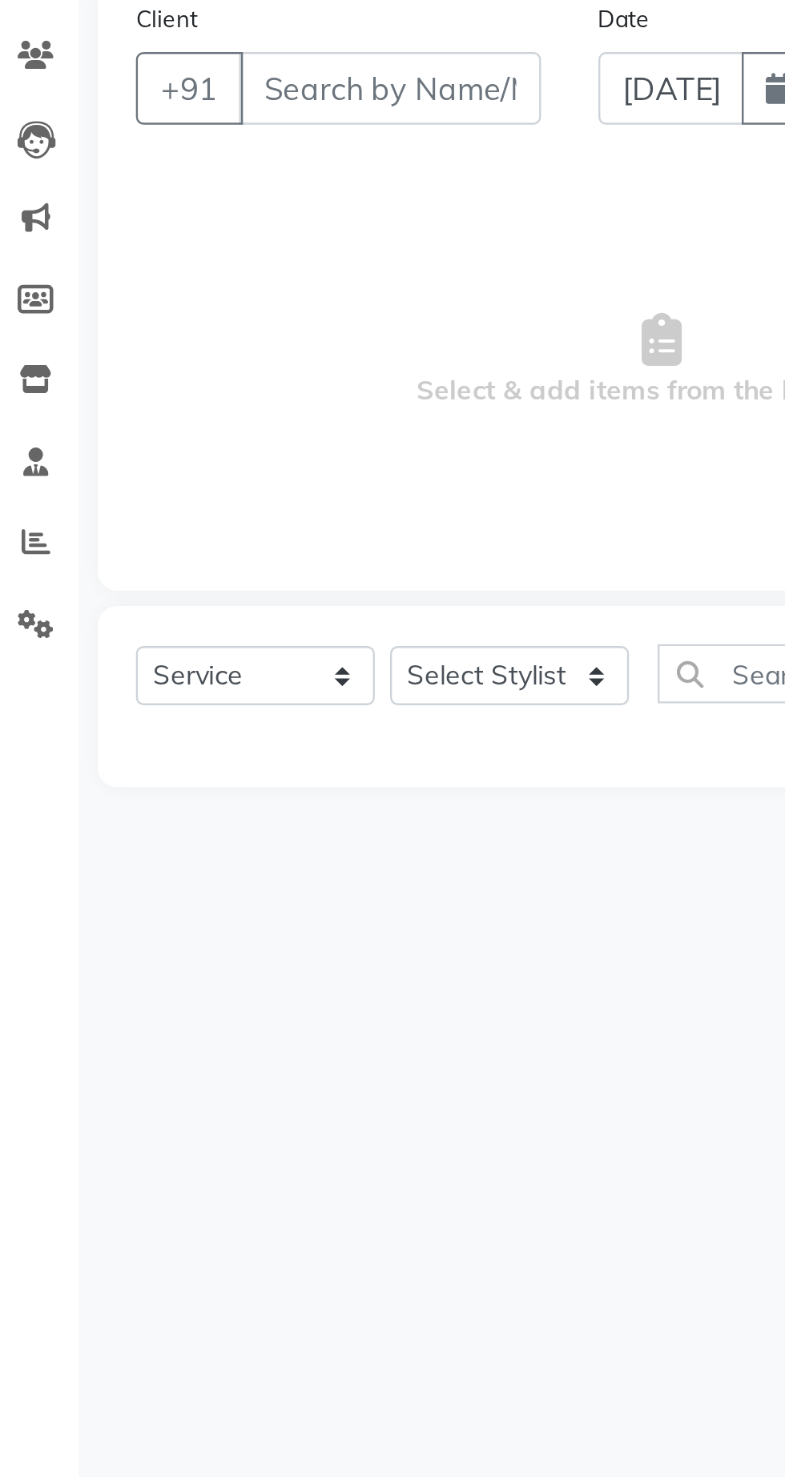
type input "7330676397"
type input "V/2025-26/1246"
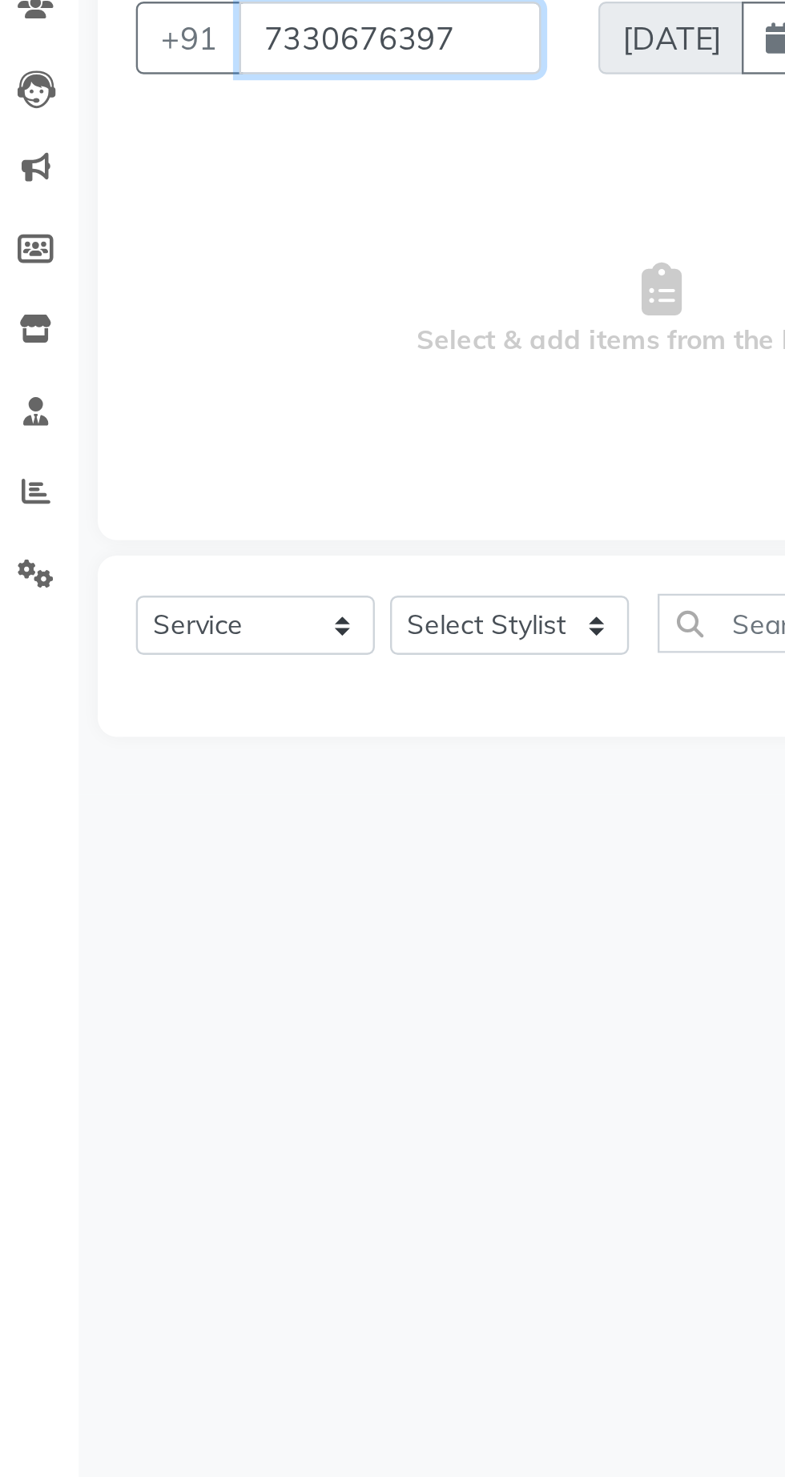
select select "select"
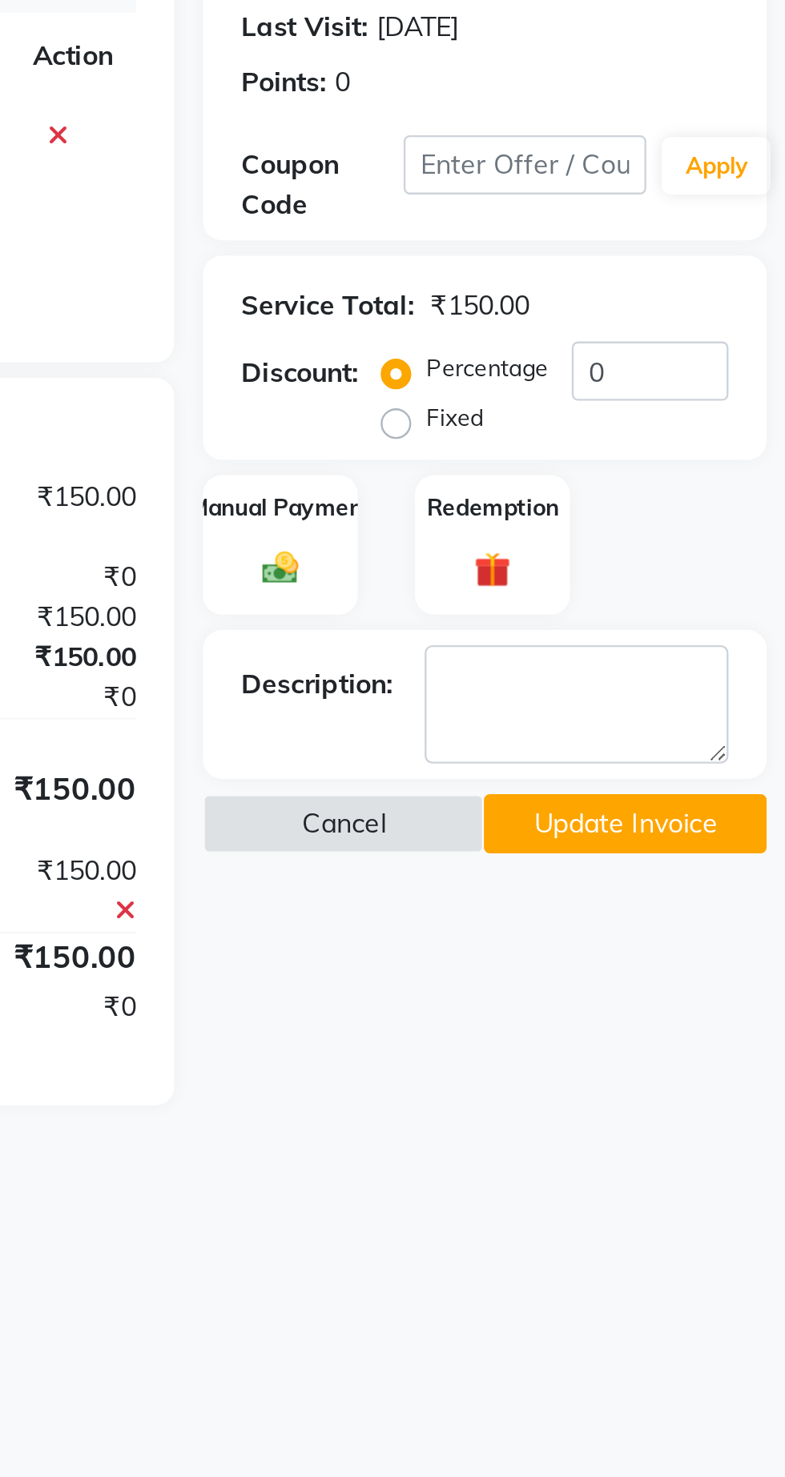
click at [584, 522] on img at bounding box center [572, 522] width 25 height 18
